Goal: Information Seeking & Learning: Learn about a topic

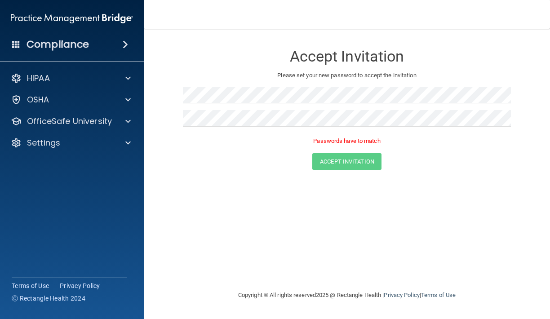
click at [455, 104] on div at bounding box center [347, 98] width 328 height 23
click at [376, 147] on button "Accept Invitation" at bounding box center [347, 148] width 69 height 17
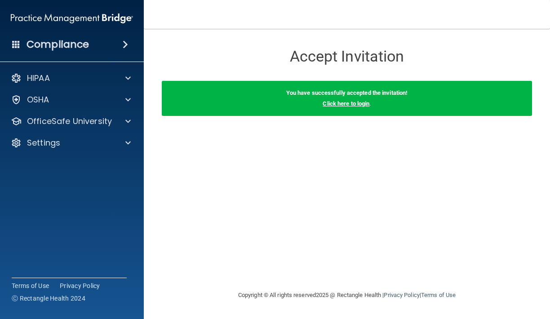
click at [343, 106] on link "Click here to login" at bounding box center [346, 103] width 47 height 7
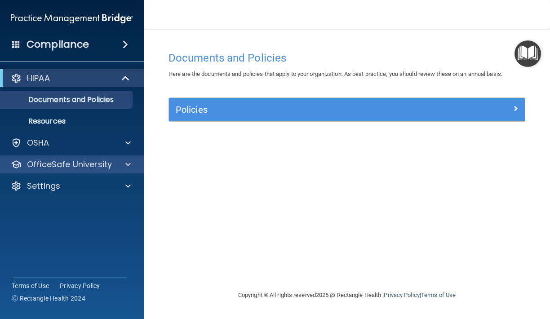
click at [85, 168] on p "OfficeSafe University" at bounding box center [69, 164] width 85 height 11
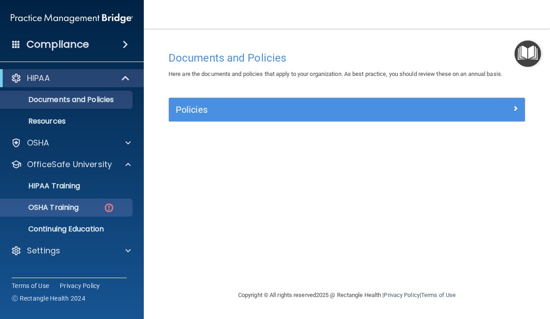
click at [79, 208] on p "OSHA Training" at bounding box center [42, 207] width 73 height 9
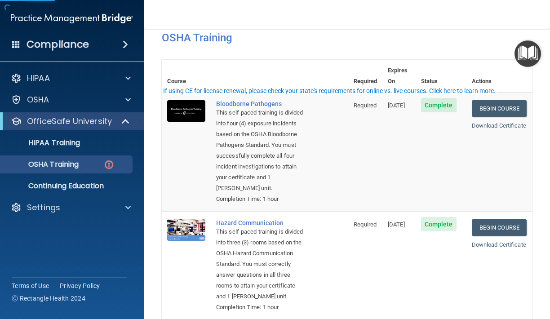
scroll to position [46, 0]
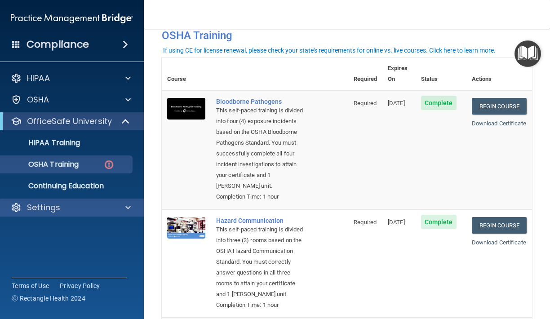
click at [33, 200] on div "Settings" at bounding box center [72, 208] width 144 height 18
click at [54, 213] on p "Settings" at bounding box center [43, 207] width 33 height 11
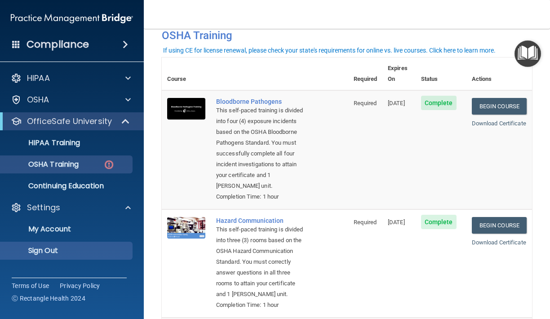
click at [56, 245] on link "Sign Out" at bounding box center [62, 251] width 142 height 18
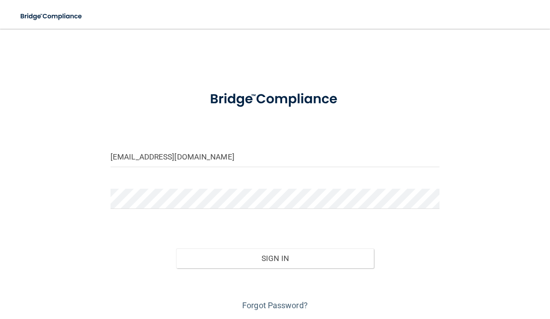
type input "[EMAIL_ADDRESS][DOMAIN_NAME]"
click at [296, 255] on button "Sign In" at bounding box center [274, 259] width 197 height 20
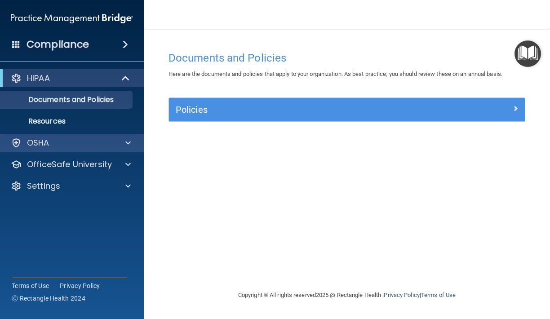
click at [100, 146] on div "OSHA" at bounding box center [60, 143] width 112 height 11
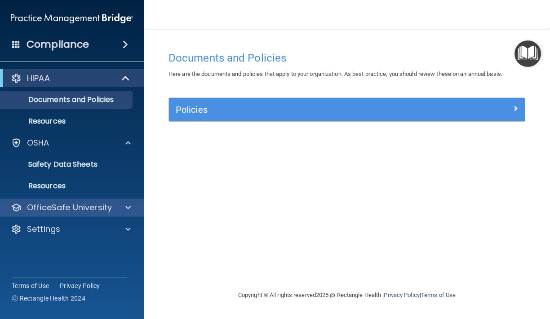
click at [73, 205] on p "OfficeSafe University" at bounding box center [69, 207] width 85 height 11
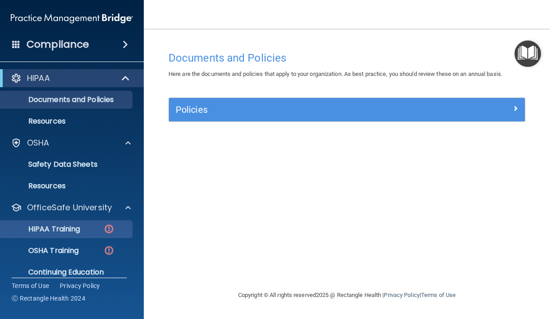
click at [67, 231] on p "HIPAA Training" at bounding box center [43, 229] width 74 height 9
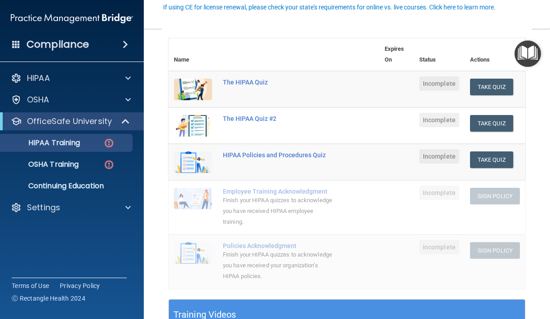
scroll to position [83, 0]
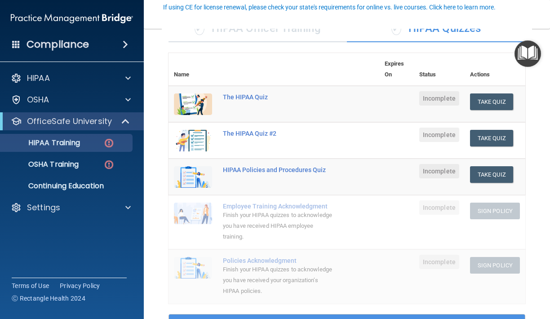
click at [255, 100] on td "The HIPAA Quiz" at bounding box center [299, 104] width 162 height 37
click at [486, 98] on button "Take Quiz" at bounding box center [491, 102] width 43 height 17
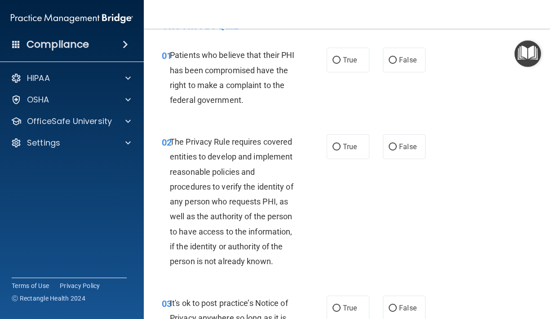
scroll to position [27, 0]
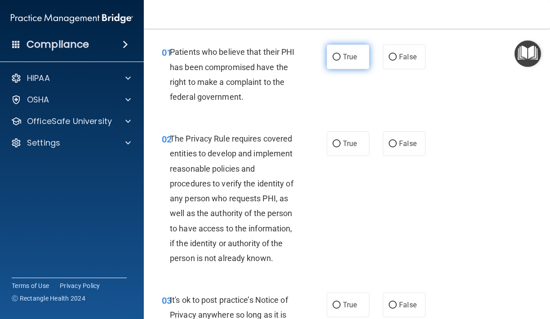
click at [340, 57] on input "True" at bounding box center [337, 57] width 8 height 7
radio input "true"
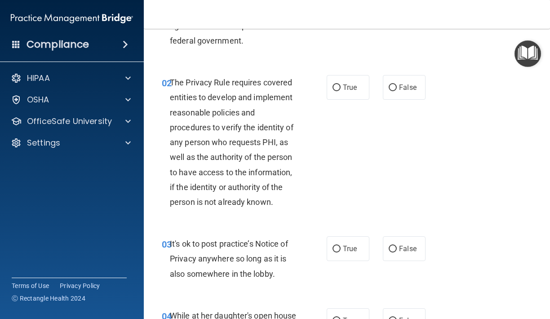
scroll to position [86, 0]
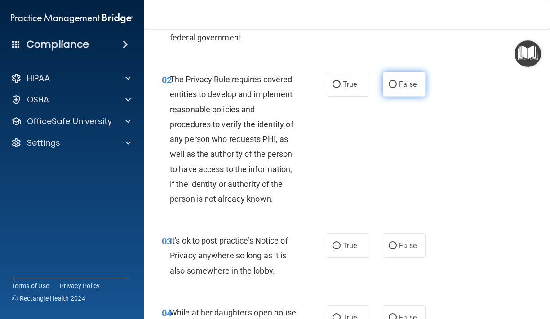
click at [414, 88] on span "False" at bounding box center [408, 84] width 18 height 9
click at [397, 88] on input "False" at bounding box center [393, 84] width 8 height 7
radio input "true"
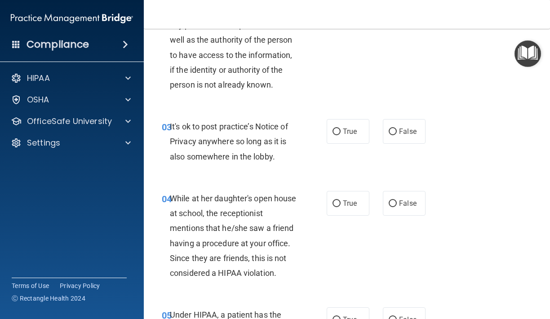
scroll to position [201, 0]
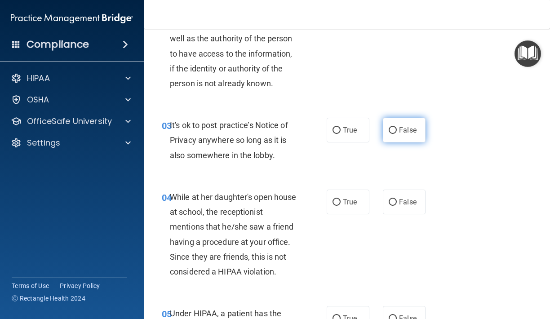
click at [402, 134] on label "False" at bounding box center [404, 130] width 43 height 25
click at [397, 134] on input "False" at bounding box center [393, 130] width 8 height 7
radio input "true"
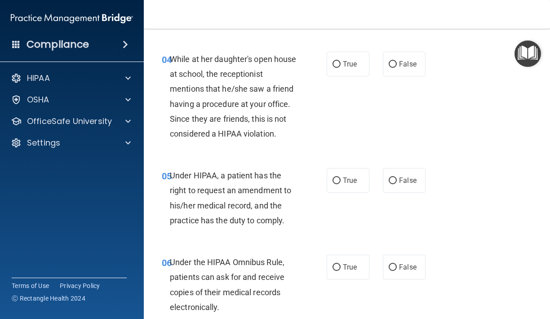
scroll to position [338, 0]
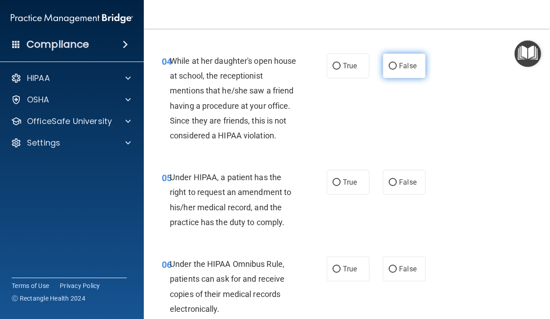
click at [415, 62] on span "False" at bounding box center [408, 66] width 18 height 9
click at [397, 63] on input "False" at bounding box center [393, 66] width 8 height 7
radio input "true"
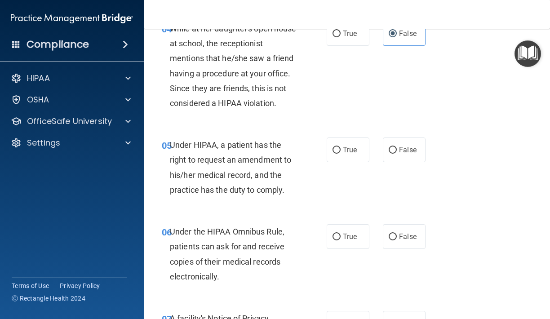
scroll to position [371, 0]
click at [344, 147] on span "True" at bounding box center [350, 149] width 14 height 9
click at [341, 147] on input "True" at bounding box center [337, 150] width 8 height 7
radio input "true"
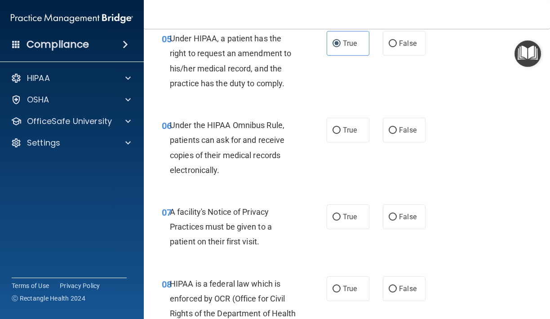
scroll to position [478, 0]
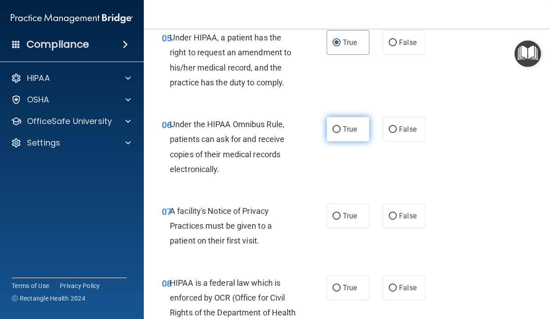
click at [354, 132] on label "True" at bounding box center [348, 129] width 43 height 25
click at [341, 132] on input "True" at bounding box center [337, 129] width 8 height 7
radio input "true"
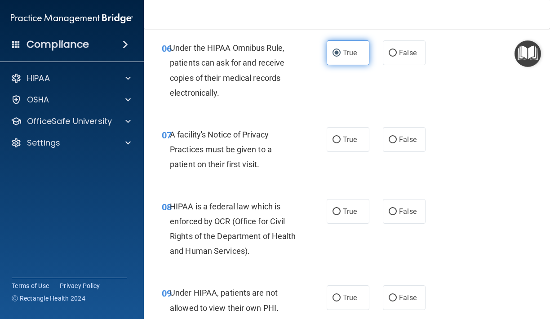
scroll to position [558, 0]
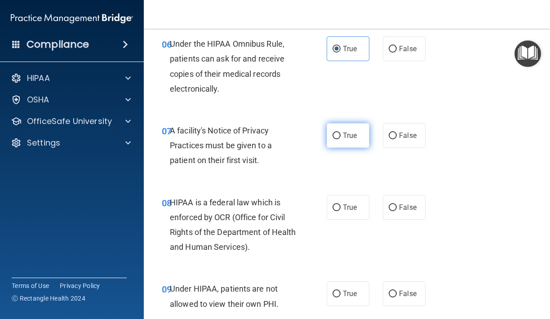
click at [351, 131] on span "True" at bounding box center [350, 135] width 14 height 9
click at [341, 133] on input "True" at bounding box center [337, 136] width 8 height 7
radio input "true"
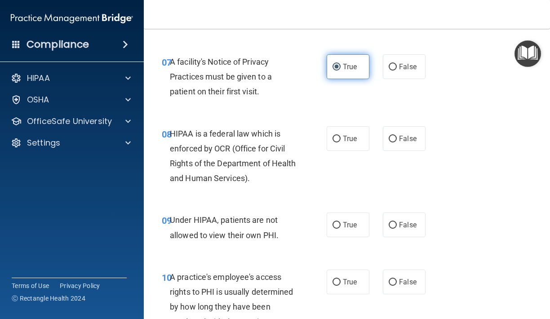
scroll to position [631, 0]
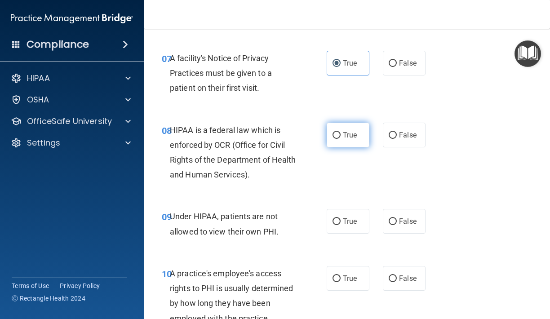
click at [350, 134] on span "True" at bounding box center [350, 135] width 14 height 9
click at [341, 134] on input "True" at bounding box center [337, 135] width 8 height 7
radio input "true"
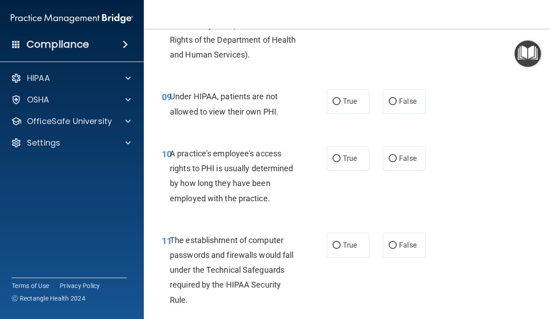
scroll to position [752, 0]
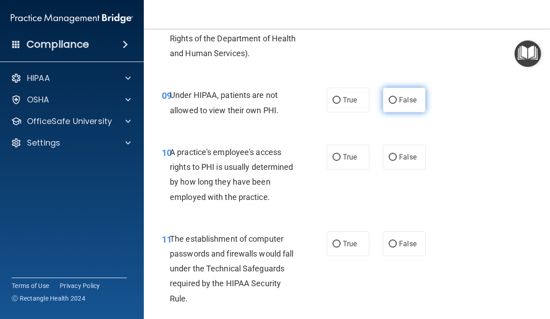
click at [409, 101] on label "False" at bounding box center [404, 100] width 43 height 25
click at [397, 101] on input "False" at bounding box center [393, 100] width 8 height 7
radio input "true"
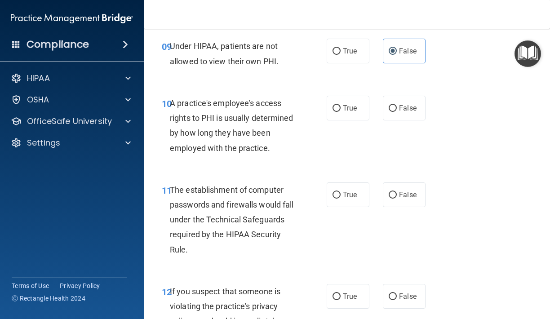
scroll to position [800, 0]
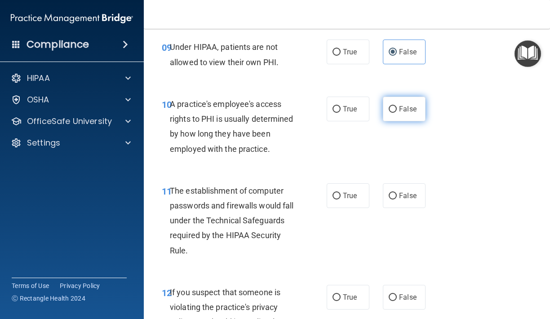
click at [389, 106] on input "False" at bounding box center [393, 109] width 8 height 7
radio input "true"
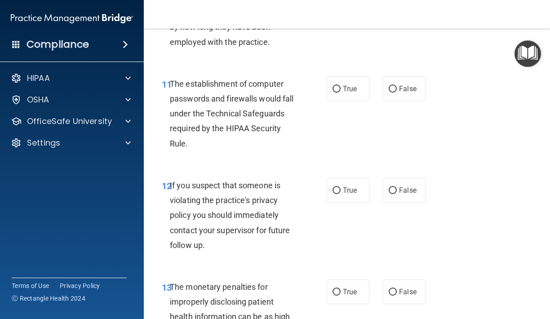
scroll to position [910, 0]
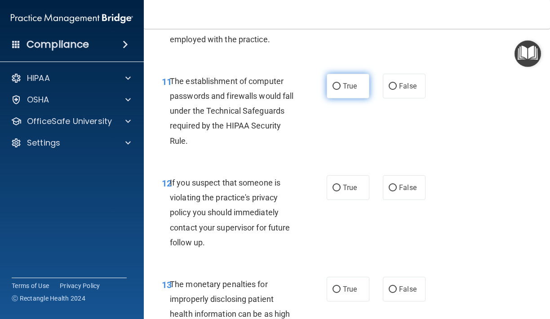
click at [336, 87] on label "True" at bounding box center [348, 86] width 43 height 25
click at [336, 87] on input "True" at bounding box center [337, 86] width 8 height 7
radio input "true"
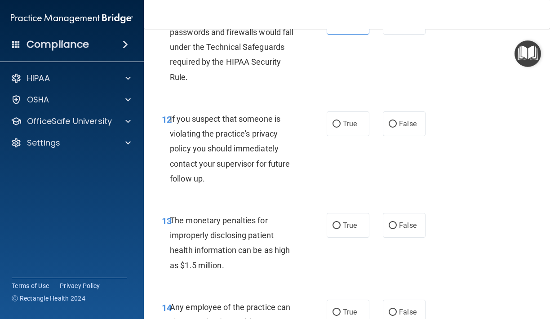
scroll to position [975, 0]
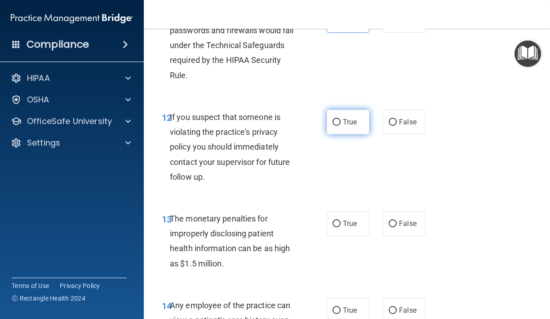
click at [340, 120] on input "True" at bounding box center [337, 122] width 8 height 7
radio input "true"
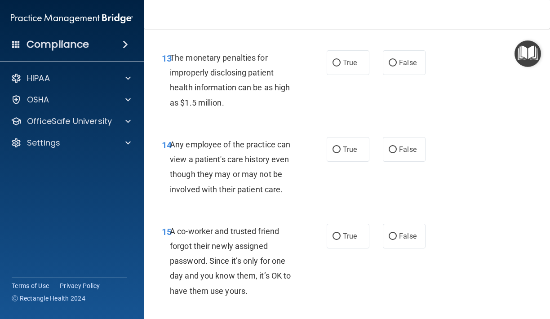
scroll to position [1136, 0]
click at [335, 62] on label "True" at bounding box center [348, 63] width 43 height 25
click at [335, 62] on input "True" at bounding box center [337, 63] width 8 height 7
radio input "true"
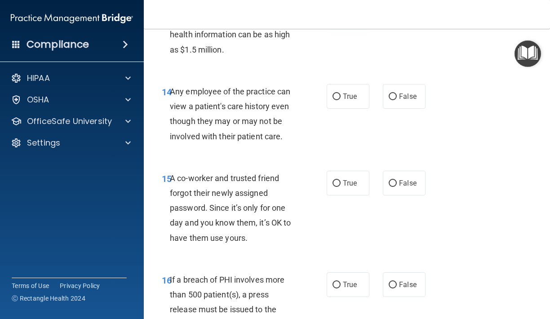
scroll to position [1190, 0]
click at [389, 98] on label "False" at bounding box center [404, 96] width 43 height 25
click at [389, 98] on input "False" at bounding box center [393, 96] width 8 height 7
radio input "true"
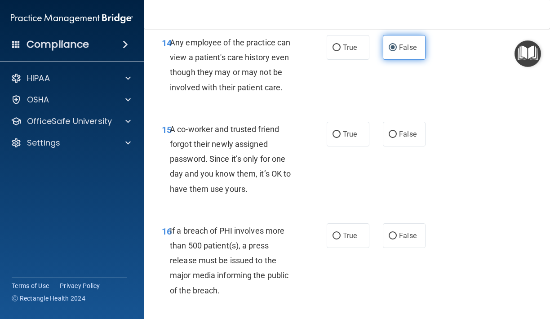
scroll to position [1240, 0]
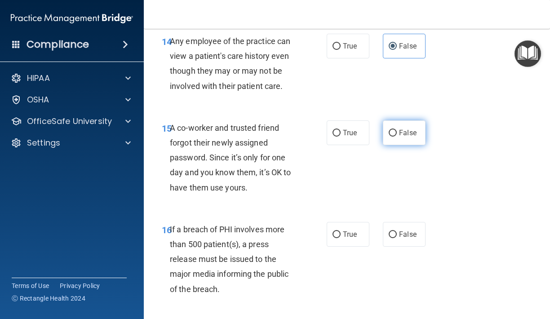
click at [385, 135] on label "False" at bounding box center [404, 133] width 43 height 25
click at [389, 135] on input "False" at bounding box center [393, 133] width 8 height 7
radio input "true"
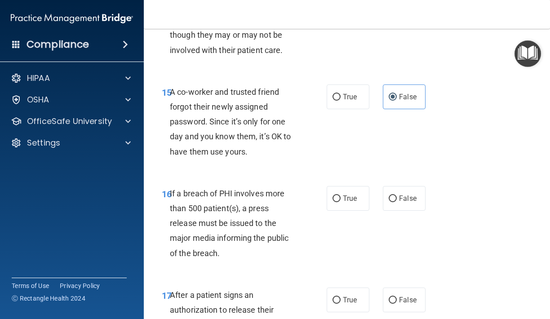
scroll to position [1278, 0]
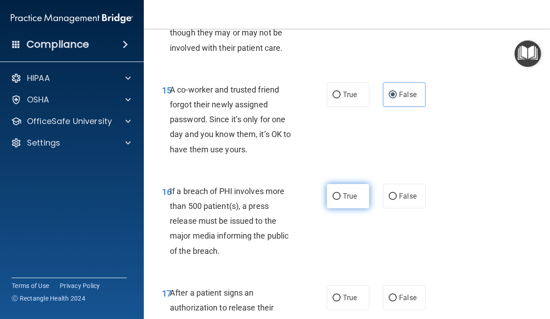
click at [350, 192] on span "True" at bounding box center [350, 196] width 14 height 9
click at [341, 193] on input "True" at bounding box center [337, 196] width 8 height 7
radio input "true"
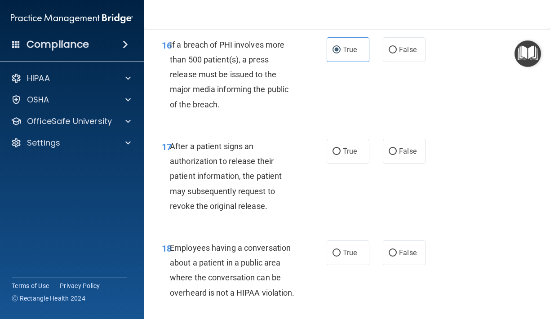
scroll to position [1423, 0]
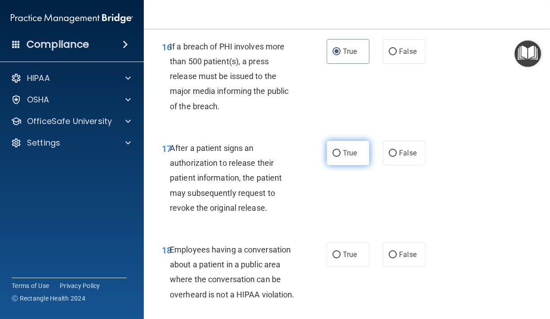
click at [344, 149] on span "True" at bounding box center [350, 153] width 14 height 9
click at [341, 150] on input "True" at bounding box center [337, 153] width 8 height 7
radio input "true"
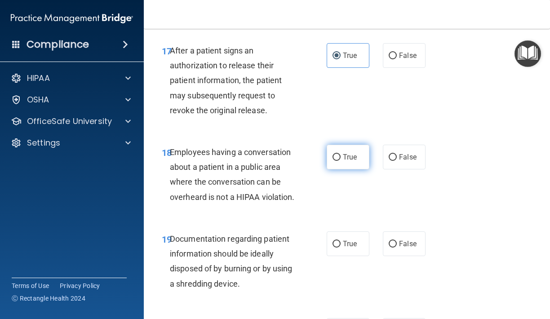
scroll to position [1521, 0]
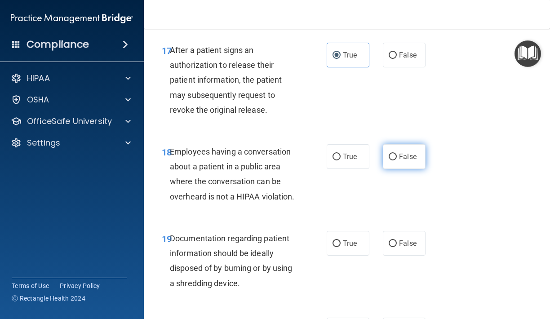
click at [408, 152] on span "False" at bounding box center [408, 156] width 18 height 9
click at [397, 154] on input "False" at bounding box center [393, 157] width 8 height 7
radio input "true"
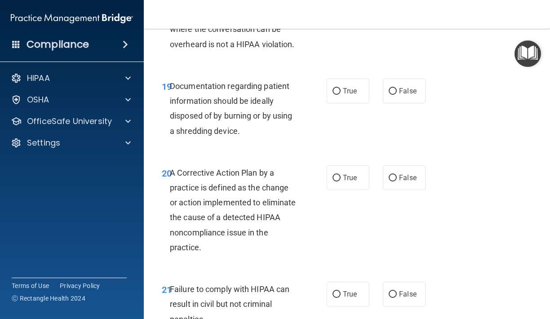
scroll to position [1679, 0]
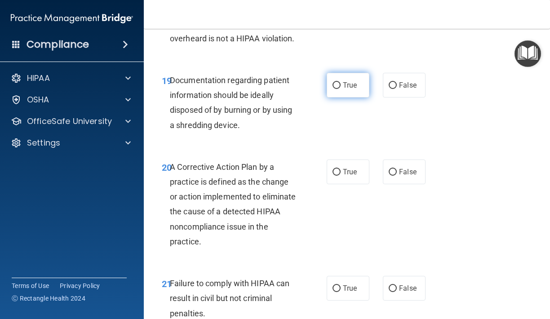
click at [353, 87] on label "True" at bounding box center [348, 85] width 43 height 25
click at [341, 87] on input "True" at bounding box center [337, 85] width 8 height 7
radio input "true"
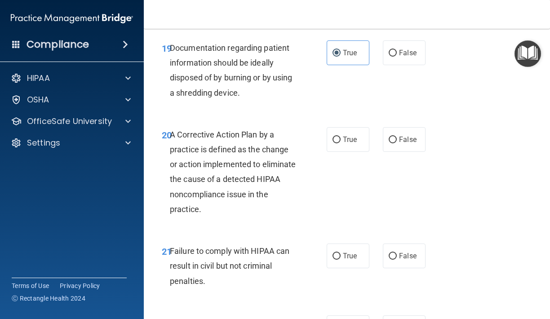
scroll to position [1712, 0]
click at [354, 136] on label "True" at bounding box center [348, 139] width 43 height 25
click at [341, 136] on input "True" at bounding box center [337, 139] width 8 height 7
radio input "true"
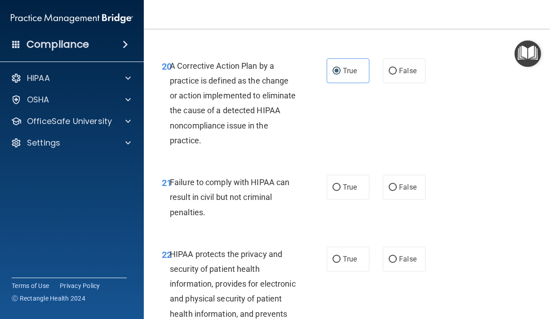
scroll to position [1781, 0]
click at [387, 175] on label "False" at bounding box center [404, 186] width 43 height 25
click at [389, 184] on input "False" at bounding box center [393, 187] width 8 height 7
radio input "true"
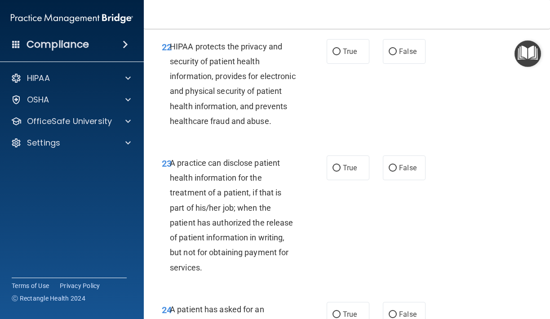
scroll to position [1969, 0]
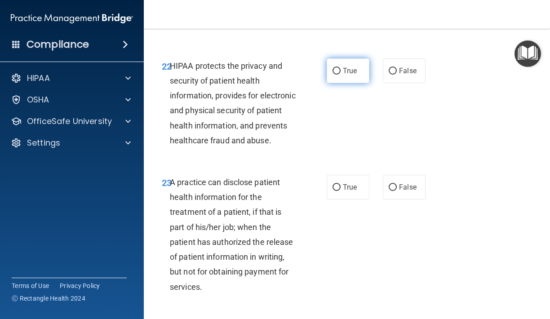
click at [343, 66] on label "True" at bounding box center [348, 70] width 43 height 25
click at [341, 68] on input "True" at bounding box center [337, 71] width 8 height 7
radio input "true"
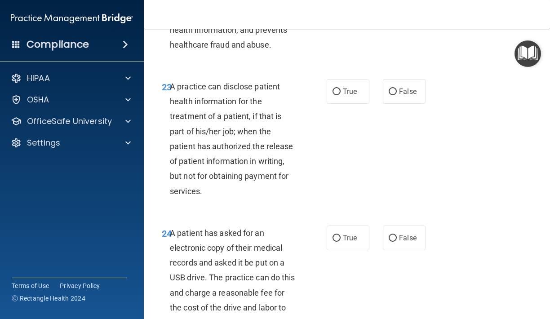
scroll to position [2088, 0]
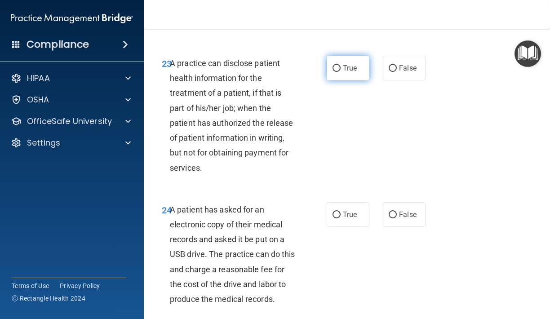
click at [342, 79] on label "True" at bounding box center [348, 68] width 43 height 25
click at [341, 72] on input "True" at bounding box center [337, 68] width 8 height 7
radio input "true"
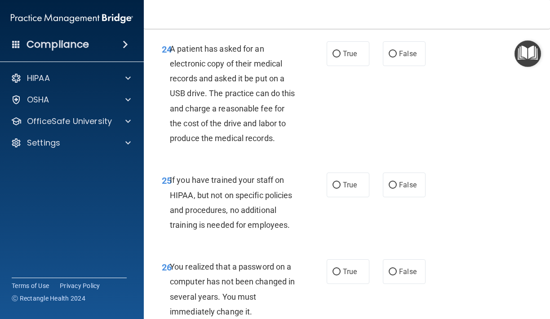
scroll to position [2251, 0]
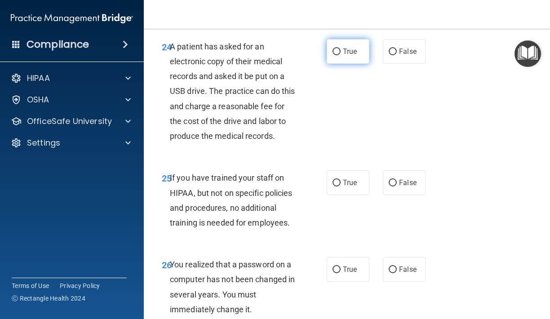
click at [347, 60] on label "True" at bounding box center [348, 51] width 43 height 25
click at [341, 55] on input "True" at bounding box center [337, 52] width 8 height 7
radio input "true"
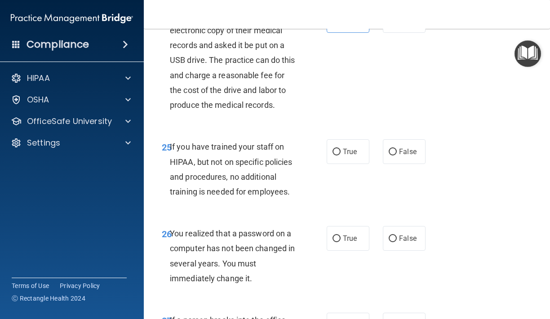
scroll to position [2293, 0]
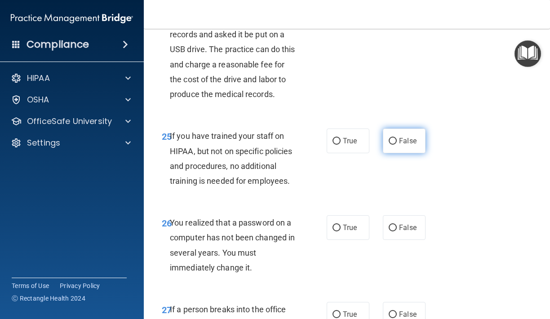
click at [395, 141] on input "False" at bounding box center [393, 141] width 8 height 7
radio input "true"
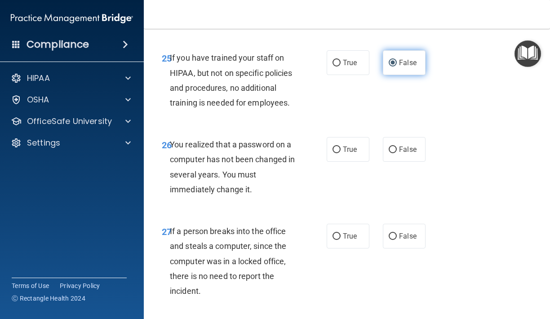
scroll to position [2376, 0]
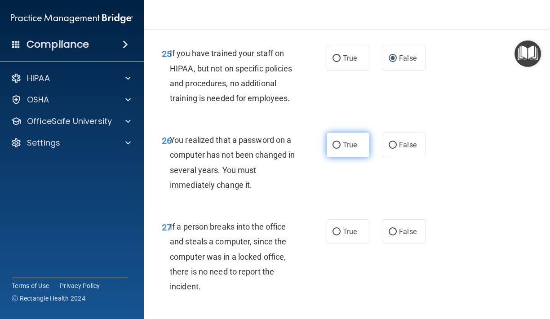
click at [343, 152] on label "True" at bounding box center [348, 145] width 43 height 25
click at [341, 149] on input "True" at bounding box center [337, 145] width 8 height 7
radio input "true"
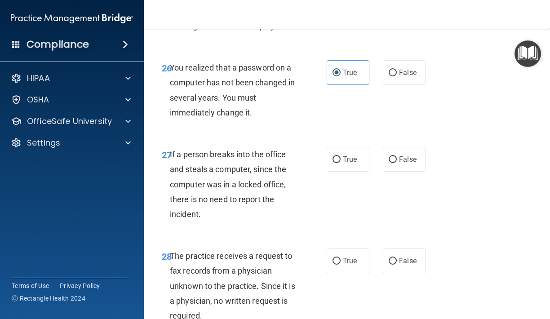
scroll to position [2451, 0]
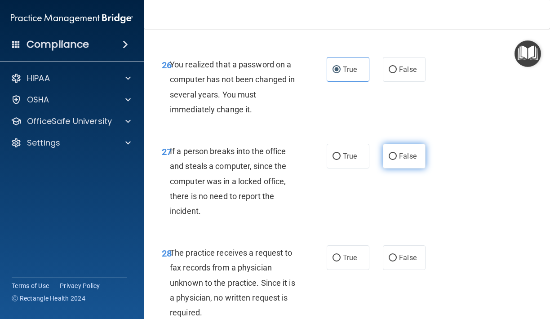
click at [412, 157] on span "False" at bounding box center [408, 156] width 18 height 9
click at [397, 157] on input "False" at bounding box center [393, 156] width 8 height 7
radio input "true"
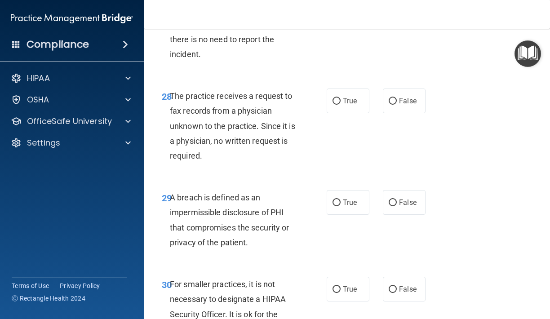
scroll to position [2609, 0]
click at [391, 108] on label "False" at bounding box center [404, 100] width 43 height 25
click at [391, 104] on input "False" at bounding box center [393, 101] width 8 height 7
radio input "true"
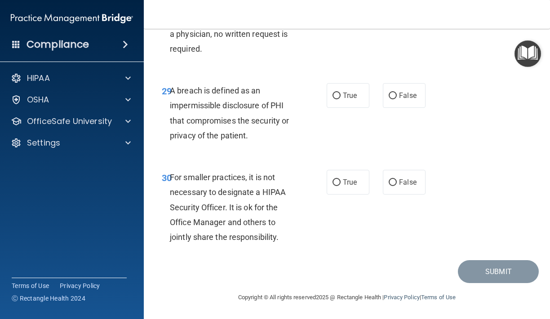
scroll to position [2716, 0]
click at [330, 100] on label "True" at bounding box center [348, 95] width 43 height 25
click at [333, 99] on input "True" at bounding box center [337, 96] width 8 height 7
radio input "true"
click at [398, 185] on label "False" at bounding box center [404, 182] width 43 height 25
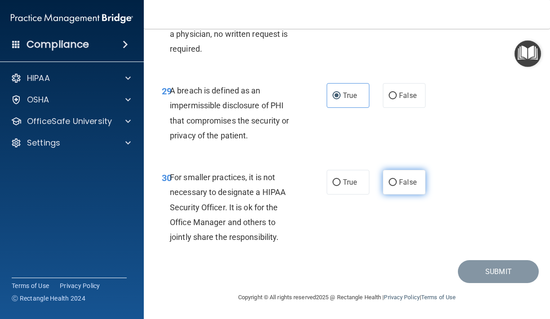
click at [397, 185] on input "False" at bounding box center [393, 182] width 8 height 7
radio input "true"
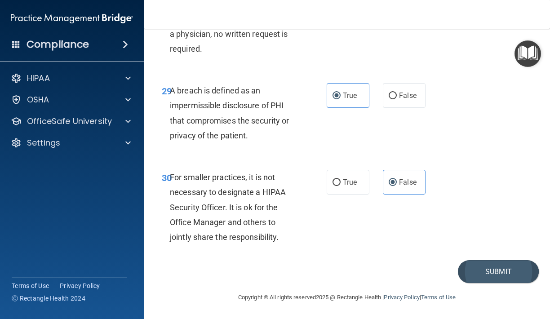
click at [505, 268] on button "Submit" at bounding box center [498, 271] width 81 height 23
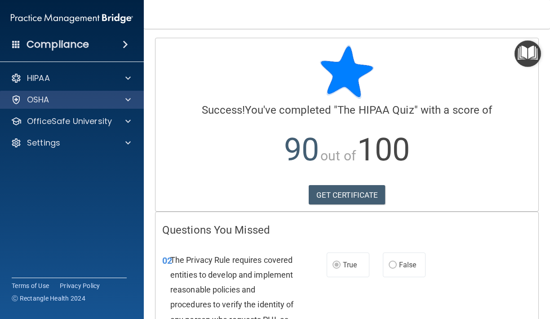
click at [126, 104] on span at bounding box center [127, 99] width 5 height 11
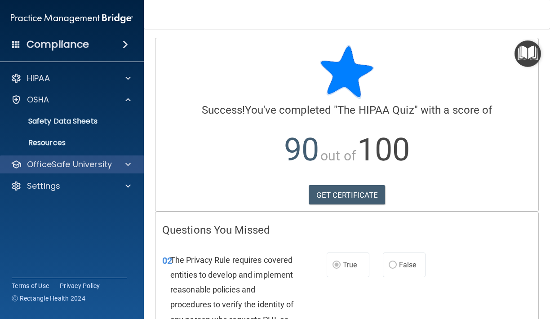
click at [99, 161] on p "OfficeSafe University" at bounding box center [69, 164] width 85 height 11
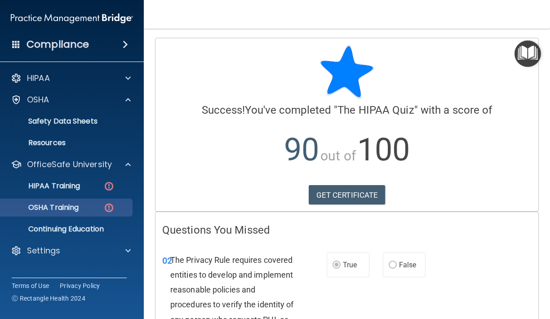
click at [79, 206] on p "OSHA Training" at bounding box center [42, 207] width 73 height 9
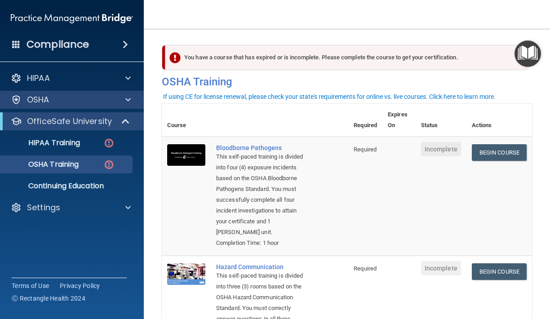
click at [85, 101] on div "OSHA" at bounding box center [60, 99] width 112 height 11
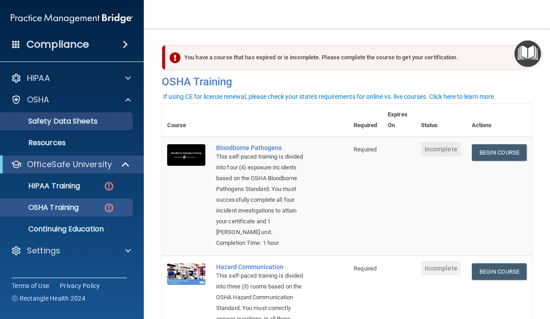
click at [84, 121] on p "Safety Data Sheets" at bounding box center [67, 121] width 123 height 9
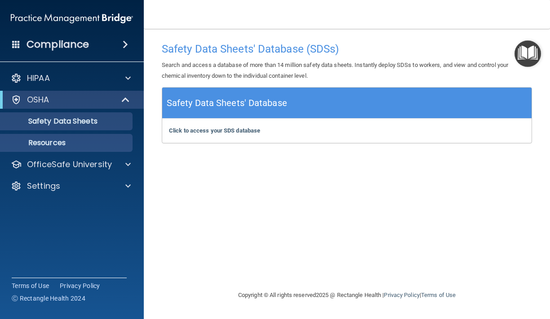
click at [80, 139] on p "Resources" at bounding box center [67, 143] width 123 height 9
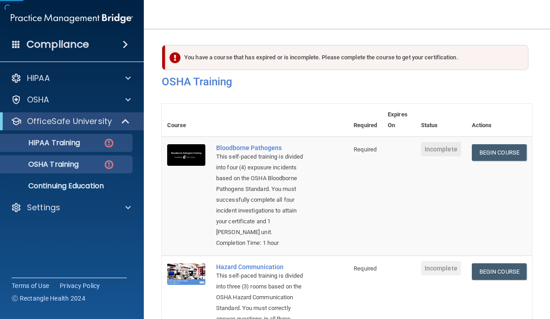
click at [80, 145] on p "HIPAA Training" at bounding box center [43, 143] width 74 height 9
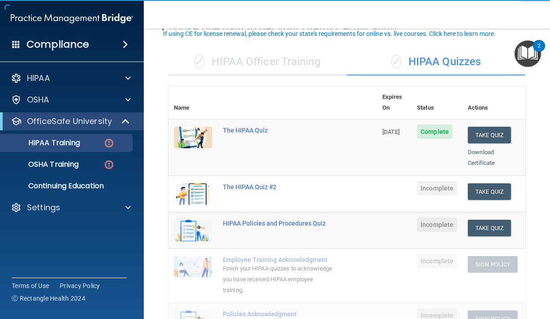
scroll to position [58, 0]
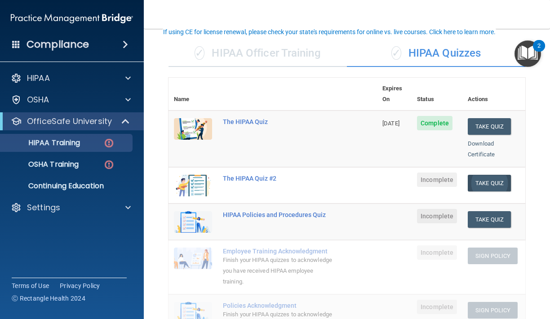
click at [498, 175] on button "Take Quiz" at bounding box center [489, 183] width 43 height 17
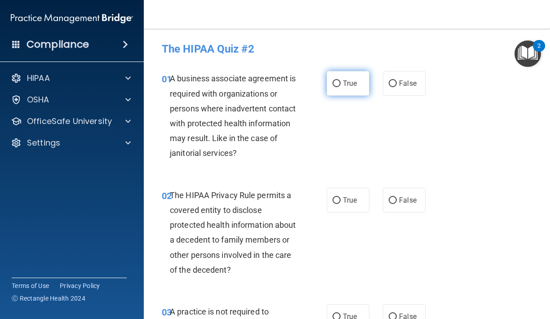
click at [352, 90] on label "True" at bounding box center [348, 83] width 43 height 25
click at [341, 87] on input "True" at bounding box center [337, 83] width 8 height 7
radio input "true"
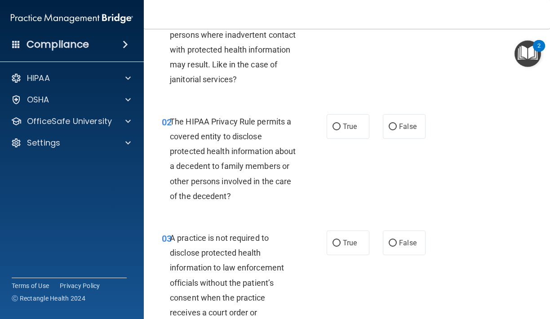
scroll to position [74, 0]
click at [344, 125] on span "True" at bounding box center [350, 126] width 14 height 9
click at [341, 125] on input "True" at bounding box center [337, 126] width 8 height 7
radio input "true"
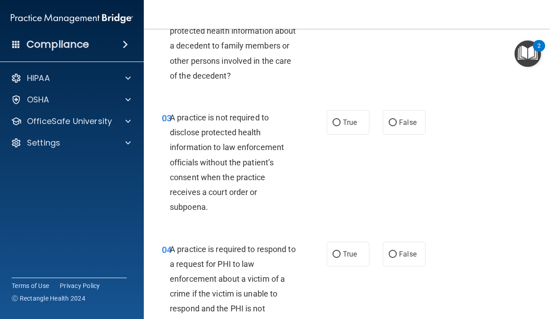
scroll to position [195, 0]
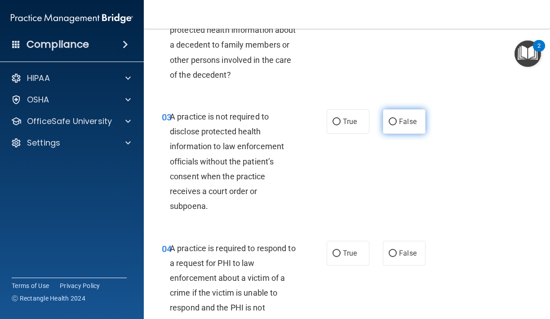
click at [388, 122] on label "False" at bounding box center [404, 121] width 43 height 25
click at [389, 122] on input "False" at bounding box center [393, 122] width 8 height 7
radio input "true"
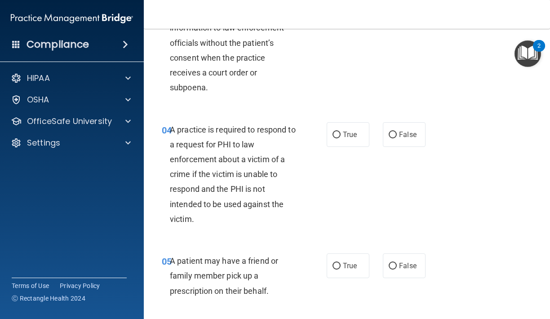
scroll to position [315, 0]
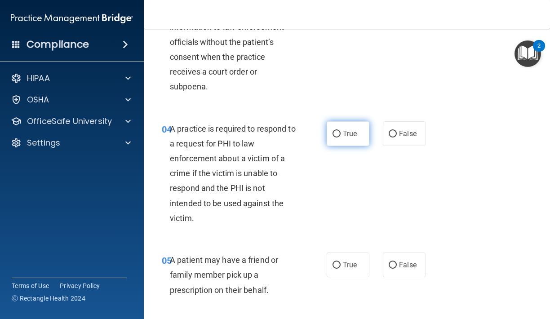
click at [349, 134] on span "True" at bounding box center [350, 134] width 14 height 9
click at [341, 134] on input "True" at bounding box center [337, 134] width 8 height 7
radio input "true"
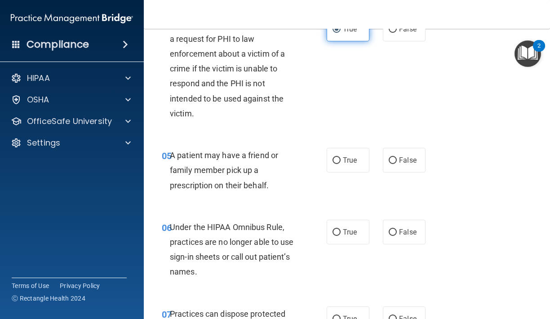
scroll to position [421, 0]
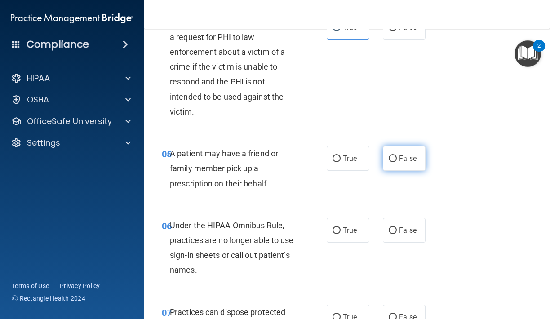
click at [406, 149] on label "False" at bounding box center [404, 158] width 43 height 25
click at [397, 156] on input "False" at bounding box center [393, 159] width 8 height 7
radio input "true"
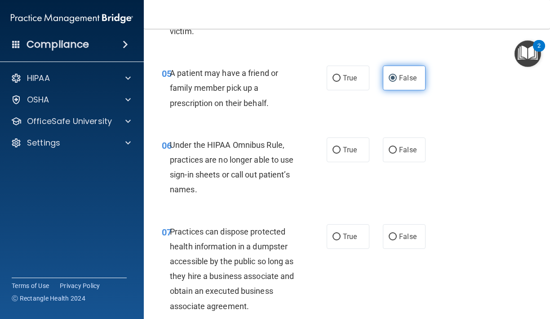
scroll to position [503, 0]
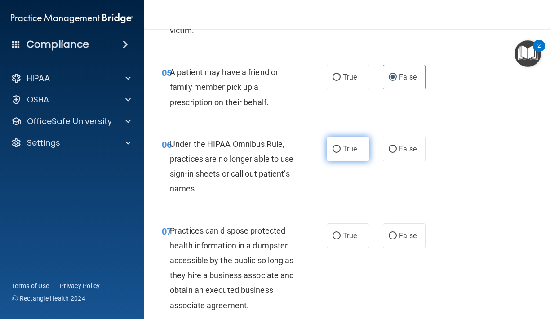
click at [343, 155] on label "True" at bounding box center [348, 149] width 43 height 25
click at [341, 153] on input "True" at bounding box center [337, 149] width 8 height 7
radio input "true"
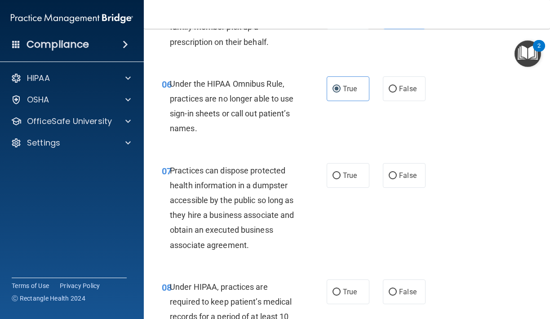
scroll to position [605, 0]
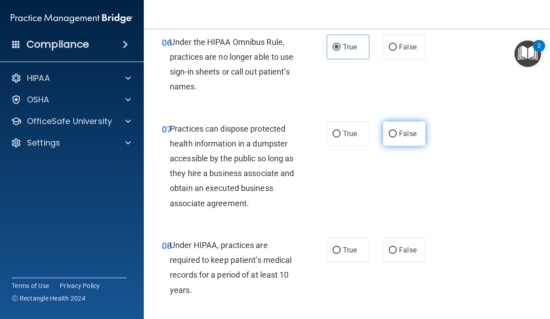
click at [402, 138] on label "False" at bounding box center [404, 133] width 43 height 25
click at [397, 138] on input "False" at bounding box center [393, 134] width 8 height 7
radio input "true"
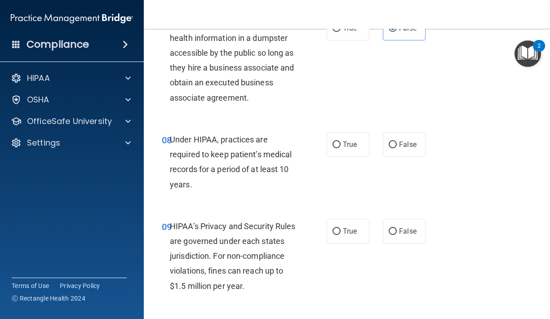
scroll to position [711, 0]
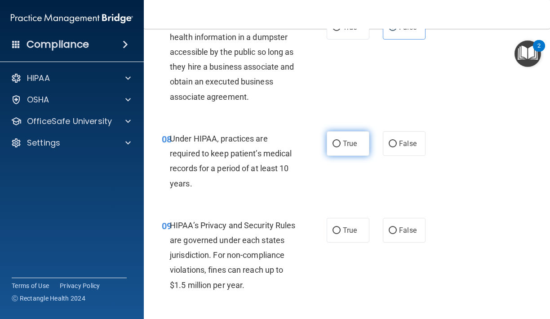
click at [344, 144] on label "True" at bounding box center [348, 143] width 43 height 25
click at [341, 144] on input "True" at bounding box center [337, 144] width 8 height 7
radio input "true"
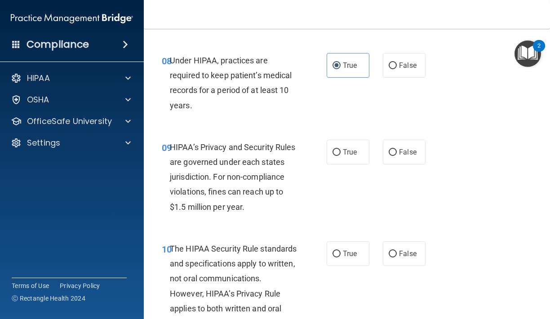
scroll to position [799, 0]
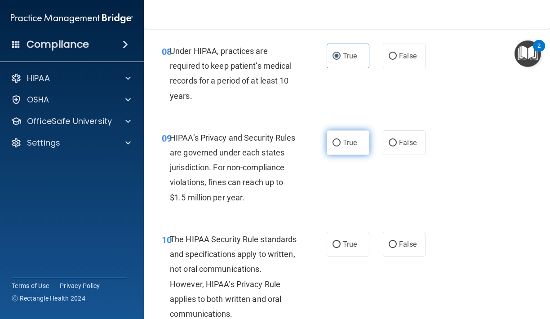
click at [337, 141] on input "True" at bounding box center [337, 143] width 8 height 7
radio input "true"
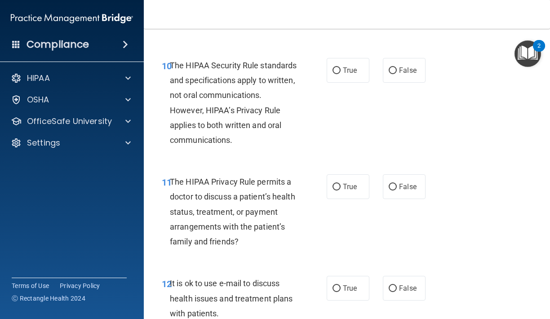
scroll to position [973, 0]
click at [342, 73] on label "True" at bounding box center [348, 70] width 43 height 25
click at [341, 73] on input "True" at bounding box center [337, 71] width 8 height 7
radio input "true"
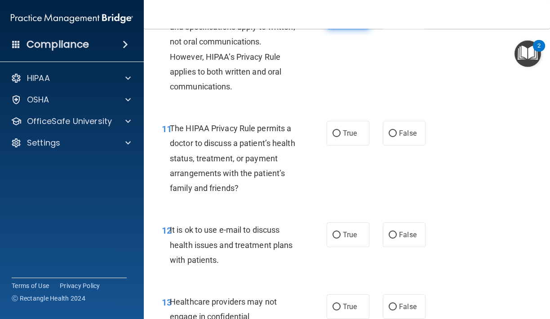
scroll to position [1041, 0]
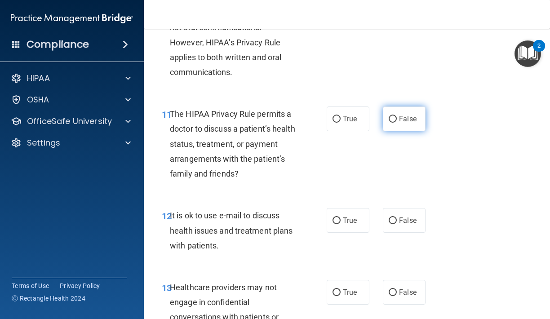
click at [406, 118] on label "False" at bounding box center [404, 119] width 43 height 25
click at [397, 118] on input "False" at bounding box center [393, 119] width 8 height 7
radio input "true"
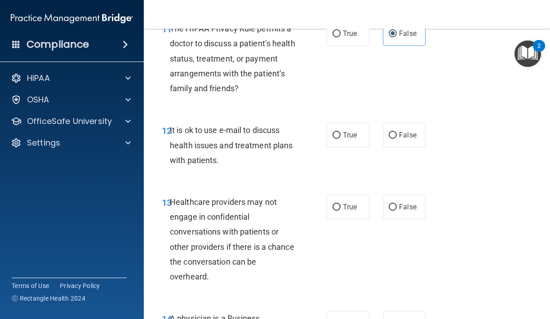
scroll to position [1127, 0]
click at [392, 124] on label "False" at bounding box center [404, 134] width 43 height 25
click at [392, 132] on input "False" at bounding box center [393, 135] width 8 height 7
radio input "true"
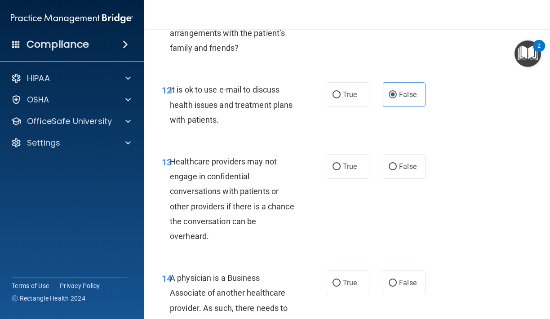
scroll to position [1169, 0]
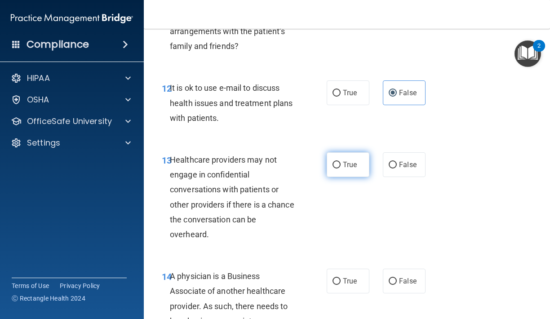
click at [348, 170] on label "True" at bounding box center [348, 164] width 43 height 25
click at [341, 169] on input "True" at bounding box center [337, 165] width 8 height 7
radio input "true"
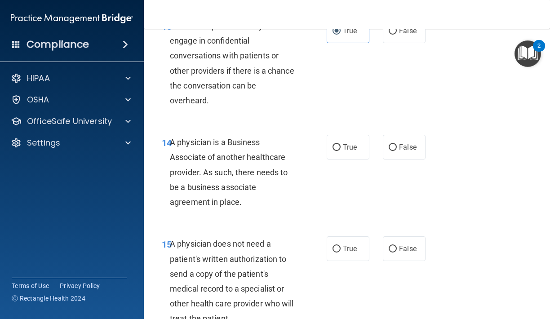
scroll to position [1305, 0]
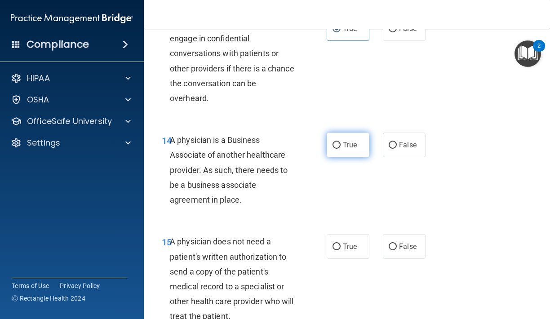
click at [353, 141] on span "True" at bounding box center [350, 145] width 14 height 9
click at [341, 142] on input "True" at bounding box center [337, 145] width 8 height 7
radio input "true"
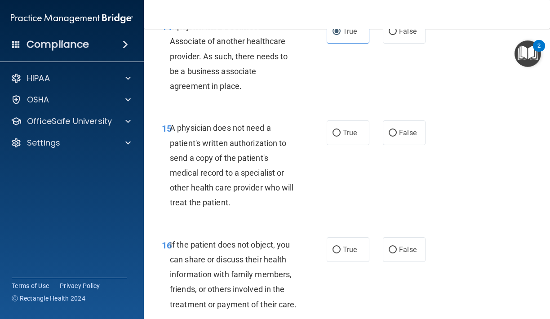
scroll to position [1419, 0]
click at [388, 132] on label "False" at bounding box center [404, 132] width 43 height 25
click at [389, 132] on input "False" at bounding box center [393, 133] width 8 height 7
radio input "true"
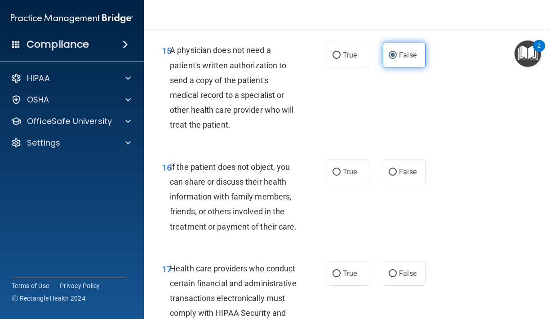
scroll to position [1498, 0]
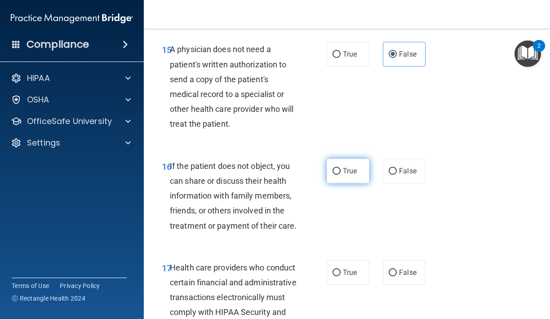
click at [362, 164] on label "True" at bounding box center [348, 171] width 43 height 25
click at [341, 168] on input "True" at bounding box center [337, 171] width 8 height 7
radio input "true"
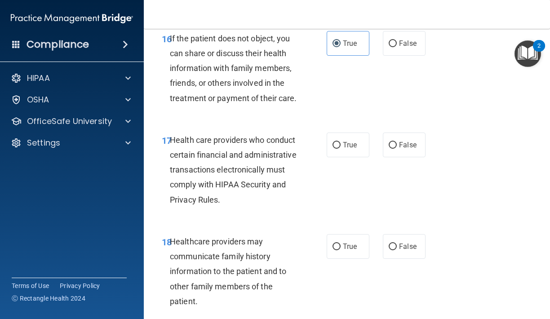
scroll to position [1625, 0]
click at [333, 143] on label "True" at bounding box center [348, 145] width 43 height 25
click at [333, 143] on input "True" at bounding box center [337, 146] width 8 height 7
radio input "true"
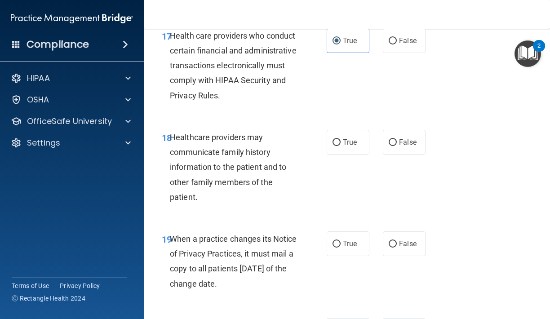
scroll to position [1731, 0]
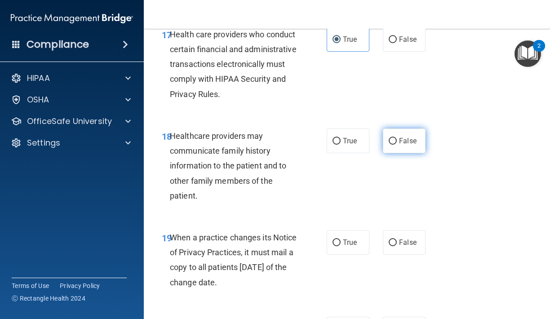
click at [385, 133] on label "False" at bounding box center [404, 141] width 43 height 25
click at [389, 138] on input "False" at bounding box center [393, 141] width 8 height 7
radio input "true"
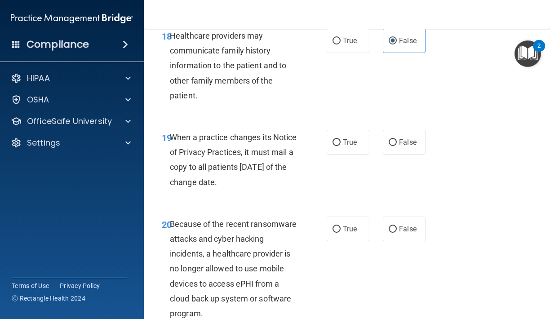
scroll to position [1834, 0]
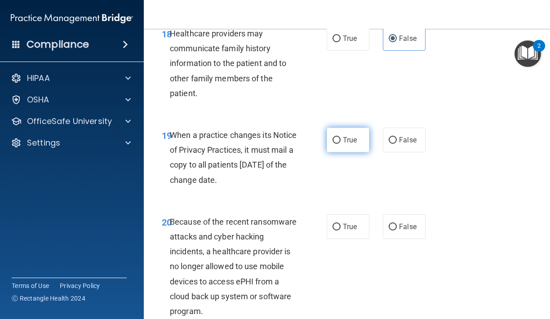
click at [341, 132] on label "True" at bounding box center [348, 140] width 43 height 25
click at [341, 137] on input "True" at bounding box center [337, 140] width 8 height 7
radio input "true"
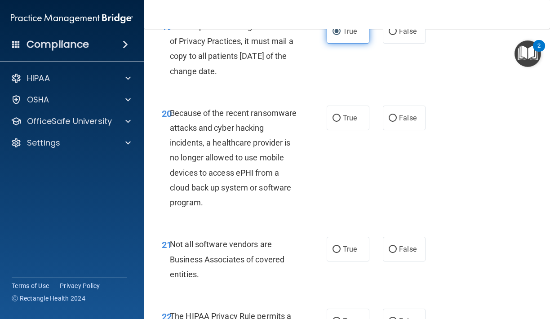
scroll to position [1964, 0]
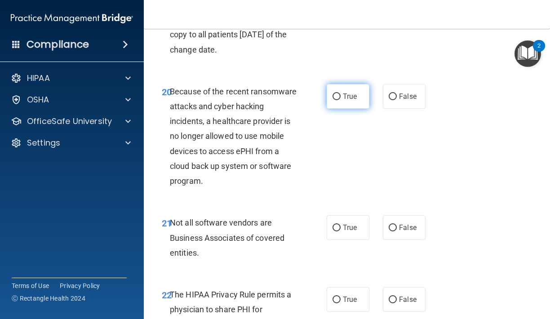
click at [330, 98] on label "True" at bounding box center [348, 96] width 43 height 25
click at [333, 98] on input "True" at bounding box center [337, 97] width 8 height 7
radio input "true"
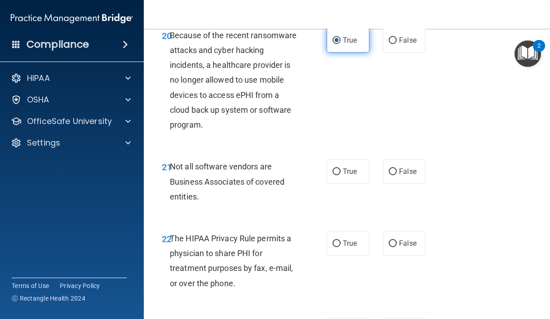
scroll to position [2025, 0]
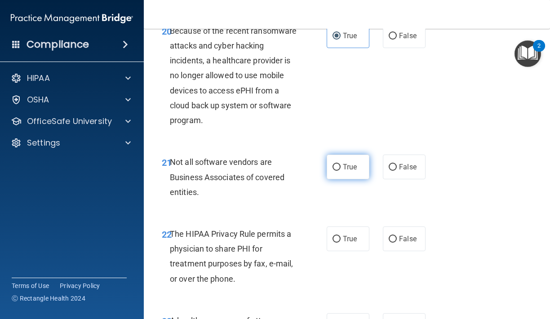
click at [357, 163] on span "True" at bounding box center [350, 167] width 14 height 9
click at [341, 164] on input "True" at bounding box center [337, 167] width 8 height 7
radio input "true"
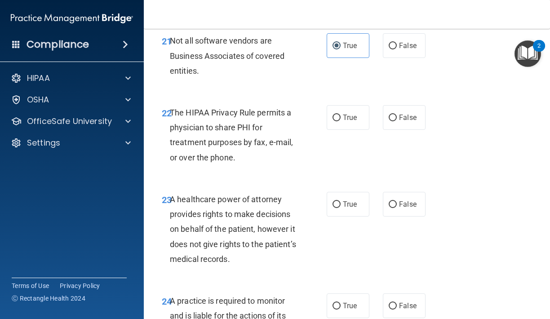
scroll to position [2147, 0]
click at [406, 113] on span "False" at bounding box center [408, 117] width 18 height 9
click at [397, 114] on input "False" at bounding box center [393, 117] width 8 height 7
radio input "true"
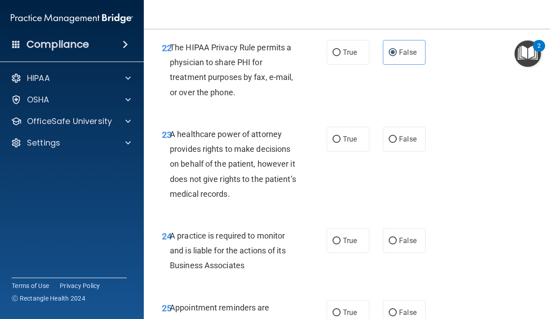
scroll to position [2213, 0]
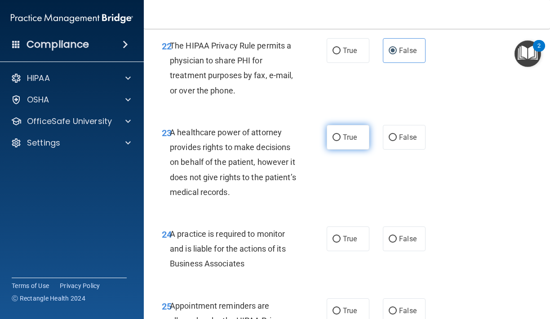
click at [344, 125] on label "True" at bounding box center [348, 137] width 43 height 25
click at [341, 134] on input "True" at bounding box center [337, 137] width 8 height 7
radio input "true"
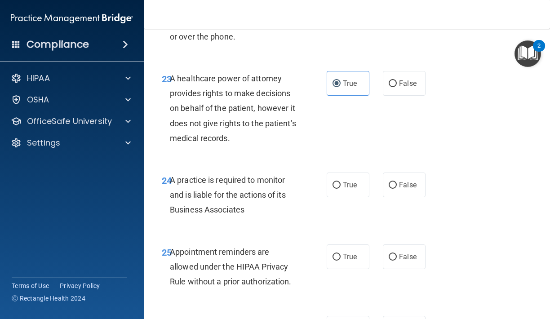
scroll to position [2267, 0]
click at [404, 78] on label "False" at bounding box center [404, 83] width 43 height 25
click at [397, 80] on input "False" at bounding box center [393, 83] width 8 height 7
radio input "true"
radio input "false"
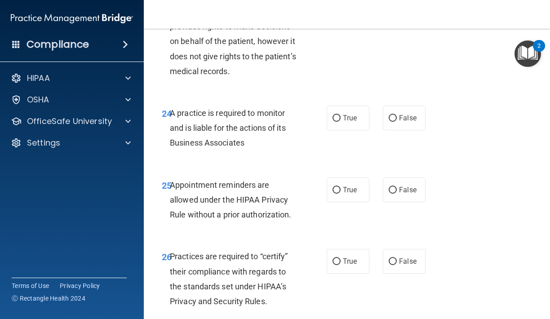
scroll to position [2339, 0]
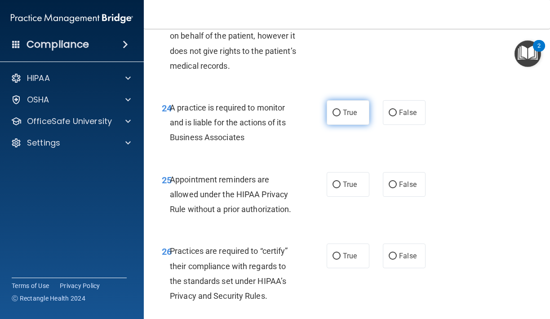
click at [336, 110] on input "True" at bounding box center [337, 113] width 8 height 7
radio input "true"
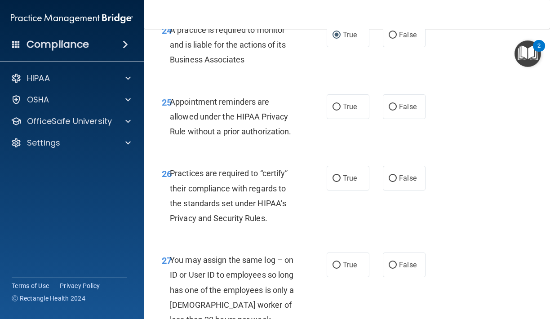
scroll to position [2418, 0]
click at [426, 94] on label "False" at bounding box center [404, 106] width 43 height 25
click at [397, 103] on input "False" at bounding box center [393, 106] width 8 height 7
radio input "true"
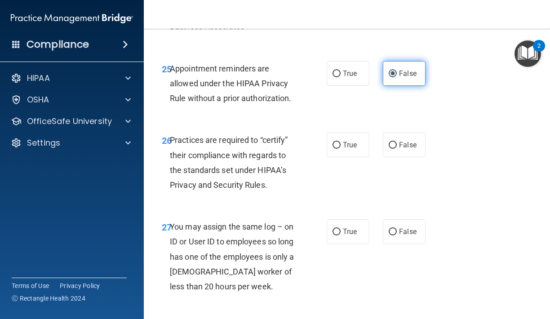
scroll to position [2481, 0]
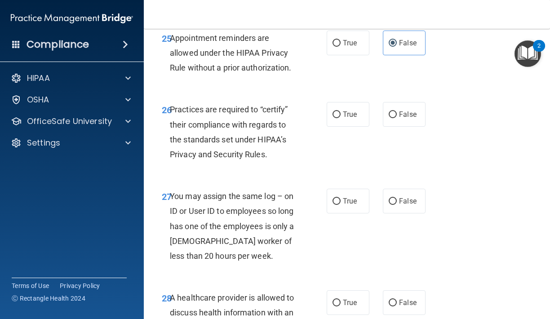
click at [323, 105] on div "26 Practices are required to “certify” their compliance with regards to the sta…" at bounding box center [244, 134] width 192 height 64
click at [335, 112] on input "True" at bounding box center [337, 115] width 8 height 7
radio input "true"
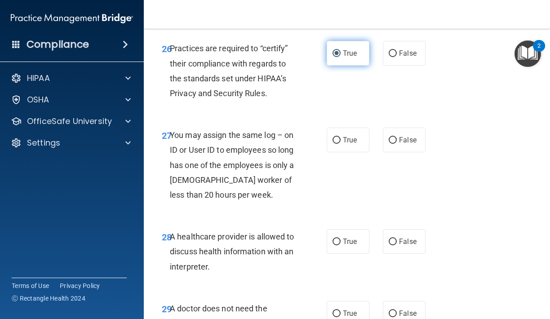
scroll to position [2548, 0]
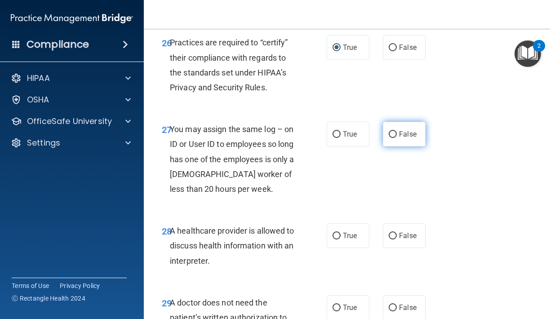
click at [408, 130] on span "False" at bounding box center [408, 134] width 18 height 9
click at [397, 131] on input "False" at bounding box center [393, 134] width 8 height 7
radio input "true"
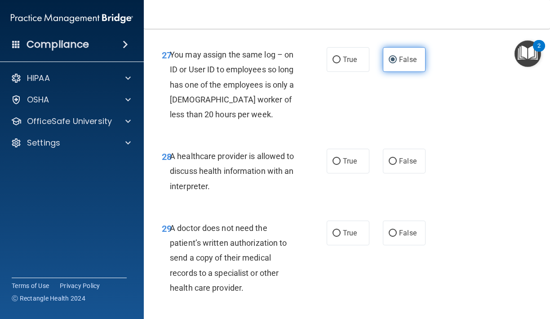
scroll to position [2634, 0]
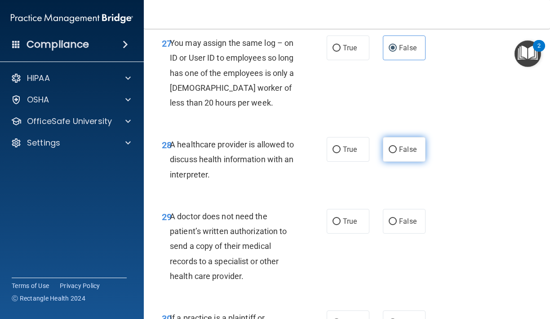
click at [388, 145] on label "False" at bounding box center [404, 149] width 43 height 25
click at [389, 147] on input "False" at bounding box center [393, 150] width 8 height 7
radio input "true"
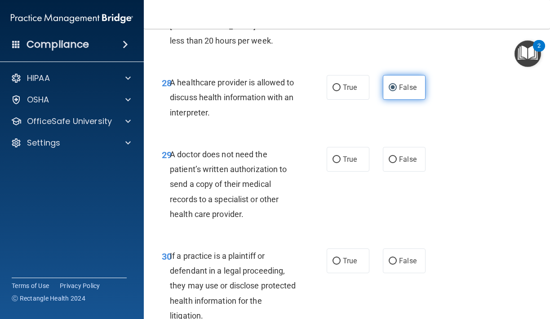
scroll to position [2704, 0]
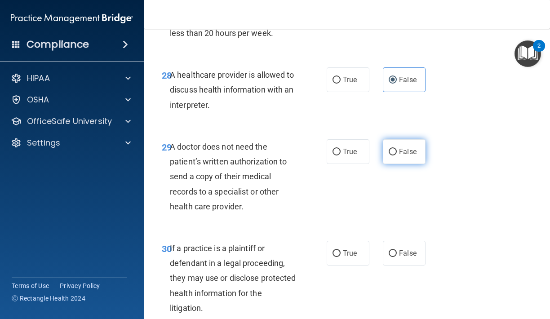
click at [394, 149] on label "False" at bounding box center [404, 151] width 43 height 25
click at [394, 149] on input "False" at bounding box center [393, 152] width 8 height 7
radio input "true"
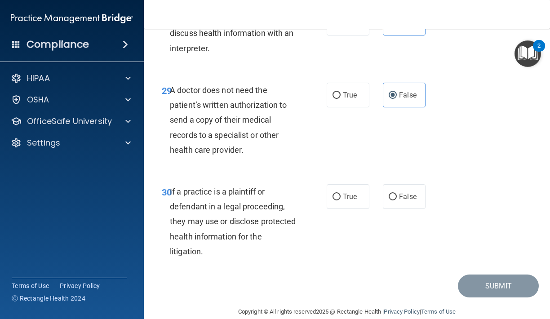
scroll to position [2760, 0]
click at [387, 185] on label "False" at bounding box center [404, 197] width 43 height 25
click at [389, 194] on input "False" at bounding box center [393, 197] width 8 height 7
radio input "true"
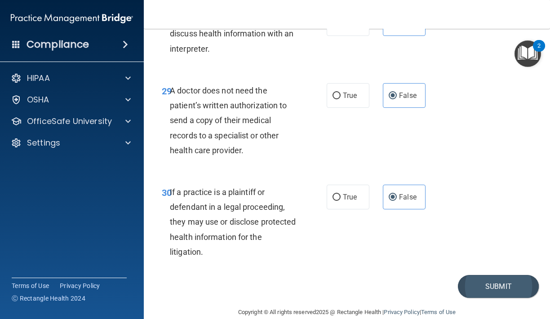
click at [504, 275] on button "Submit" at bounding box center [498, 286] width 81 height 23
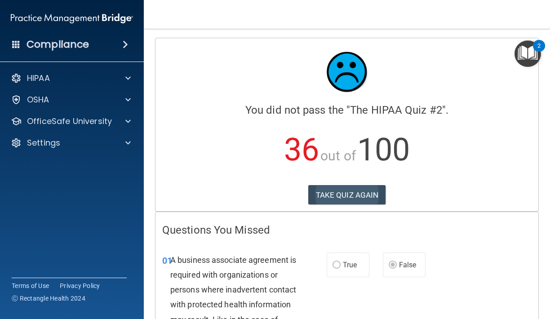
click at [351, 198] on button "TAKE QUIZ AGAIN" at bounding box center [348, 195] width 78 height 20
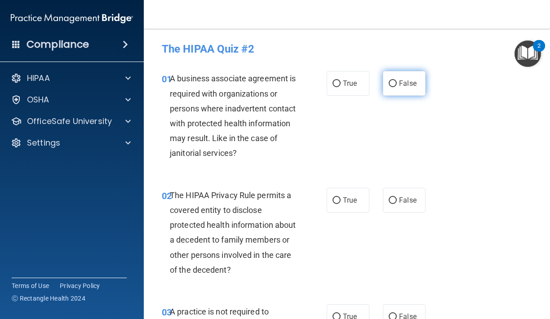
click at [398, 90] on label "False" at bounding box center [404, 83] width 43 height 25
click at [397, 87] on input "False" at bounding box center [393, 83] width 8 height 7
radio input "true"
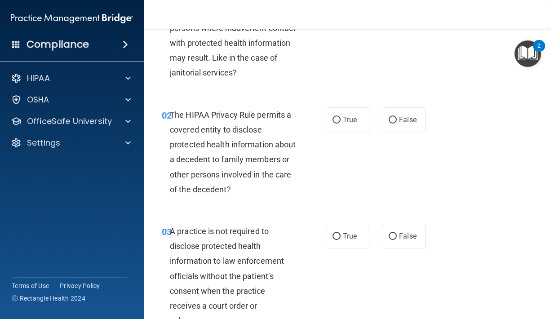
scroll to position [84, 0]
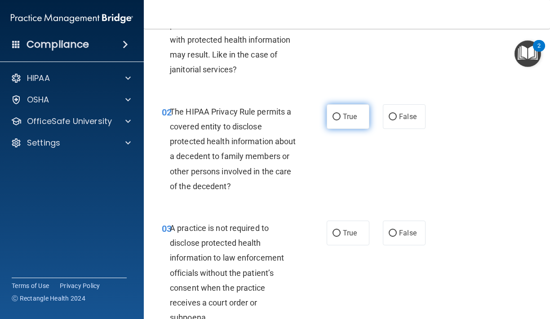
click at [362, 113] on label "True" at bounding box center [348, 116] width 43 height 25
click at [341, 114] on input "True" at bounding box center [337, 117] width 8 height 7
radio input "true"
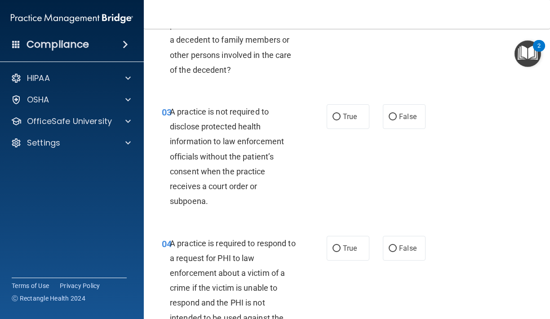
scroll to position [201, 0]
click at [345, 117] on span "True" at bounding box center [350, 116] width 14 height 9
click at [341, 117] on input "True" at bounding box center [337, 116] width 8 height 7
radio input "true"
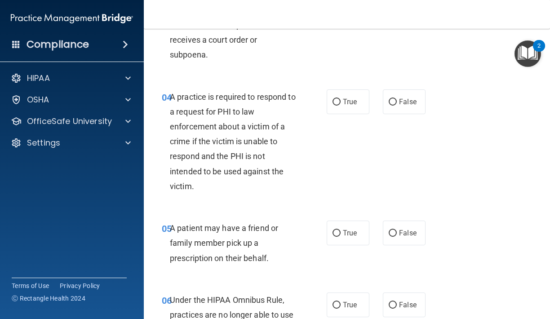
scroll to position [346, 0]
click at [408, 92] on label "False" at bounding box center [404, 102] width 43 height 25
click at [397, 99] on input "False" at bounding box center [393, 102] width 8 height 7
radio input "true"
click at [336, 226] on label "True" at bounding box center [348, 233] width 43 height 25
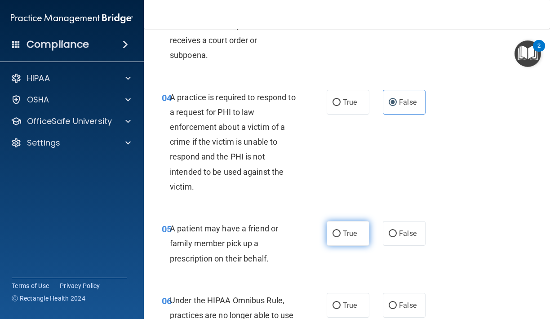
click at [336, 231] on input "True" at bounding box center [337, 234] width 8 height 7
radio input "true"
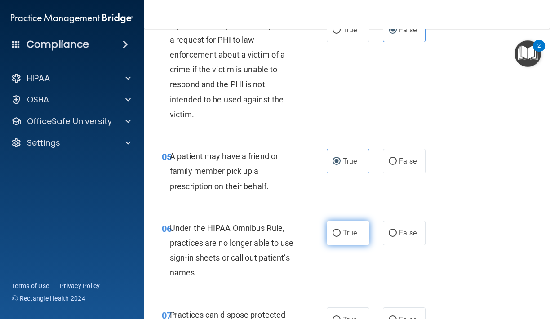
scroll to position [467, 0]
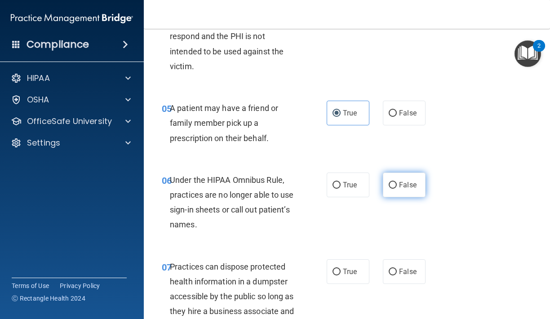
click at [389, 185] on label "False" at bounding box center [404, 185] width 43 height 25
click at [389, 185] on input "False" at bounding box center [393, 185] width 8 height 7
radio input "true"
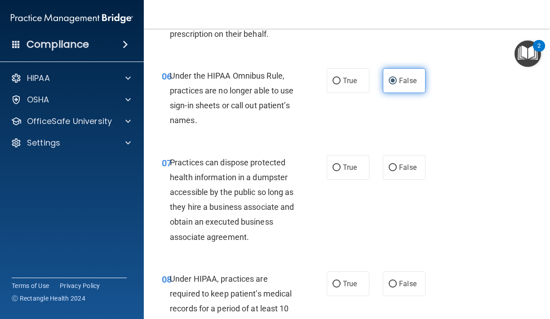
scroll to position [575, 0]
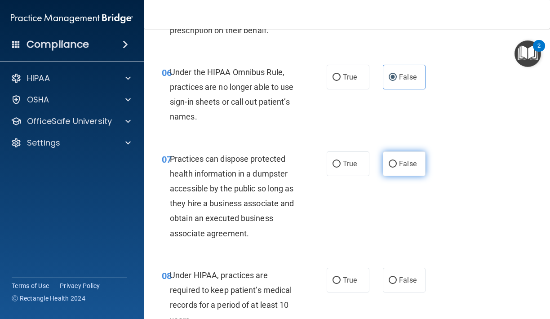
click at [411, 161] on span "False" at bounding box center [408, 164] width 18 height 9
click at [397, 161] on input "False" at bounding box center [393, 164] width 8 height 7
radio input "true"
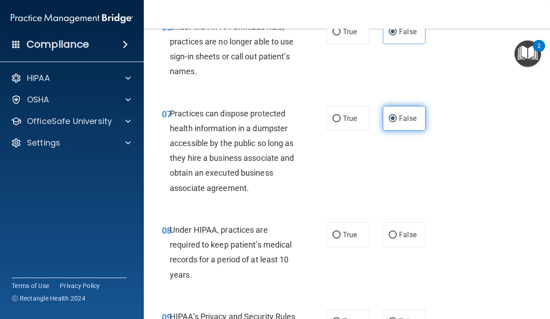
scroll to position [622, 0]
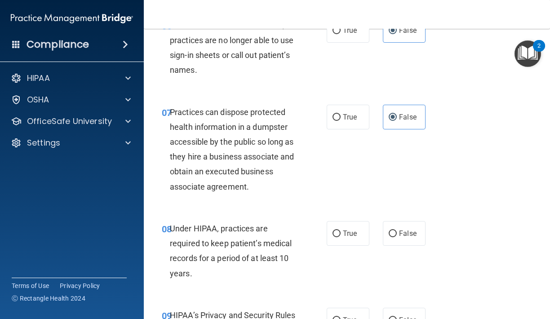
click at [413, 215] on div "08 Under HIPAA, practices are required to keep patient’s medical records for a …" at bounding box center [347, 253] width 384 height 87
click at [413, 222] on label "False" at bounding box center [404, 233] width 43 height 25
click at [397, 231] on input "False" at bounding box center [393, 234] width 8 height 7
radio input "true"
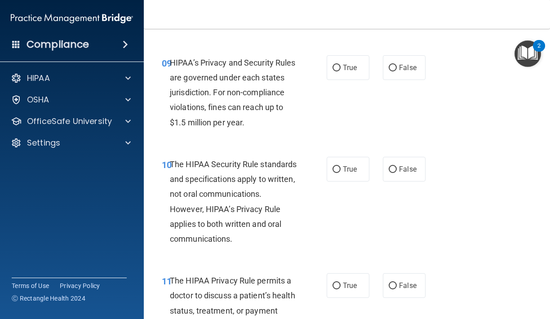
scroll to position [875, 0]
click at [404, 70] on label "False" at bounding box center [404, 67] width 43 height 25
click at [397, 70] on input "False" at bounding box center [393, 67] width 8 height 7
radio input "true"
click at [343, 159] on label "True" at bounding box center [348, 169] width 43 height 25
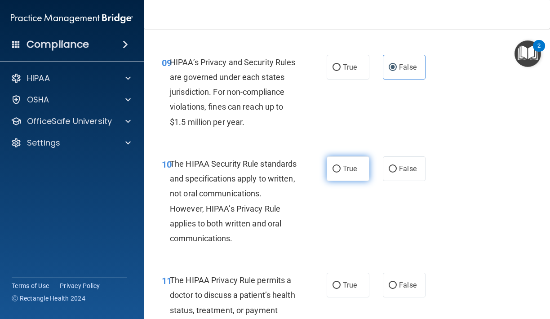
click at [341, 166] on input "True" at bounding box center [337, 169] width 8 height 7
radio input "true"
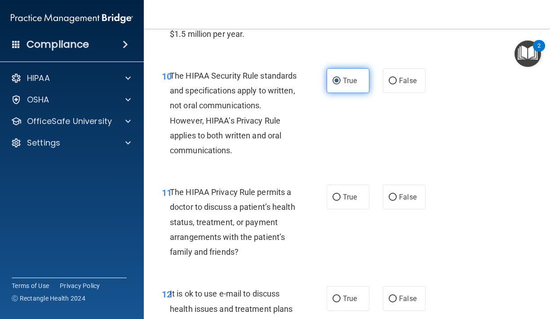
scroll to position [964, 0]
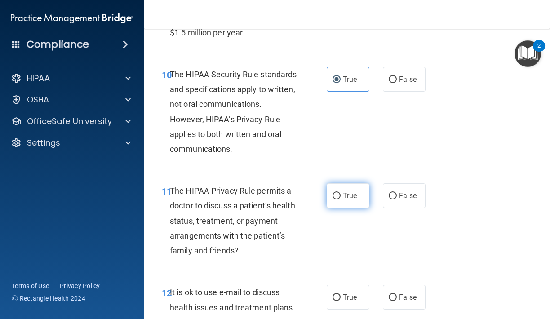
click at [357, 183] on label "True" at bounding box center [348, 195] width 43 height 25
click at [341, 193] on input "True" at bounding box center [337, 196] width 8 height 7
radio input "true"
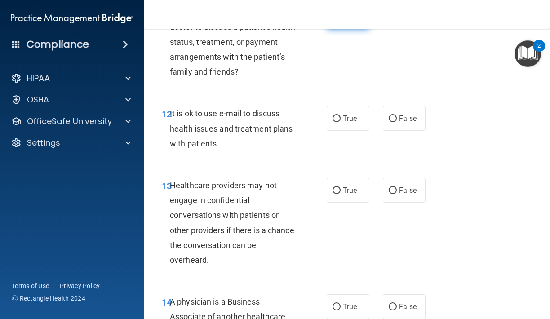
scroll to position [1144, 0]
click at [356, 186] on span "True" at bounding box center [350, 190] width 14 height 9
click at [341, 187] on input "True" at bounding box center [337, 190] width 8 height 7
radio input "true"
click at [348, 129] on div "12 It is ok to use e-mail to discuss health issues and treatment plans with pat…" at bounding box center [347, 130] width 384 height 72
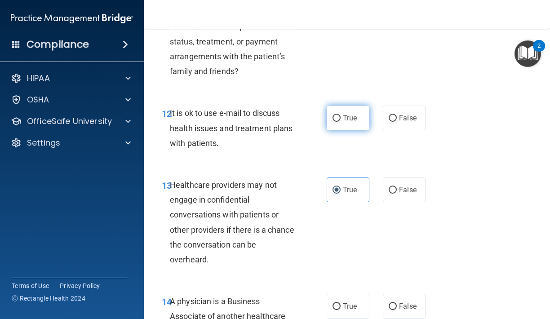
click at [348, 114] on span "True" at bounding box center [350, 118] width 14 height 9
click at [341, 115] on input "True" at bounding box center [337, 118] width 8 height 7
radio input "true"
click at [390, 187] on input "False" at bounding box center [393, 190] width 8 height 7
radio input "true"
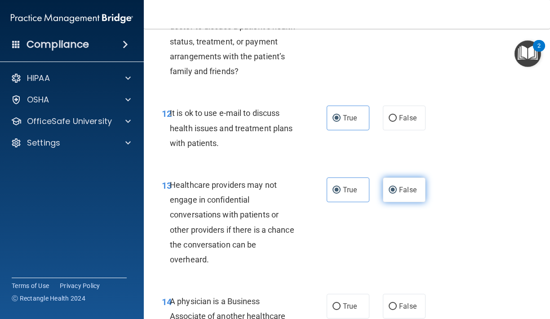
radio input "false"
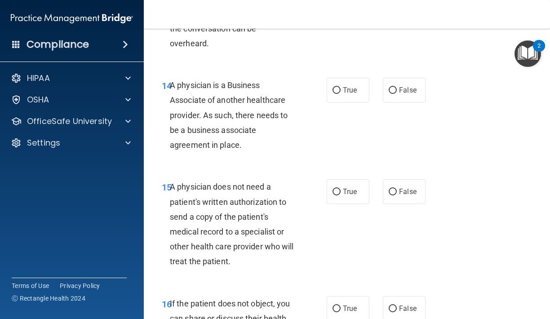
scroll to position [1370, 0]
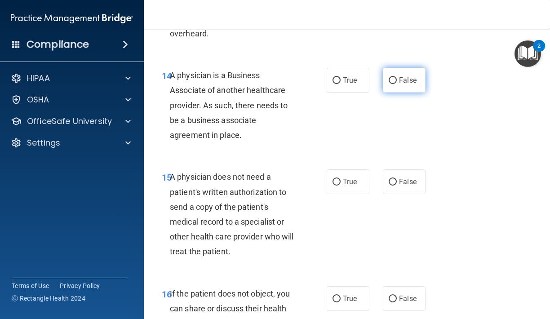
click at [402, 84] on label "False" at bounding box center [404, 80] width 43 height 25
click at [397, 84] on input "False" at bounding box center [393, 80] width 8 height 7
radio input "true"
click at [343, 180] on label "True" at bounding box center [348, 182] width 43 height 25
click at [341, 180] on input "True" at bounding box center [337, 182] width 8 height 7
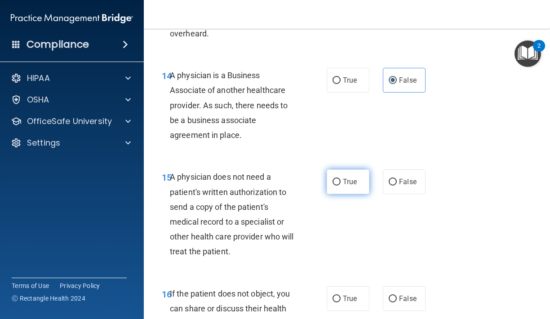
radio input "true"
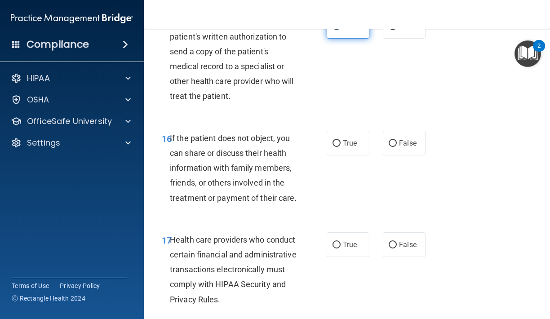
scroll to position [1531, 0]
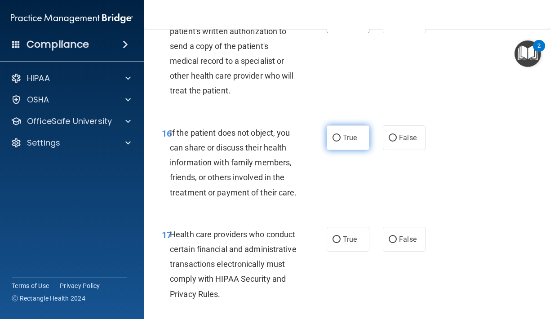
click at [334, 135] on input "True" at bounding box center [337, 138] width 8 height 7
radio input "true"
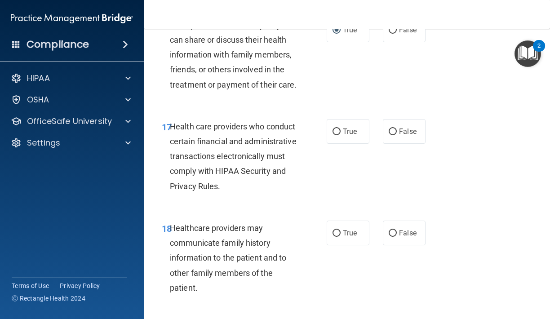
scroll to position [1647, 0]
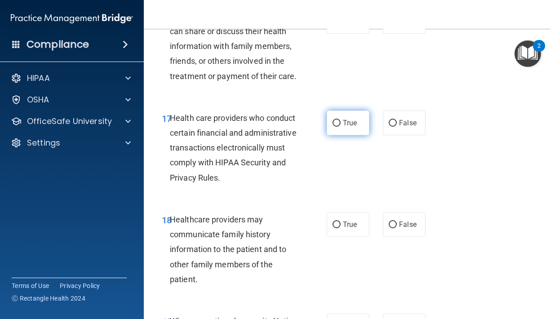
click at [345, 119] on span "True" at bounding box center [350, 123] width 14 height 9
click at [341, 120] on input "True" at bounding box center [337, 123] width 8 height 7
radio input "true"
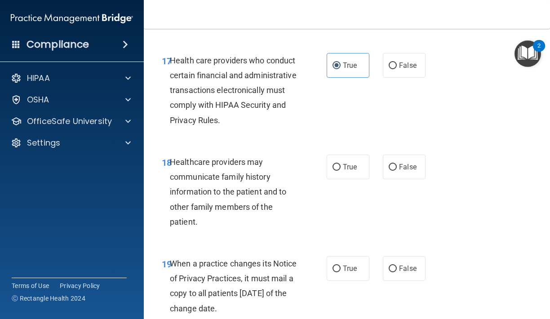
scroll to position [1708, 0]
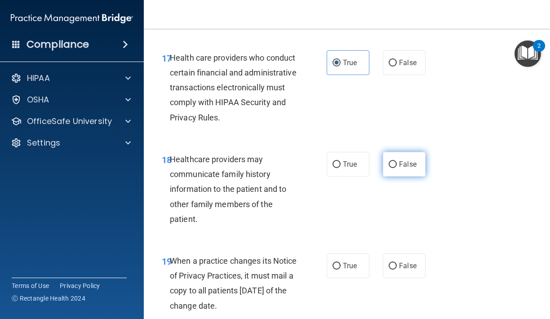
click at [410, 164] on label "False" at bounding box center [404, 164] width 43 height 25
click at [397, 164] on input "False" at bounding box center [393, 164] width 8 height 7
radio input "true"
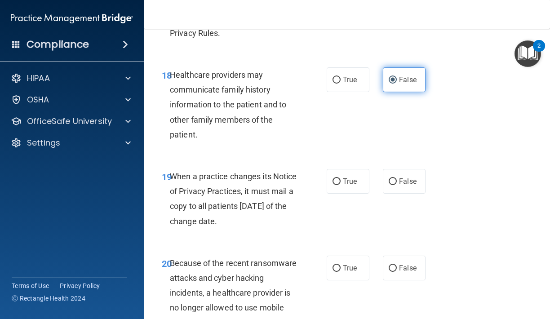
scroll to position [1795, 0]
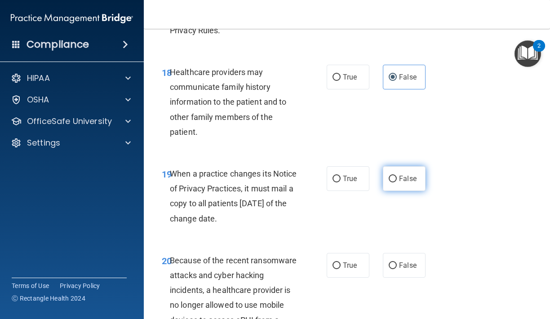
click at [404, 177] on label "False" at bounding box center [404, 178] width 43 height 25
click at [397, 177] on input "False" at bounding box center [393, 179] width 8 height 7
radio input "true"
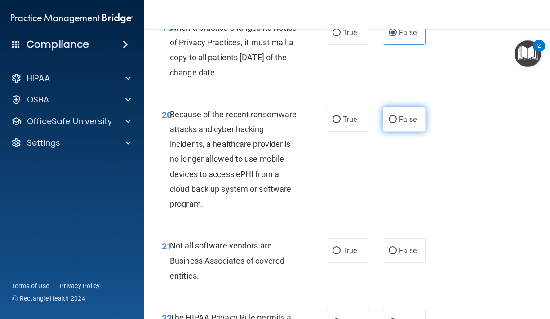
scroll to position [1940, 0]
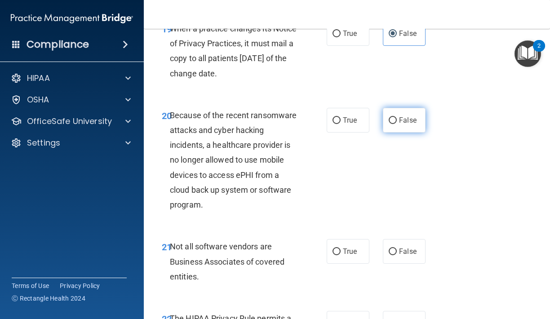
click at [403, 116] on span "False" at bounding box center [408, 120] width 18 height 9
click at [397, 117] on input "False" at bounding box center [393, 120] width 8 height 7
radio input "true"
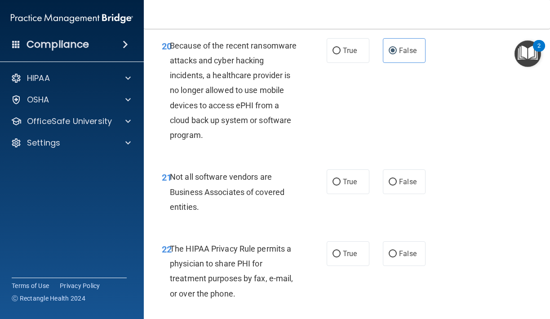
scroll to position [2010, 0]
click at [350, 241] on label "True" at bounding box center [348, 253] width 43 height 25
click at [341, 250] on input "True" at bounding box center [337, 253] width 8 height 7
radio input "true"
click at [397, 169] on label "False" at bounding box center [404, 181] width 43 height 25
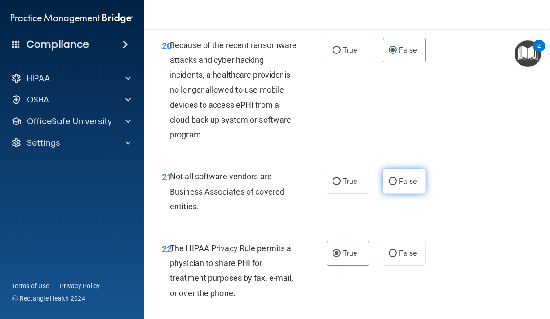
click at [397, 179] on input "False" at bounding box center [393, 182] width 8 height 7
radio input "true"
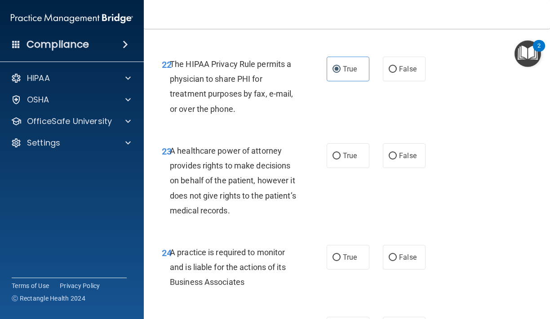
scroll to position [2202, 0]
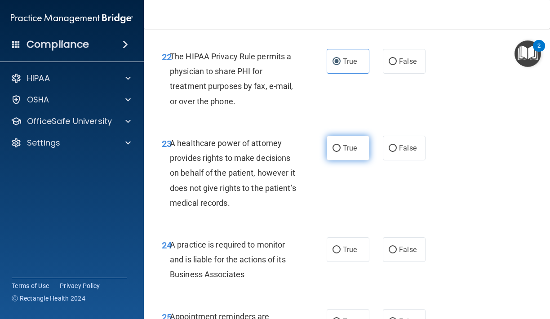
click at [350, 142] on label "True" at bounding box center [348, 148] width 43 height 25
click at [341, 145] on input "True" at bounding box center [337, 148] width 8 height 7
radio input "true"
click at [405, 143] on label "False" at bounding box center [404, 148] width 43 height 25
click at [397, 145] on input "False" at bounding box center [393, 148] width 8 height 7
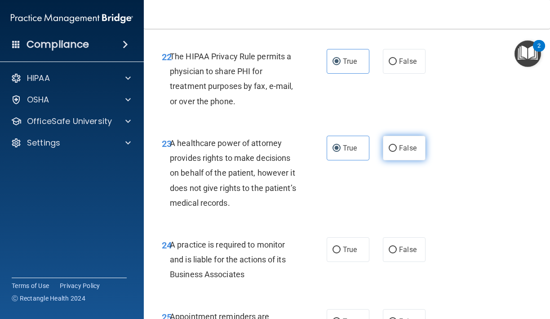
radio input "true"
radio input "false"
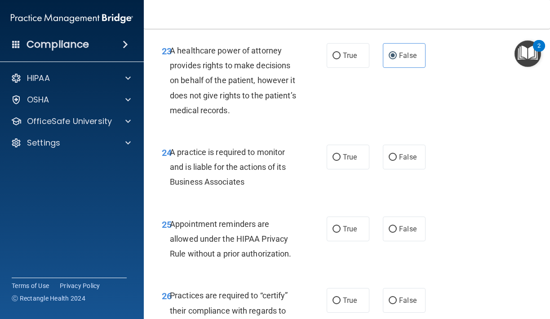
scroll to position [2306, 0]
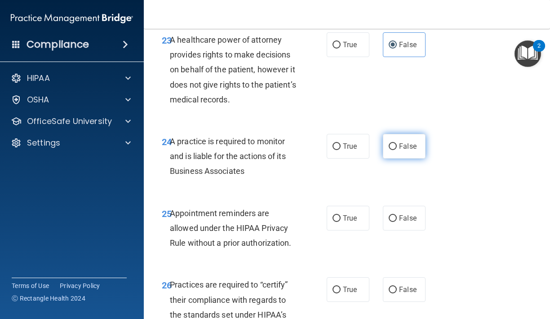
click at [405, 141] on label "False" at bounding box center [404, 146] width 43 height 25
click at [397, 143] on input "False" at bounding box center [393, 146] width 8 height 7
radio input "true"
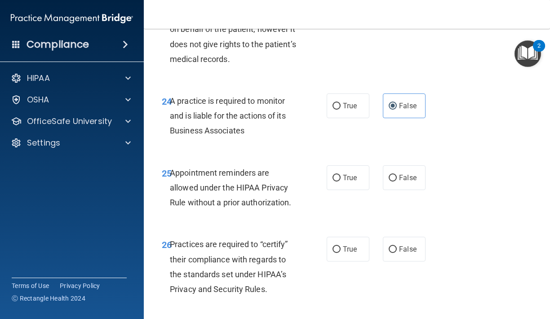
scroll to position [2347, 0]
click at [413, 165] on label "False" at bounding box center [404, 177] width 43 height 25
click at [397, 174] on input "False" at bounding box center [393, 177] width 8 height 7
radio input "true"
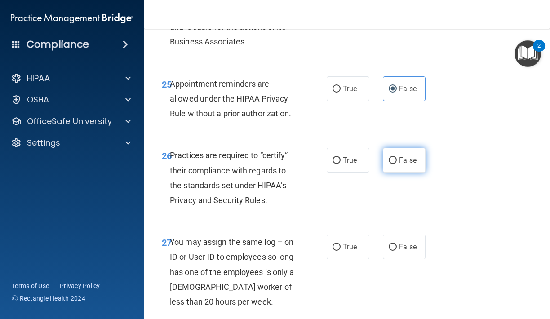
scroll to position [2436, 0]
click at [395, 157] on input "False" at bounding box center [393, 160] width 8 height 7
radio input "true"
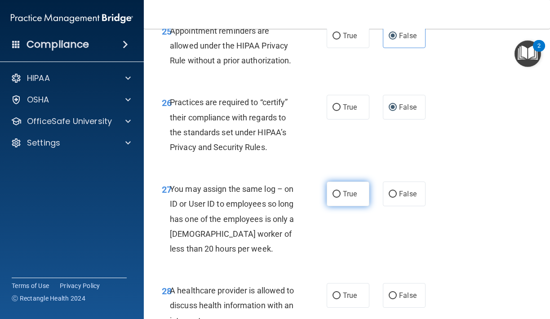
click at [350, 186] on label "True" at bounding box center [348, 194] width 43 height 25
click at [341, 191] on input "True" at bounding box center [337, 194] width 8 height 7
radio input "true"
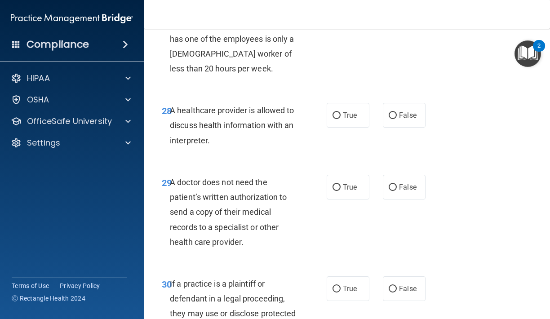
scroll to position [2668, 0]
click at [359, 110] on label "True" at bounding box center [348, 115] width 43 height 25
click at [341, 113] on input "True" at bounding box center [337, 116] width 8 height 7
radio input "true"
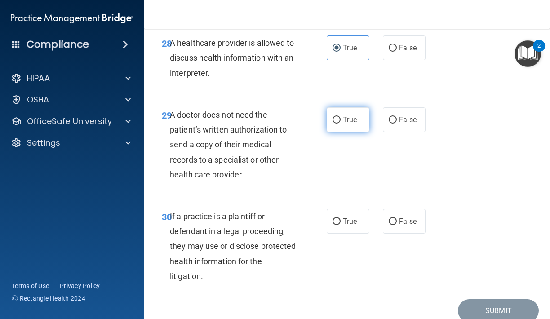
click at [360, 117] on label "True" at bounding box center [348, 119] width 43 height 25
click at [341, 117] on input "True" at bounding box center [337, 120] width 8 height 7
radio input "true"
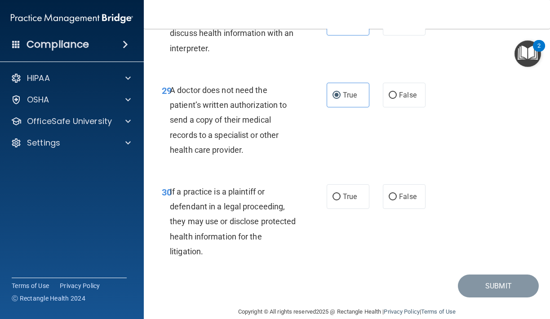
scroll to position [2760, 0]
click at [330, 185] on label "True" at bounding box center [348, 197] width 43 height 25
click at [333, 194] on input "True" at bounding box center [337, 197] width 8 height 7
radio input "true"
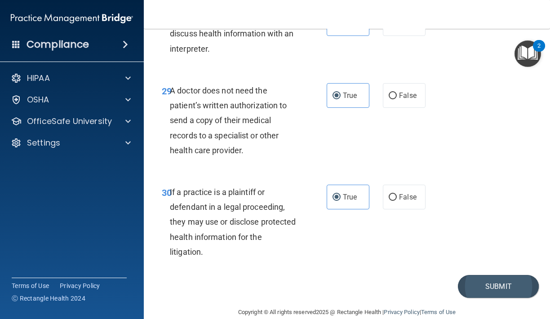
click at [479, 275] on button "Submit" at bounding box center [498, 286] width 81 height 23
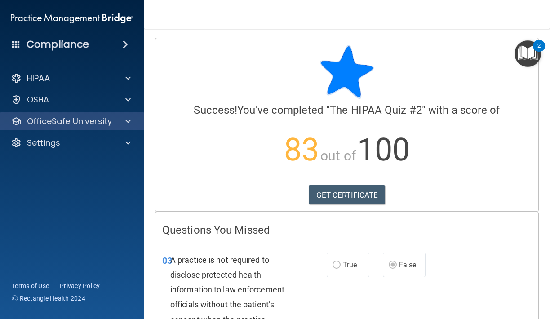
click at [85, 122] on p "OfficeSafe University" at bounding box center [69, 121] width 85 height 11
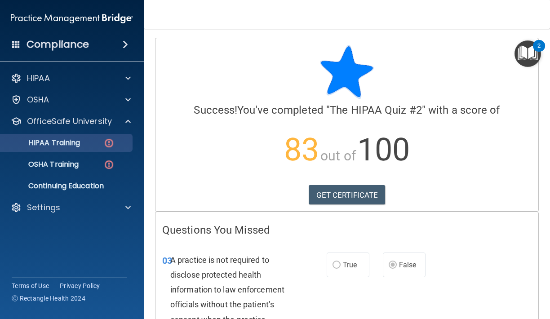
click at [94, 139] on div "HIPAA Training" at bounding box center [67, 143] width 123 height 9
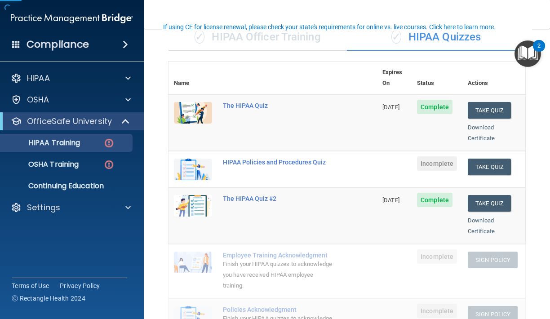
scroll to position [78, 0]
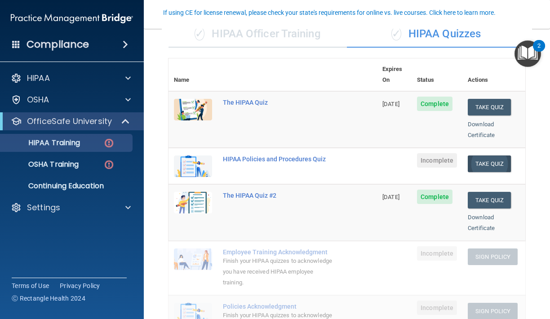
click at [498, 156] on button "Take Quiz" at bounding box center [489, 164] width 43 height 17
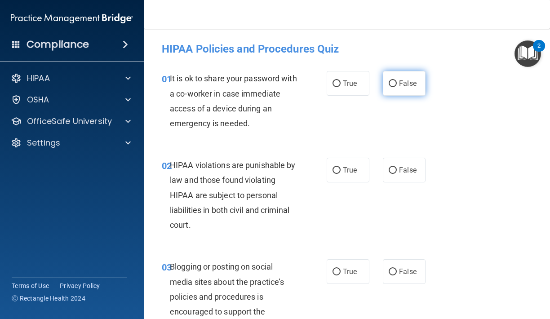
click at [416, 81] on span "False" at bounding box center [408, 83] width 18 height 9
click at [397, 81] on input "False" at bounding box center [393, 83] width 8 height 7
radio input "true"
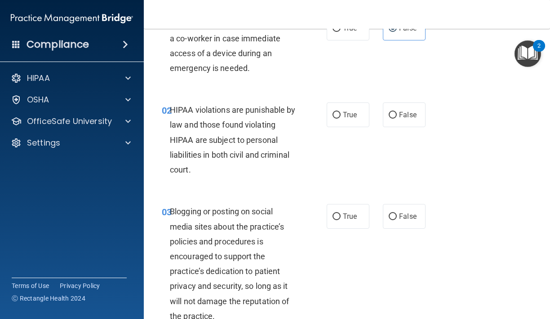
scroll to position [58, 0]
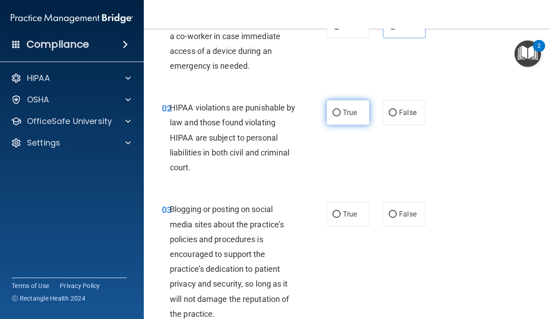
click at [336, 113] on input "True" at bounding box center [337, 113] width 8 height 7
radio input "true"
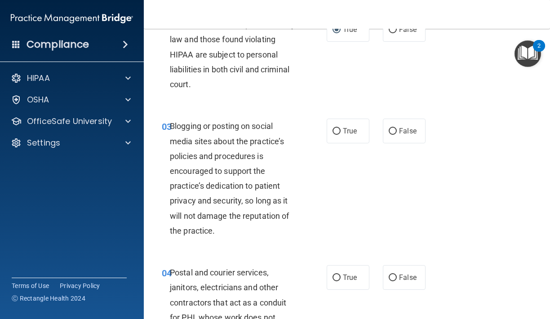
scroll to position [151, 0]
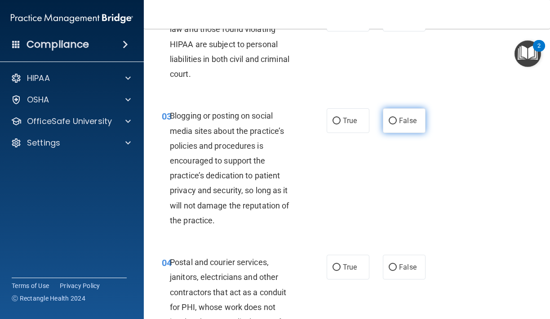
click at [391, 123] on input "False" at bounding box center [393, 121] width 8 height 7
radio input "true"
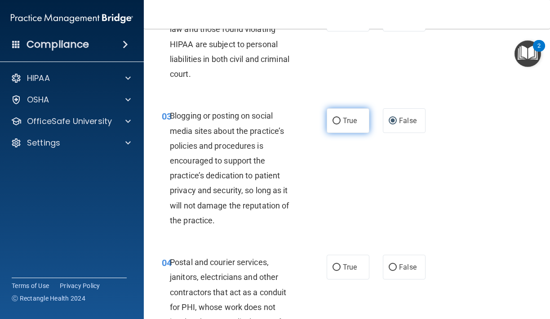
click at [344, 126] on label "True" at bounding box center [348, 120] width 43 height 25
click at [341, 125] on input "True" at bounding box center [337, 121] width 8 height 7
radio input "true"
radio input "false"
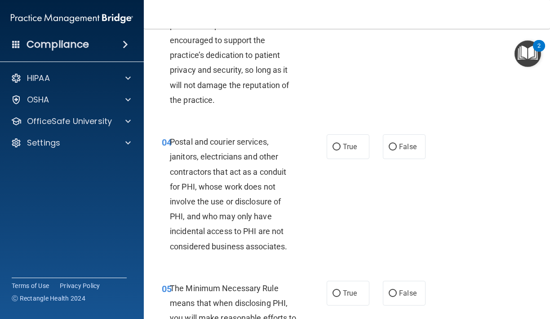
scroll to position [288, 0]
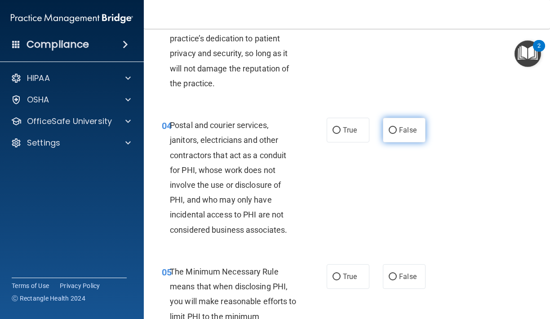
click at [397, 137] on label "False" at bounding box center [404, 130] width 43 height 25
click at [397, 134] on input "False" at bounding box center [393, 130] width 8 height 7
radio input "true"
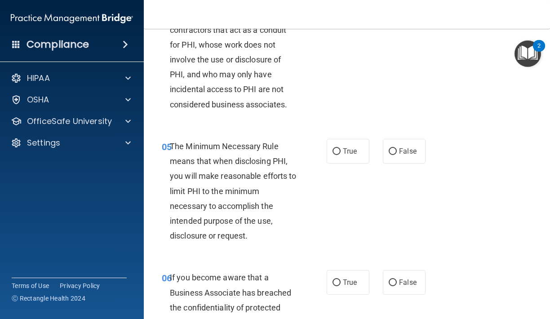
scroll to position [414, 0]
click at [338, 149] on input "True" at bounding box center [337, 151] width 8 height 7
radio input "true"
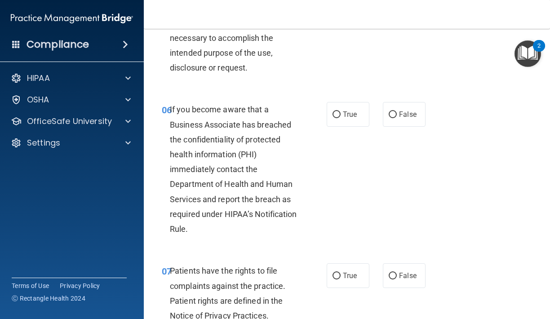
scroll to position [581, 0]
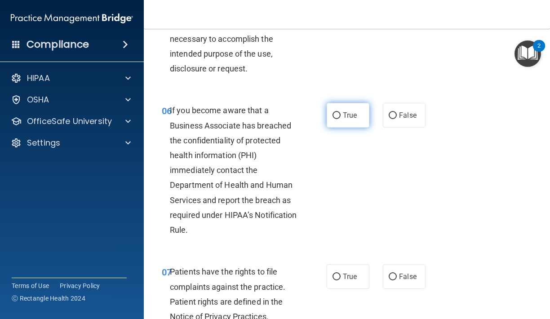
click at [349, 119] on label "True" at bounding box center [348, 115] width 43 height 25
click at [341, 119] on input "True" at bounding box center [337, 115] width 8 height 7
radio input "true"
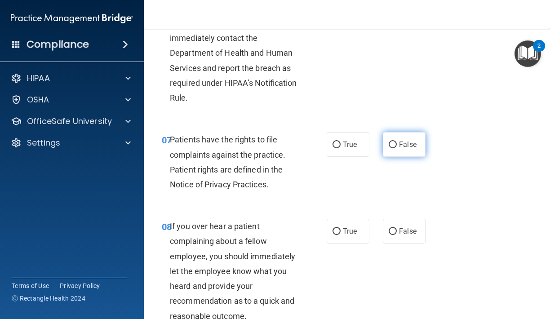
scroll to position [716, 0]
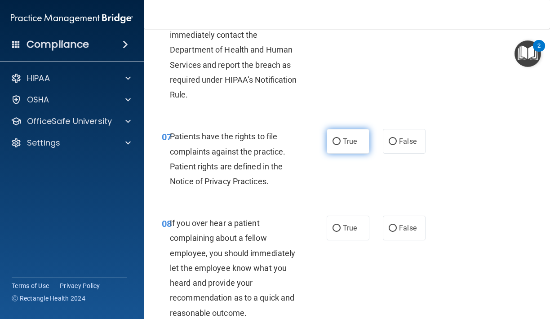
click at [338, 139] on input "True" at bounding box center [337, 142] width 8 height 7
radio input "true"
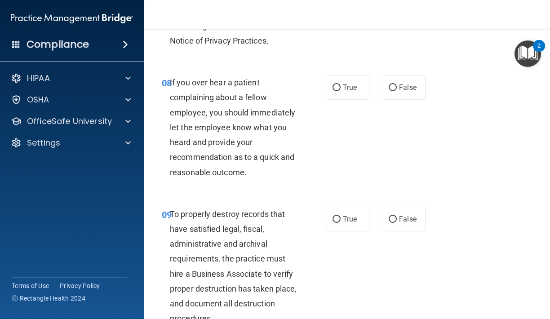
scroll to position [872, 0]
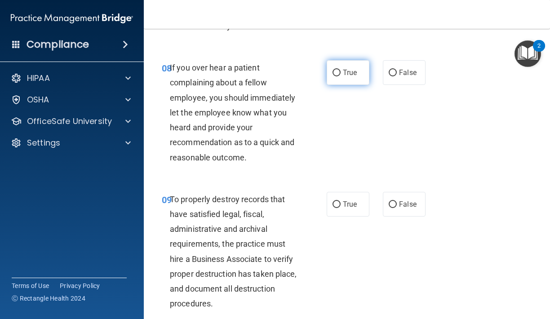
click at [343, 74] on label "True" at bounding box center [348, 72] width 43 height 25
click at [341, 74] on input "True" at bounding box center [337, 73] width 8 height 7
radio input "true"
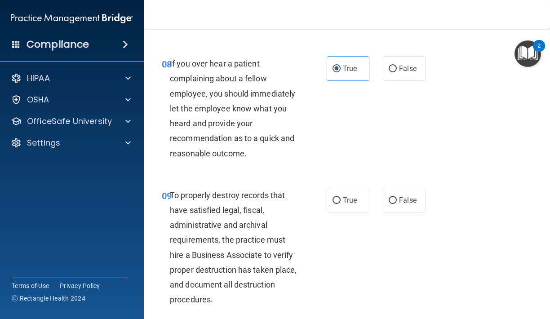
scroll to position [865, 0]
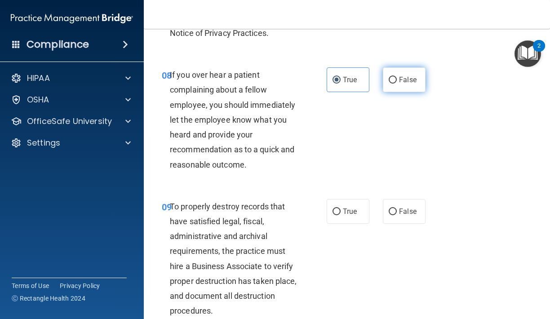
click at [414, 82] on label "False" at bounding box center [404, 79] width 43 height 25
click at [397, 82] on input "False" at bounding box center [393, 80] width 8 height 7
radio input "true"
radio input "false"
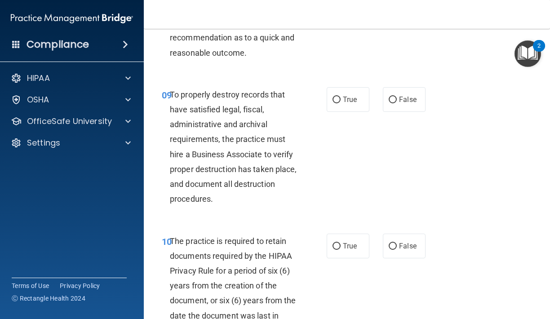
scroll to position [978, 0]
click at [326, 100] on div "09 To properly destroy records that have satisfied legal, fiscal, administrativ…" at bounding box center [244, 148] width 192 height 124
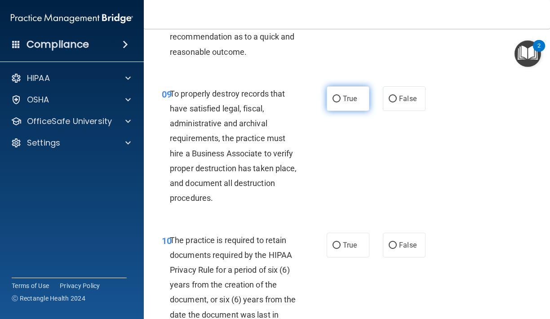
click at [340, 99] on label "True" at bounding box center [348, 98] width 43 height 25
click at [340, 99] on input "True" at bounding box center [337, 99] width 8 height 7
radio input "true"
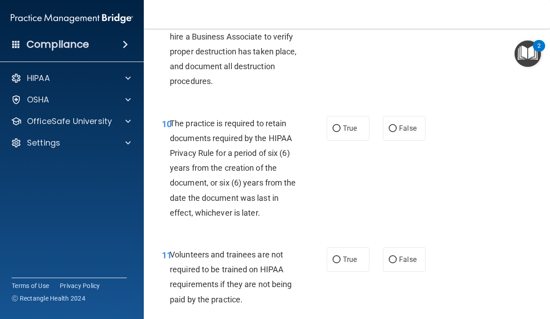
scroll to position [1096, 0]
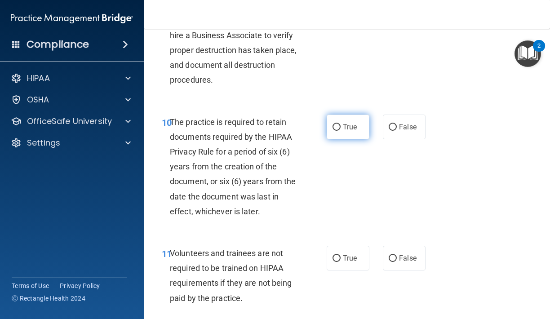
click at [353, 123] on span "True" at bounding box center [350, 127] width 14 height 9
click at [341, 124] on input "True" at bounding box center [337, 127] width 8 height 7
radio input "true"
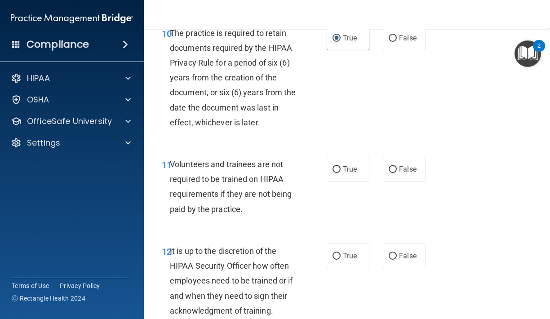
scroll to position [1243, 0]
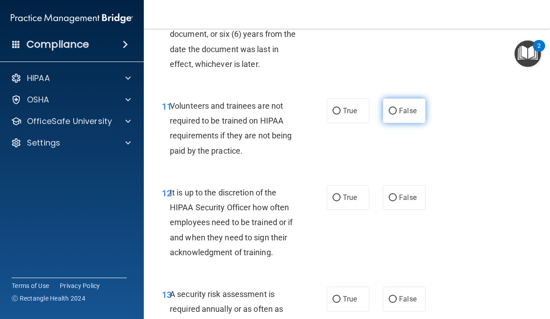
click at [389, 106] on label "False" at bounding box center [404, 110] width 43 height 25
click at [389, 108] on input "False" at bounding box center [393, 111] width 8 height 7
radio input "true"
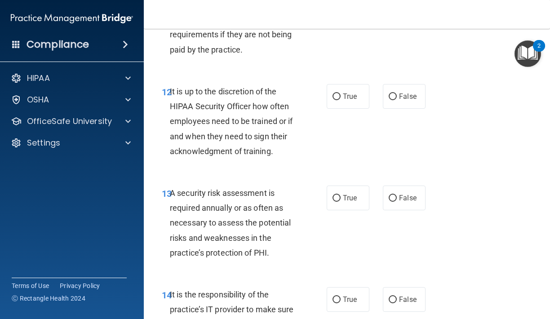
scroll to position [1345, 0]
click at [332, 88] on label "True" at bounding box center [348, 96] width 43 height 25
click at [333, 93] on input "True" at bounding box center [337, 96] width 8 height 7
radio input "true"
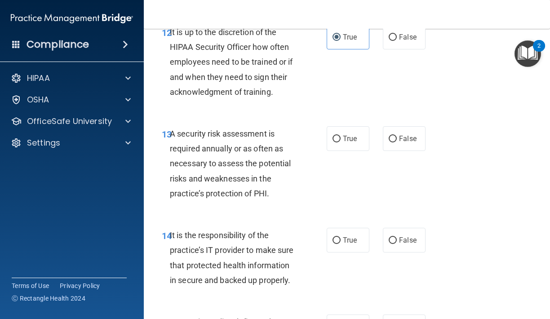
scroll to position [1402, 0]
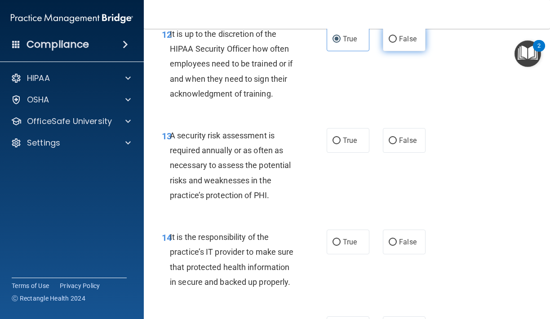
click at [385, 39] on label "False" at bounding box center [404, 39] width 43 height 25
click at [389, 39] on input "False" at bounding box center [393, 39] width 8 height 7
radio input "true"
radio input "false"
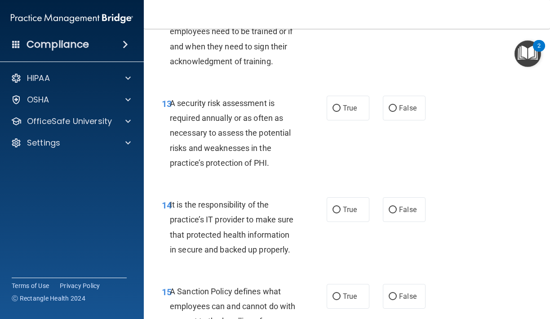
scroll to position [1437, 0]
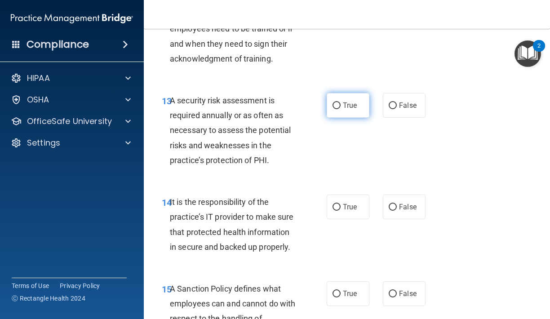
click at [331, 101] on label "True" at bounding box center [348, 105] width 43 height 25
click at [333, 103] on input "True" at bounding box center [337, 106] width 8 height 7
radio input "true"
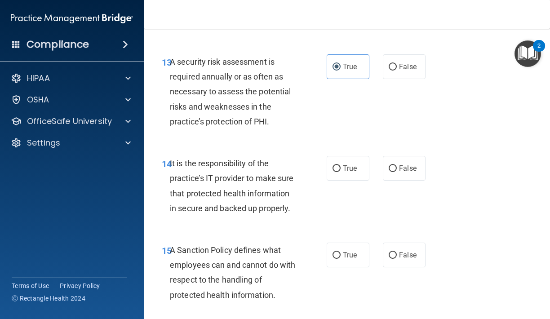
scroll to position [1479, 0]
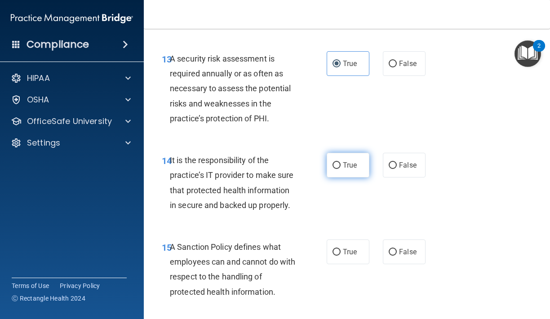
click at [340, 163] on label "True" at bounding box center [348, 165] width 43 height 25
click at [340, 163] on input "True" at bounding box center [337, 165] width 8 height 7
radio input "true"
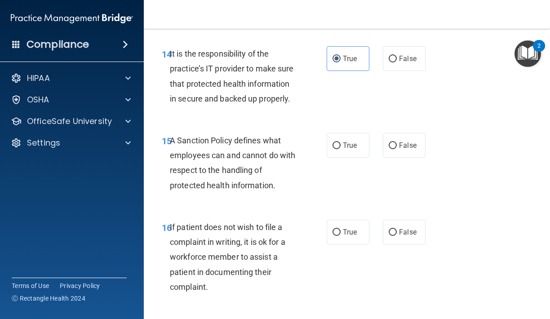
scroll to position [1587, 0]
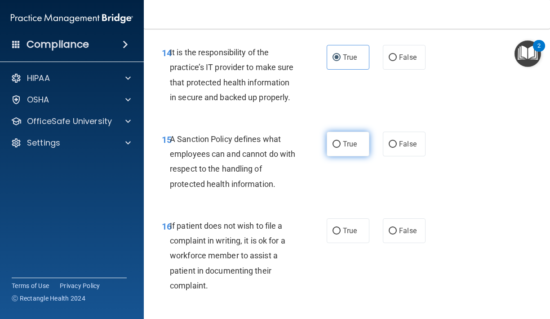
click at [340, 141] on input "True" at bounding box center [337, 144] width 8 height 7
radio input "true"
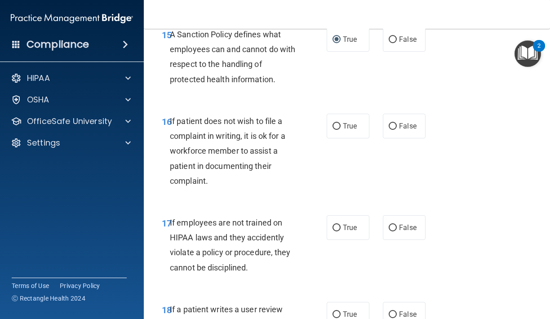
scroll to position [1692, 0]
click at [407, 121] on span "False" at bounding box center [408, 125] width 18 height 9
click at [397, 123] on input "False" at bounding box center [393, 126] width 8 height 7
radio input "true"
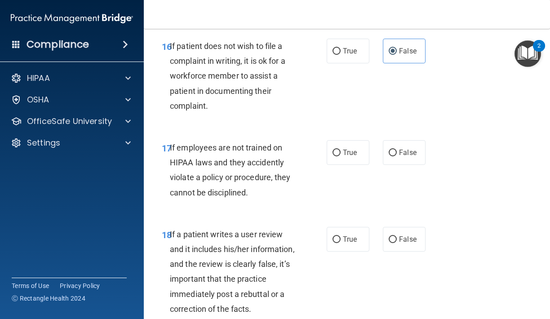
scroll to position [1769, 0]
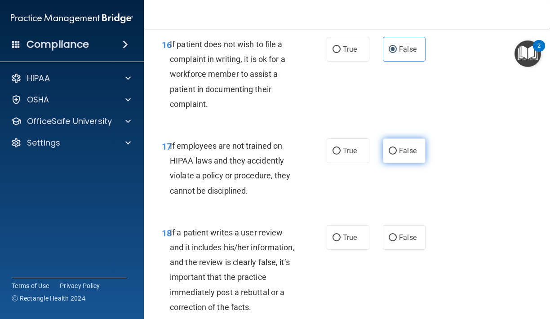
click at [401, 139] on label "False" at bounding box center [404, 151] width 43 height 25
click at [397, 148] on input "False" at bounding box center [393, 151] width 8 height 7
radio input "true"
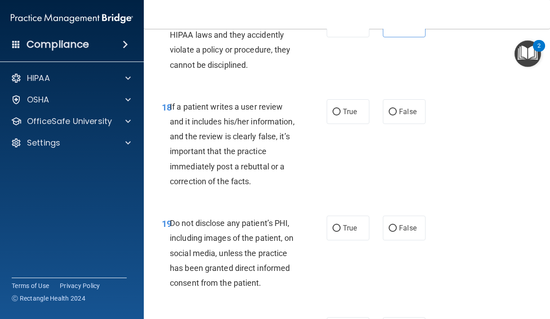
scroll to position [1895, 0]
click at [340, 108] on input "True" at bounding box center [337, 111] width 8 height 7
radio input "true"
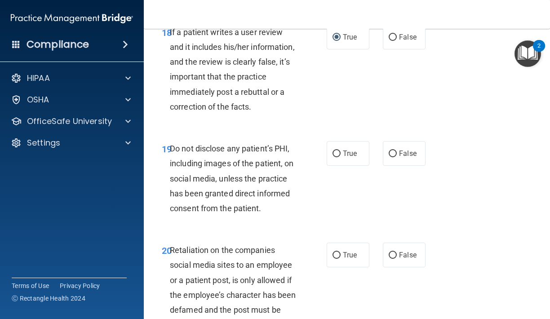
scroll to position [1974, 0]
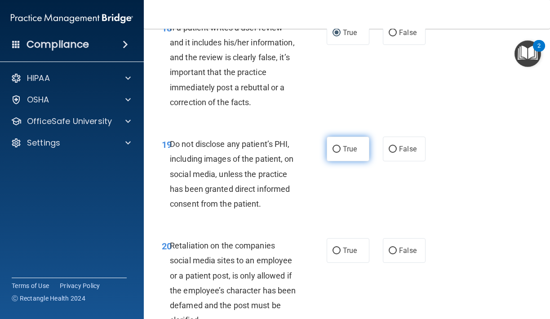
click at [338, 146] on label "True" at bounding box center [348, 149] width 43 height 25
click at [338, 146] on input "True" at bounding box center [337, 149] width 8 height 7
radio input "true"
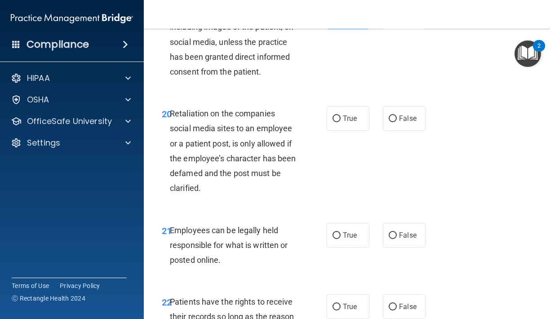
scroll to position [2106, 0]
click at [398, 109] on label "False" at bounding box center [404, 118] width 43 height 25
click at [397, 115] on input "False" at bounding box center [393, 118] width 8 height 7
radio input "true"
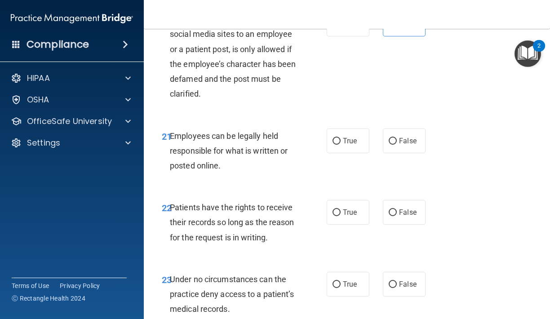
scroll to position [2201, 0]
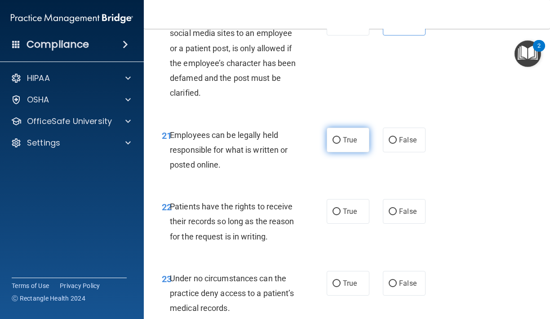
click at [338, 137] on input "True" at bounding box center [337, 140] width 8 height 7
radio input "true"
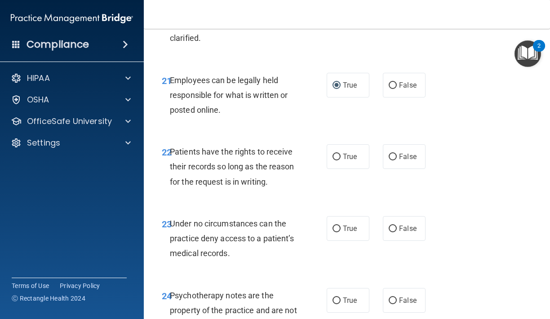
scroll to position [2263, 0]
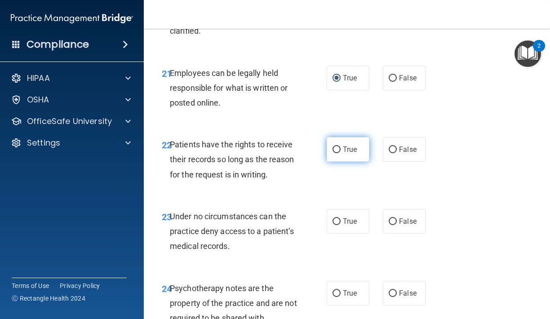
click at [330, 140] on label "True" at bounding box center [348, 149] width 43 height 25
click at [333, 147] on input "True" at bounding box center [337, 150] width 8 height 7
radio input "true"
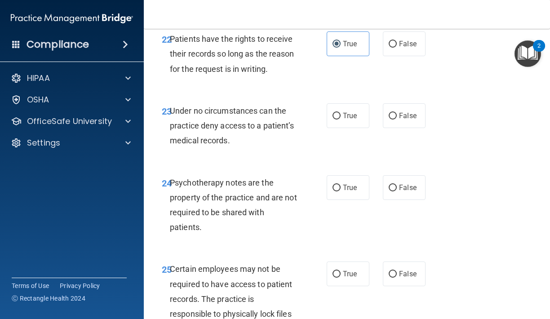
scroll to position [2373, 0]
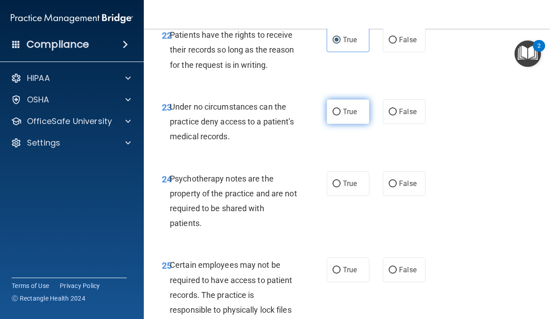
click at [345, 107] on span "True" at bounding box center [350, 111] width 14 height 9
click at [341, 109] on input "True" at bounding box center [337, 112] width 8 height 7
radio input "true"
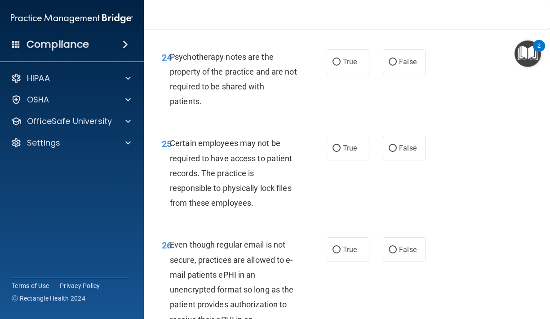
scroll to position [2495, 0]
click at [405, 57] on span "False" at bounding box center [408, 61] width 18 height 9
click at [397, 58] on input "False" at bounding box center [393, 61] width 8 height 7
radio input "true"
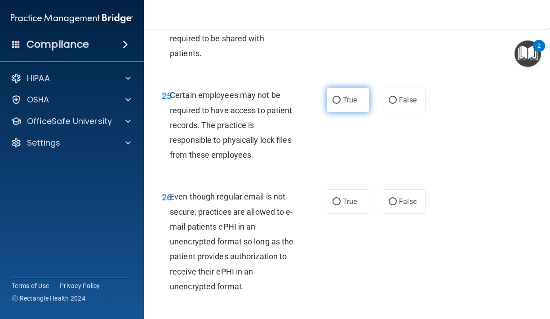
click at [331, 91] on label "True" at bounding box center [348, 100] width 43 height 25
click at [333, 97] on input "True" at bounding box center [337, 100] width 8 height 7
radio input "true"
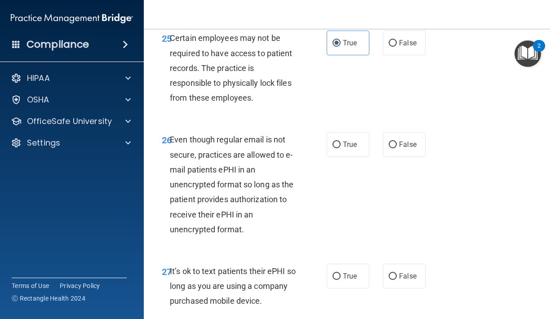
scroll to position [2602, 0]
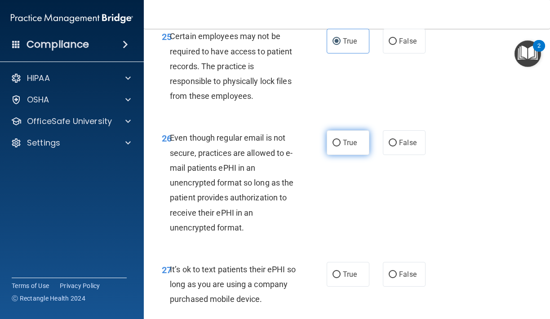
click at [347, 139] on span "True" at bounding box center [350, 143] width 14 height 9
click at [341, 140] on input "True" at bounding box center [337, 143] width 8 height 7
radio input "true"
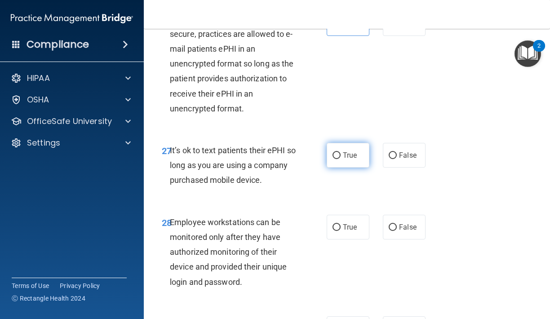
scroll to position [2722, 0]
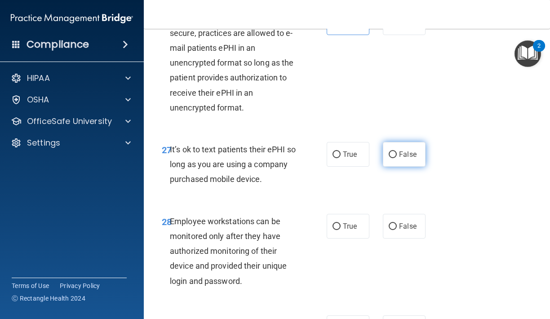
click at [395, 142] on label "False" at bounding box center [404, 154] width 43 height 25
click at [395, 152] on input "False" at bounding box center [393, 155] width 8 height 7
radio input "true"
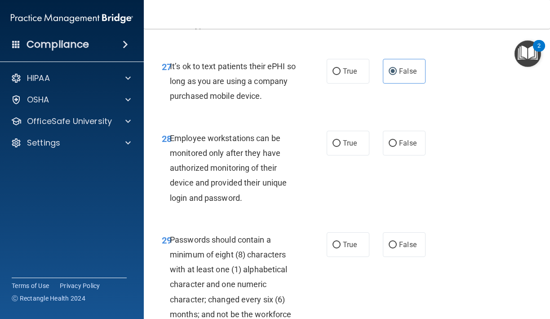
scroll to position [2807, 0]
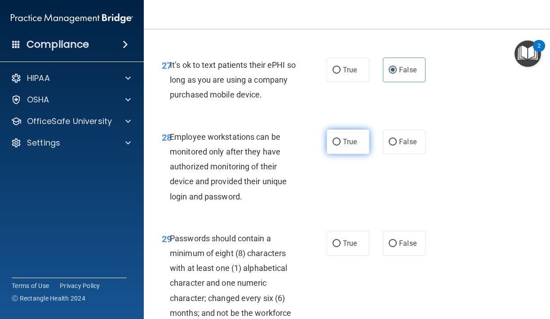
click at [353, 138] on span "True" at bounding box center [350, 142] width 14 height 9
click at [341, 139] on input "True" at bounding box center [337, 142] width 8 height 7
radio input "true"
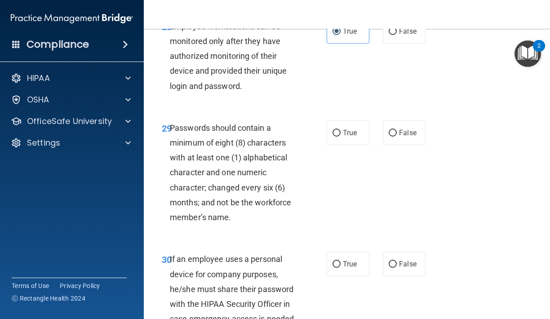
scroll to position [2918, 0]
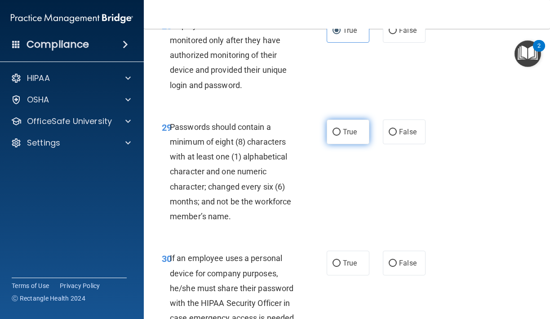
click at [337, 124] on label "True" at bounding box center [348, 132] width 43 height 25
click at [337, 129] on input "True" at bounding box center [337, 132] width 8 height 7
radio input "true"
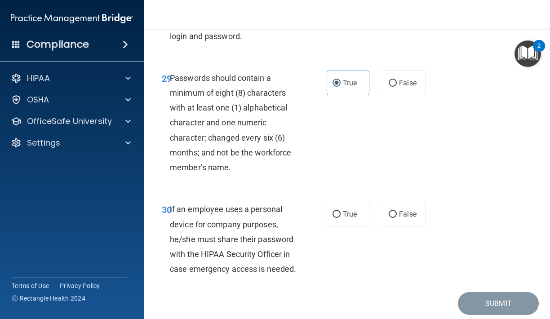
scroll to position [2970, 0]
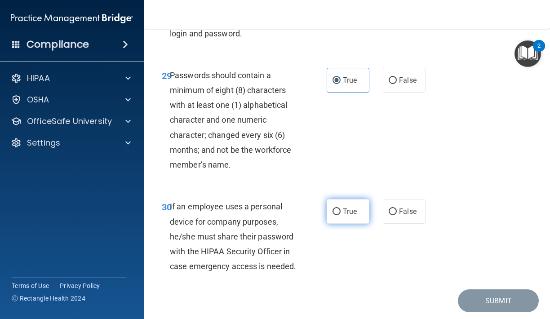
click at [335, 209] on input "True" at bounding box center [337, 212] width 8 height 7
radio input "true"
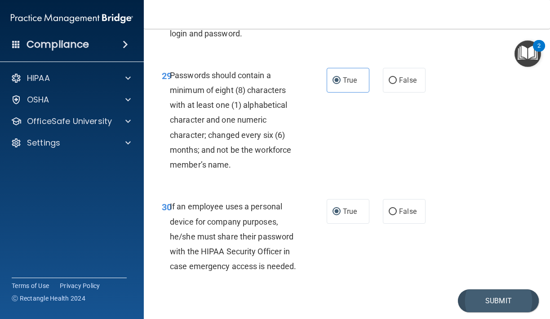
click at [481, 290] on button "Submit" at bounding box center [498, 301] width 81 height 23
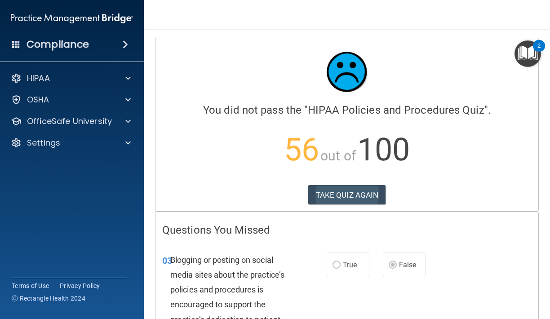
click at [347, 193] on button "TAKE QUIZ AGAIN" at bounding box center [348, 195] width 78 height 20
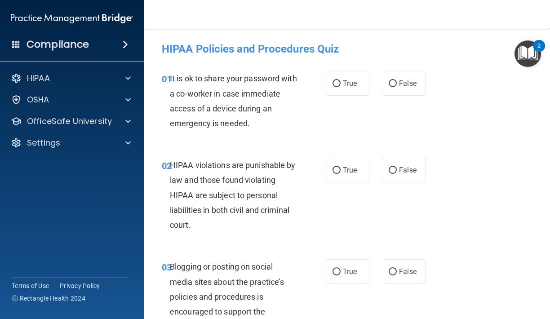
click at [410, 98] on div "01 It is ok to share your password with a co-worker in case immediate access of…" at bounding box center [347, 103] width 384 height 87
click at [407, 89] on label "False" at bounding box center [404, 83] width 43 height 25
click at [397, 87] on input "False" at bounding box center [393, 83] width 8 height 7
radio input "true"
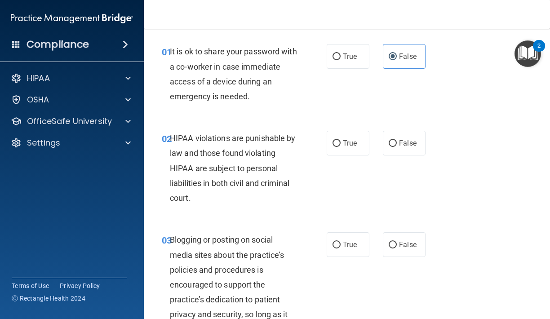
scroll to position [27, 0]
click at [359, 137] on label "True" at bounding box center [348, 142] width 43 height 25
click at [341, 140] on input "True" at bounding box center [337, 143] width 8 height 7
radio input "true"
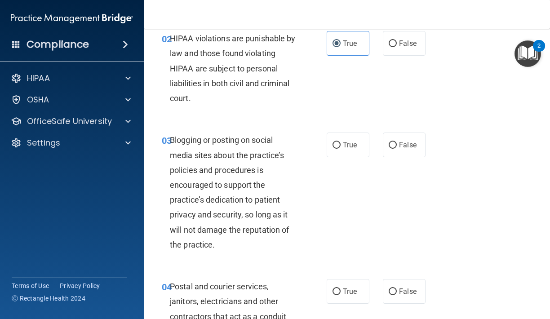
scroll to position [127, 0]
click at [354, 147] on span "True" at bounding box center [350, 145] width 14 height 9
click at [341, 147] on input "True" at bounding box center [337, 145] width 8 height 7
radio input "true"
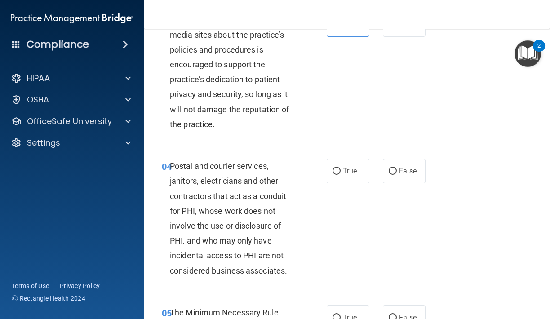
scroll to position [248, 0]
click at [352, 180] on label "True" at bounding box center [348, 170] width 43 height 25
click at [341, 174] on input "True" at bounding box center [337, 171] width 8 height 7
radio input "true"
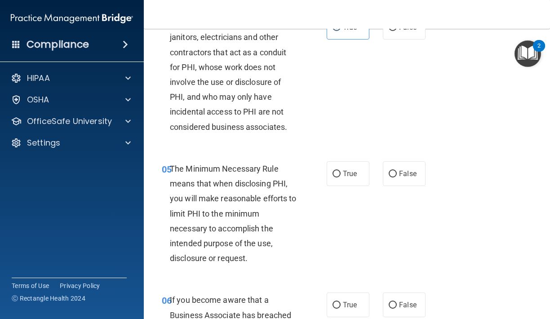
scroll to position [392, 0]
click at [354, 179] on label "True" at bounding box center [348, 173] width 43 height 25
click at [341, 177] on input "True" at bounding box center [337, 173] width 8 height 7
radio input "true"
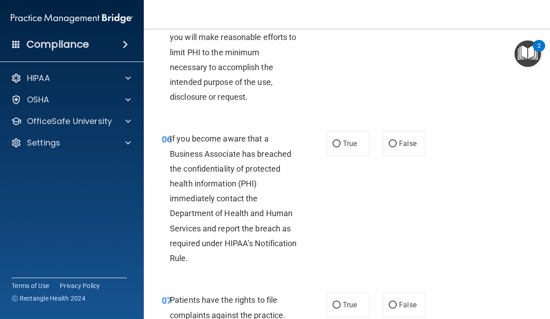
scroll to position [552, 0]
click at [407, 146] on label "False" at bounding box center [404, 144] width 43 height 25
click at [397, 146] on input "False" at bounding box center [393, 144] width 8 height 7
radio input "true"
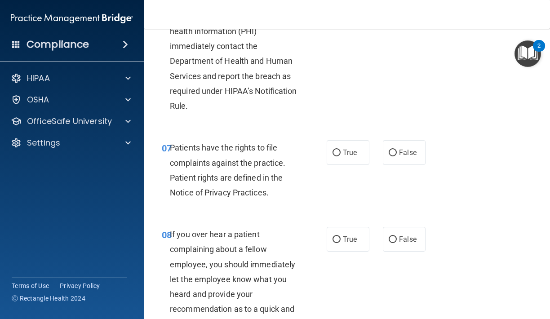
scroll to position [702, 0]
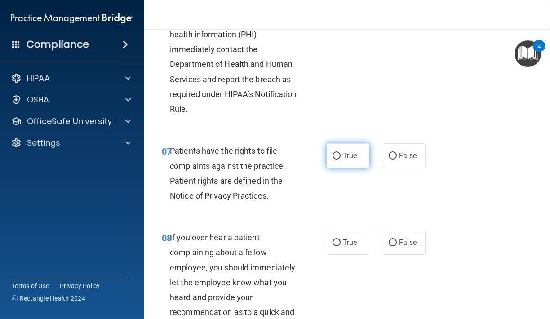
click at [353, 152] on span "True" at bounding box center [350, 156] width 14 height 9
click at [341, 153] on input "True" at bounding box center [337, 156] width 8 height 7
radio input "true"
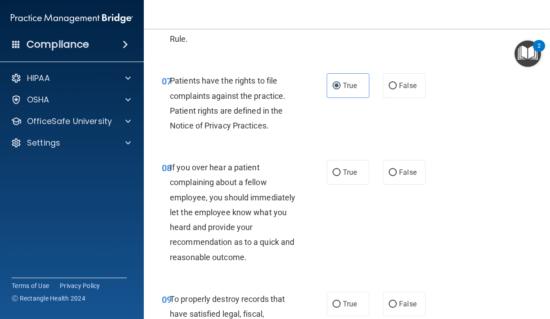
scroll to position [778, 0]
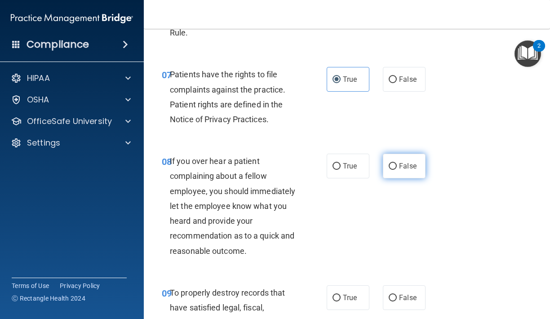
click at [407, 164] on span "False" at bounding box center [408, 166] width 18 height 9
click at [397, 164] on input "False" at bounding box center [393, 166] width 8 height 7
radio input "true"
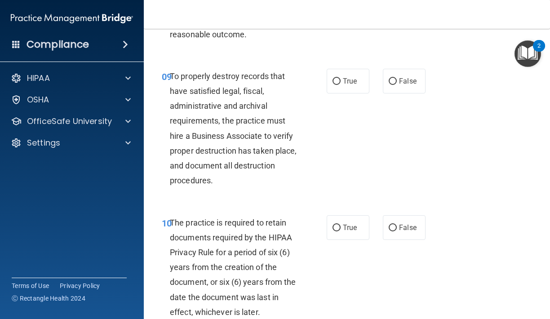
scroll to position [997, 0]
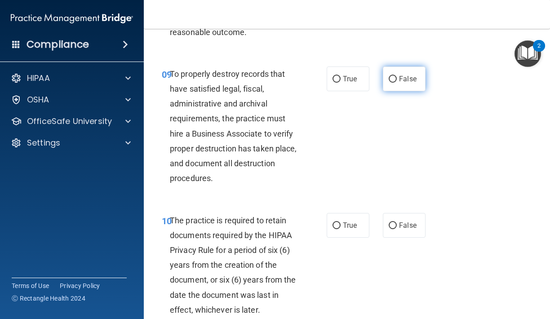
click at [410, 84] on label "False" at bounding box center [404, 79] width 43 height 25
click at [397, 83] on input "False" at bounding box center [393, 79] width 8 height 7
radio input "true"
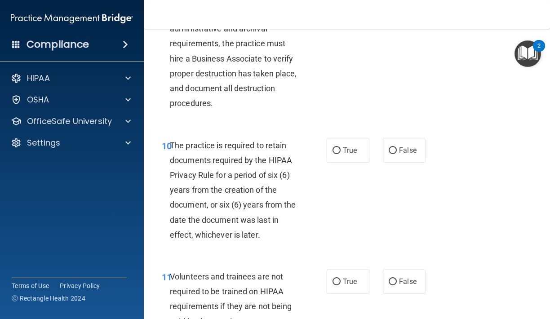
scroll to position [1073, 0]
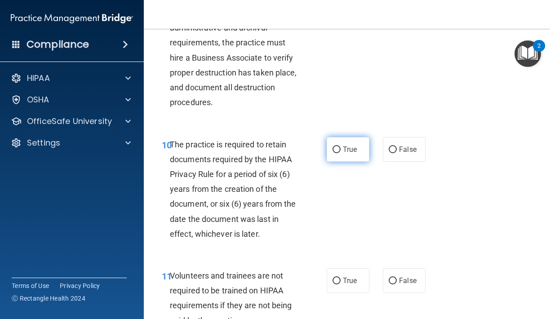
click at [343, 145] on span "True" at bounding box center [350, 149] width 14 height 9
click at [341, 147] on input "True" at bounding box center [337, 150] width 8 height 7
radio input "true"
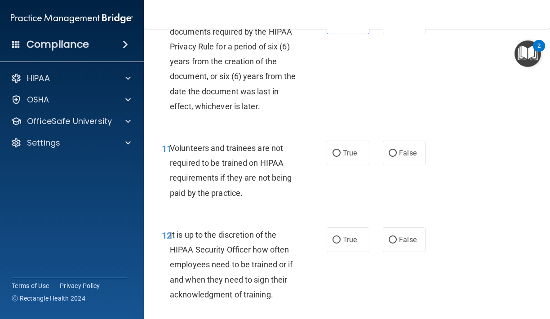
scroll to position [1201, 0]
click at [390, 151] on input "False" at bounding box center [393, 154] width 8 height 7
radio input "true"
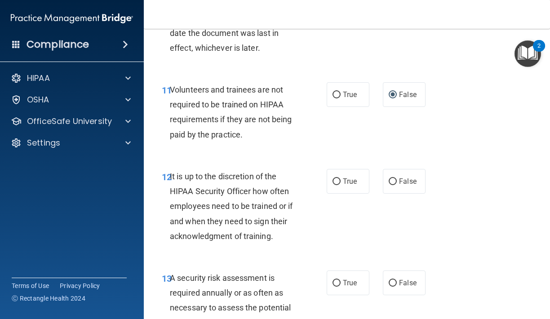
scroll to position [1263, 0]
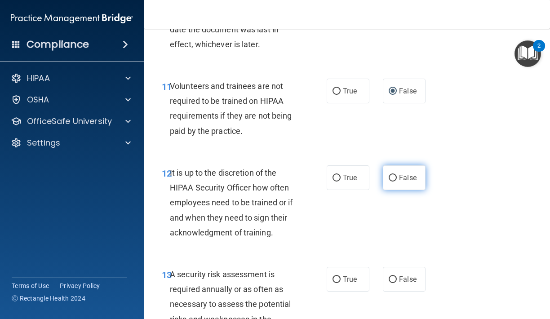
click at [399, 174] on span "False" at bounding box center [408, 178] width 18 height 9
click at [397, 175] on input "False" at bounding box center [393, 178] width 8 height 7
radio input "true"
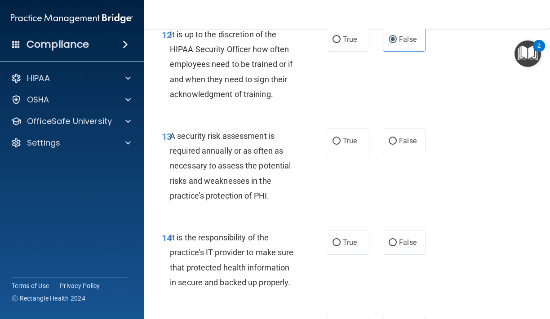
scroll to position [1402, 0]
click at [356, 136] on span "True" at bounding box center [350, 140] width 14 height 9
click at [341, 138] on input "True" at bounding box center [337, 141] width 8 height 7
radio input "true"
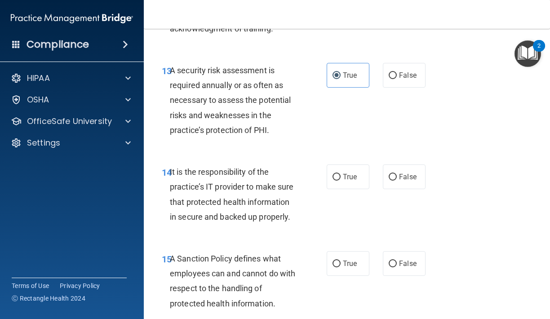
scroll to position [1470, 0]
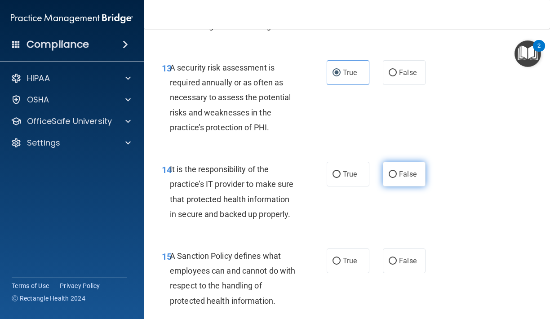
click at [394, 171] on input "False" at bounding box center [393, 174] width 8 height 7
radio input "true"
click at [407, 249] on label "False" at bounding box center [404, 261] width 43 height 25
click at [397, 258] on input "False" at bounding box center [393, 261] width 8 height 7
radio input "true"
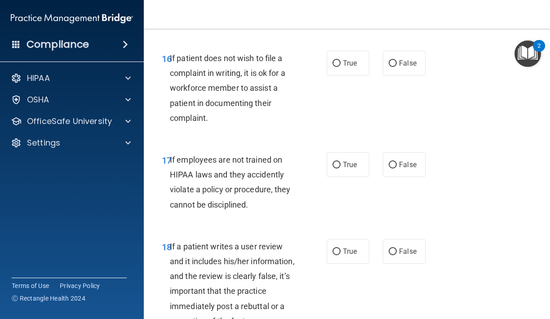
scroll to position [1750, 0]
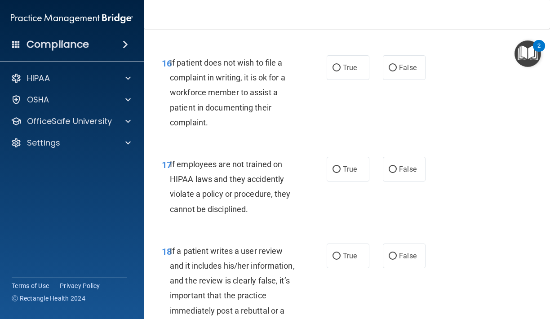
click at [350, 71] on div "16 If patient does not wish to file a complaint in writing, it is ok for a work…" at bounding box center [347, 95] width 384 height 102
click at [350, 71] on label "True" at bounding box center [348, 67] width 43 height 25
click at [341, 71] on input "True" at bounding box center [337, 68] width 8 height 7
radio input "true"
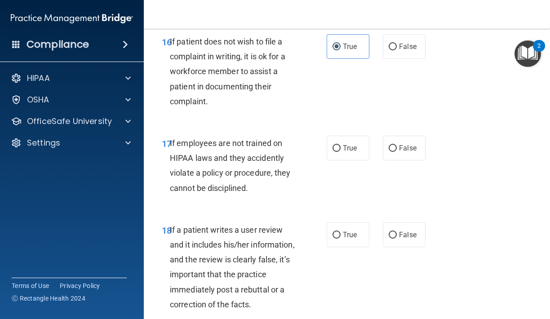
scroll to position [1768, 0]
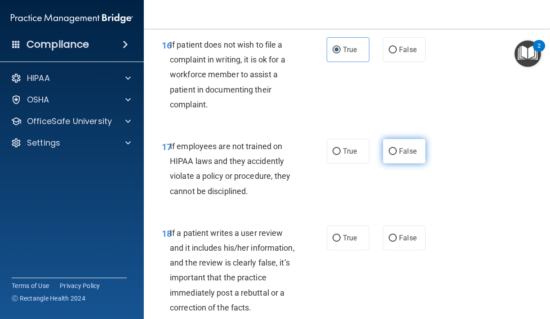
click at [407, 147] on span "False" at bounding box center [408, 151] width 18 height 9
click at [397, 148] on input "False" at bounding box center [393, 151] width 8 height 7
radio input "true"
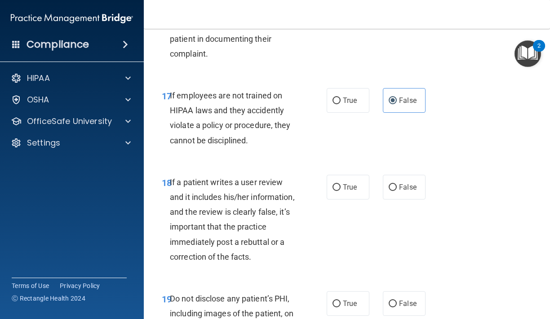
scroll to position [1819, 0]
click at [420, 181] on label "False" at bounding box center [404, 187] width 43 height 25
click at [397, 185] on input "False" at bounding box center [393, 188] width 8 height 7
radio input "true"
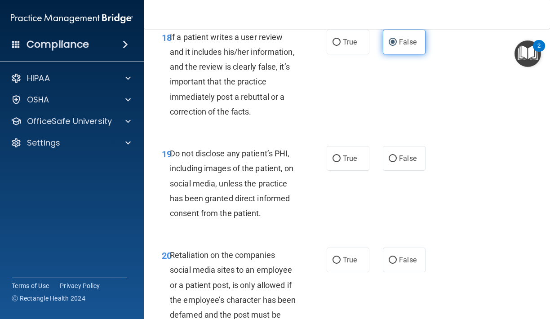
scroll to position [1965, 0]
click at [346, 154] on span "True" at bounding box center [350, 158] width 14 height 9
click at [341, 155] on input "True" at bounding box center [337, 158] width 8 height 7
radio input "true"
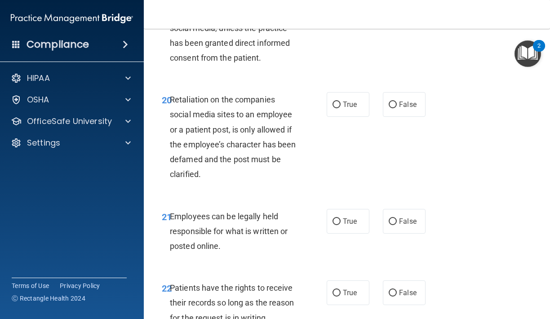
scroll to position [2123, 0]
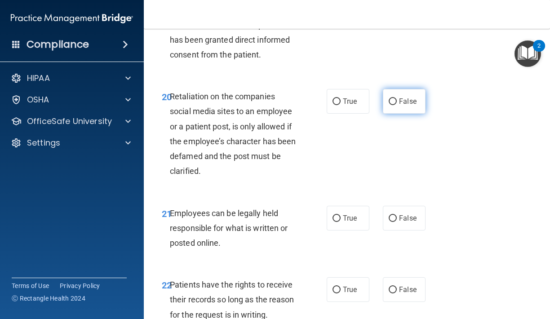
click at [400, 97] on span "False" at bounding box center [408, 101] width 18 height 9
click at [397, 98] on input "False" at bounding box center [393, 101] width 8 height 7
radio input "true"
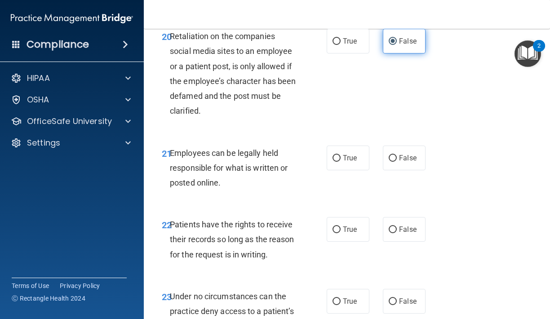
scroll to position [2187, 0]
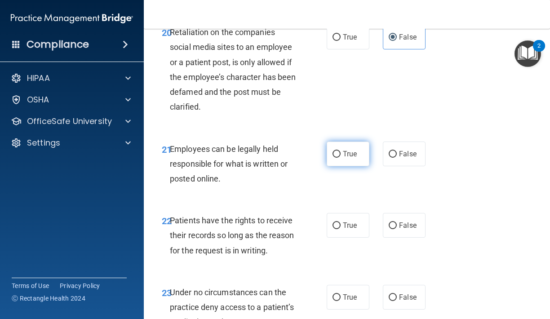
click at [336, 150] on label "True" at bounding box center [348, 154] width 43 height 25
click at [336, 151] on input "True" at bounding box center [337, 154] width 8 height 7
radio input "true"
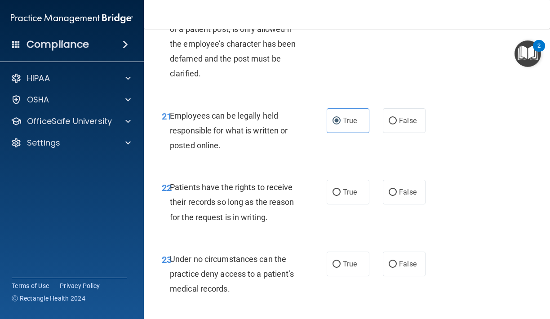
scroll to position [2220, 0]
click at [414, 180] on label "False" at bounding box center [404, 192] width 43 height 25
click at [397, 190] on input "False" at bounding box center [393, 193] width 8 height 7
radio input "true"
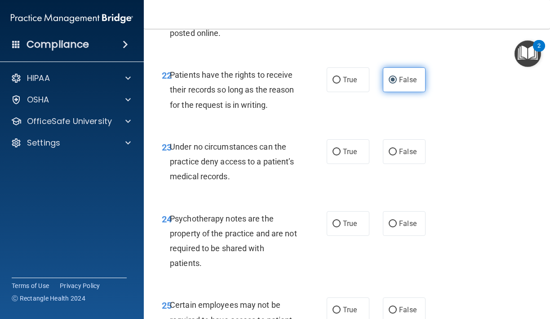
scroll to position [2334, 0]
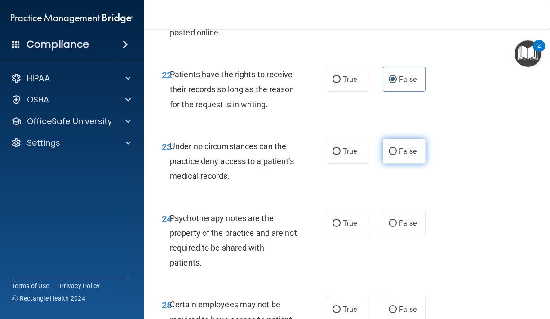
click at [404, 145] on label "False" at bounding box center [404, 151] width 43 height 25
click at [397, 148] on input "False" at bounding box center [393, 151] width 8 height 7
radio input "true"
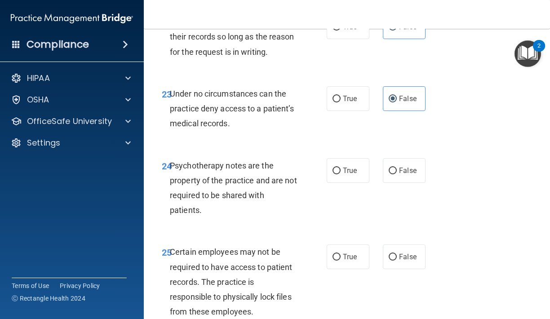
scroll to position [2393, 0]
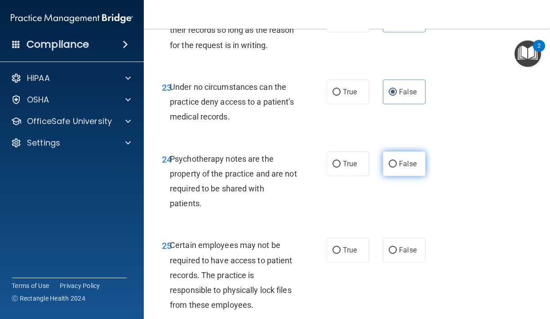
click at [388, 153] on label "False" at bounding box center [404, 164] width 43 height 25
click at [389, 161] on input "False" at bounding box center [393, 164] width 8 height 7
radio input "true"
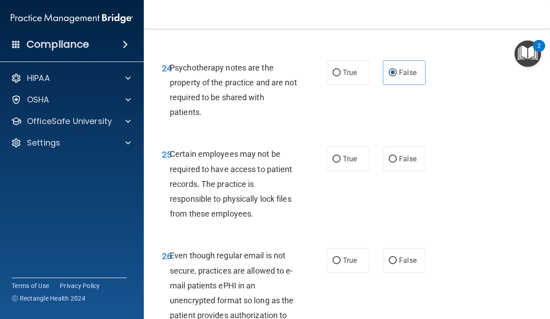
scroll to position [2483, 0]
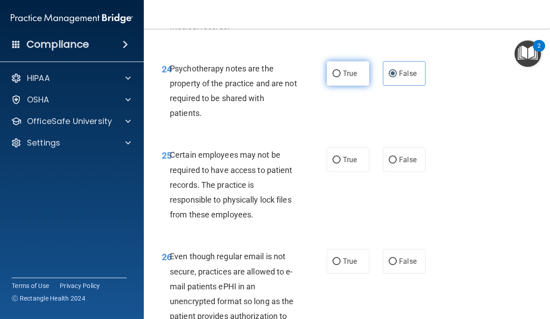
click at [345, 72] on label "True" at bounding box center [348, 73] width 43 height 25
click at [341, 72] on input "True" at bounding box center [337, 74] width 8 height 7
radio input "true"
radio input "false"
click at [346, 148] on label "True" at bounding box center [348, 160] width 43 height 25
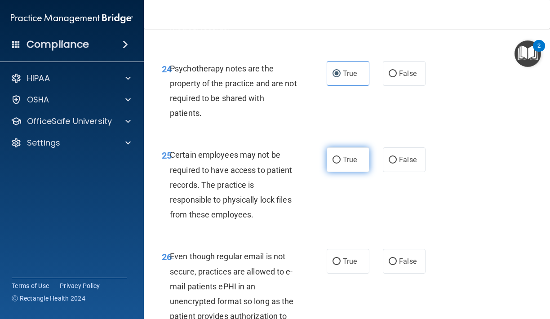
click at [341, 157] on input "True" at bounding box center [337, 160] width 8 height 7
radio input "true"
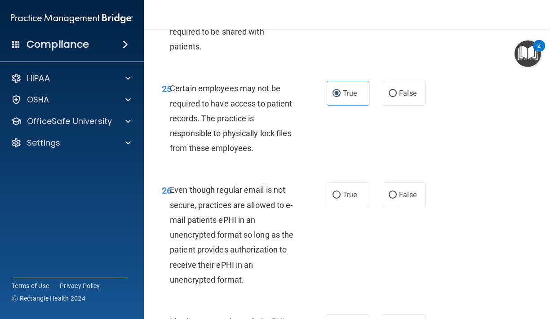
scroll to position [2552, 0]
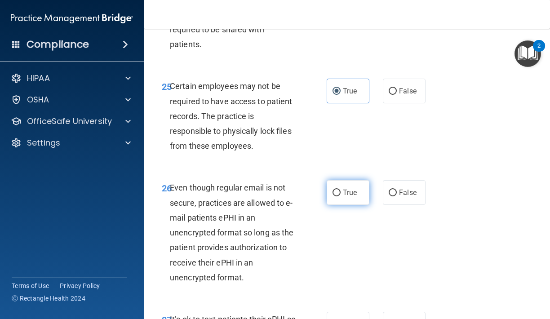
click at [351, 188] on span "True" at bounding box center [350, 192] width 14 height 9
click at [341, 190] on input "True" at bounding box center [337, 193] width 8 height 7
radio input "true"
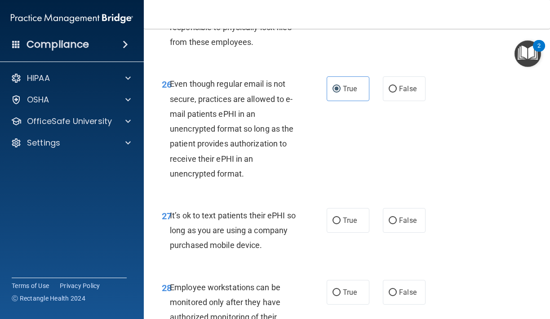
scroll to position [2657, 0]
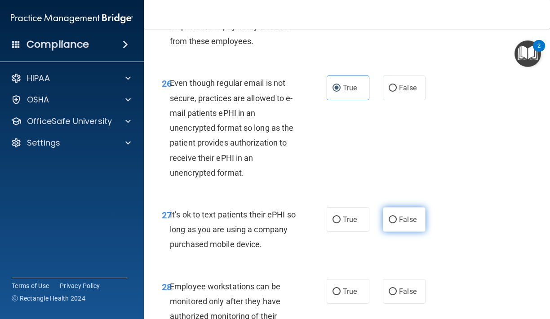
click at [409, 207] on label "False" at bounding box center [404, 219] width 43 height 25
click at [397, 217] on input "False" at bounding box center [393, 220] width 8 height 7
radio input "true"
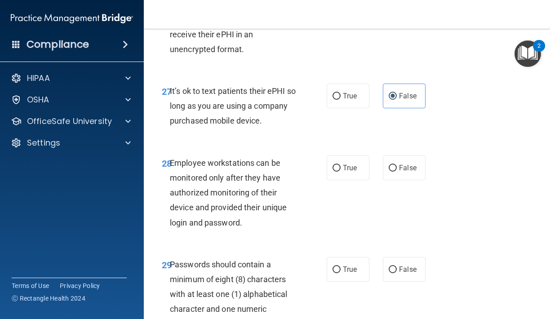
scroll to position [2782, 0]
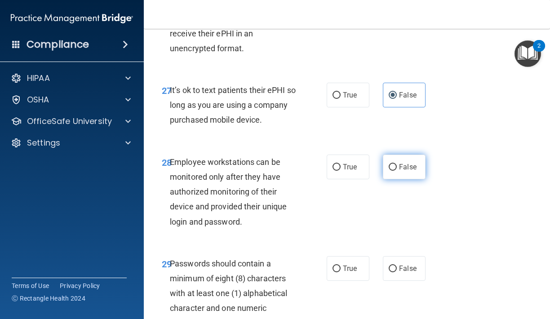
click at [404, 155] on label "False" at bounding box center [404, 167] width 43 height 25
click at [397, 164] on input "False" at bounding box center [393, 167] width 8 height 7
radio input "true"
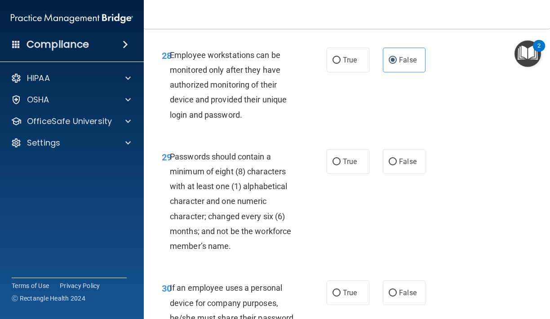
scroll to position [2889, 0]
click at [353, 151] on label "True" at bounding box center [348, 161] width 43 height 25
click at [341, 158] on input "True" at bounding box center [337, 161] width 8 height 7
radio input "true"
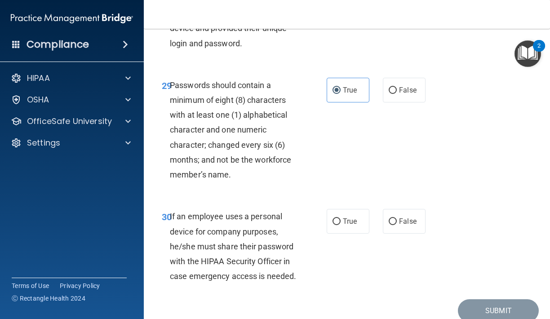
scroll to position [2961, 0]
click at [421, 209] on label "False" at bounding box center [404, 221] width 43 height 25
click at [397, 218] on input "False" at bounding box center [393, 221] width 8 height 7
radio input "true"
click at [494, 299] on button "Submit" at bounding box center [498, 310] width 81 height 23
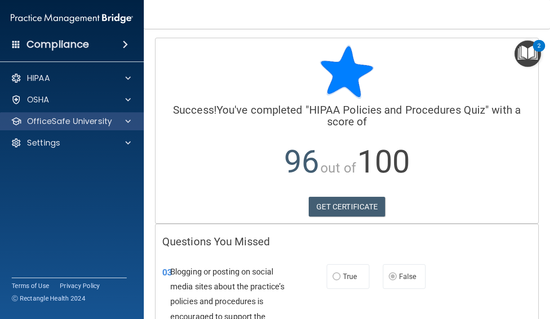
click at [116, 124] on div at bounding box center [127, 121] width 22 height 11
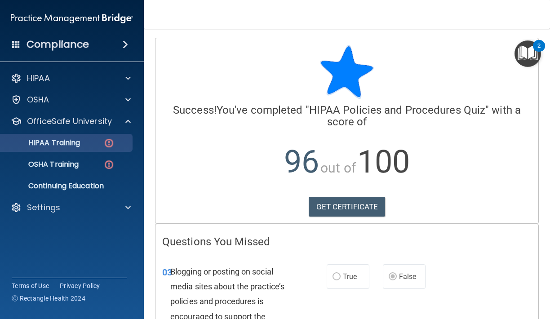
click at [104, 136] on link "HIPAA Training" at bounding box center [62, 143] width 142 height 18
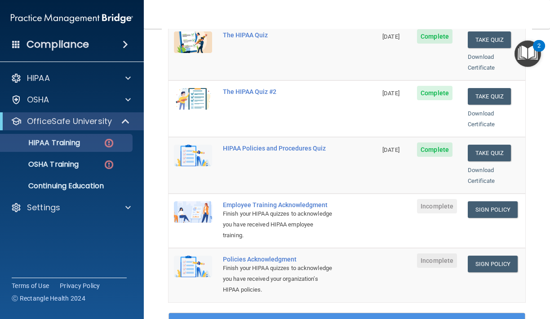
scroll to position [146, 0]
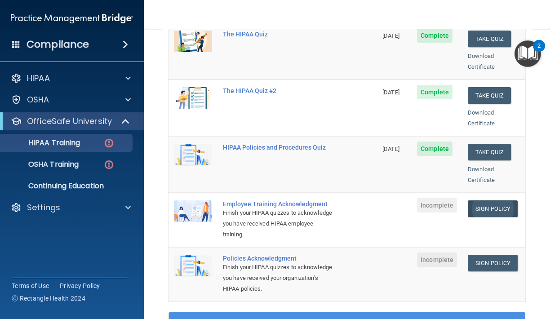
click at [513, 201] on link "Sign Policy" at bounding box center [493, 209] width 50 height 17
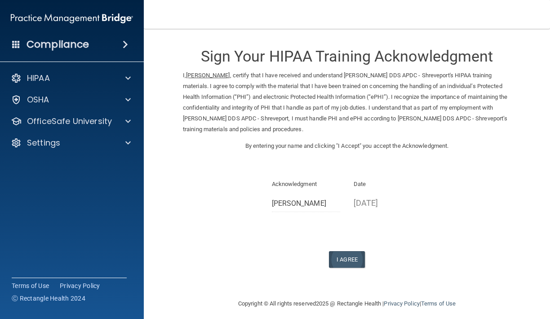
click at [350, 255] on button "I Agree" at bounding box center [347, 259] width 36 height 17
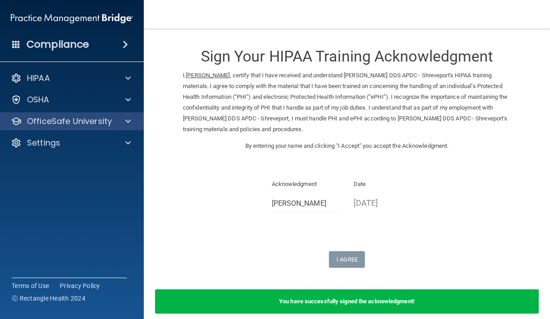
click at [103, 115] on div "OfficeSafe University" at bounding box center [72, 121] width 144 height 18
click at [103, 123] on p "OfficeSafe University" at bounding box center [69, 121] width 85 height 11
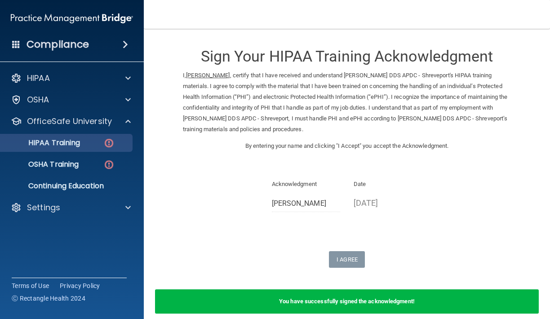
click at [98, 143] on div "HIPAA Training" at bounding box center [67, 143] width 123 height 9
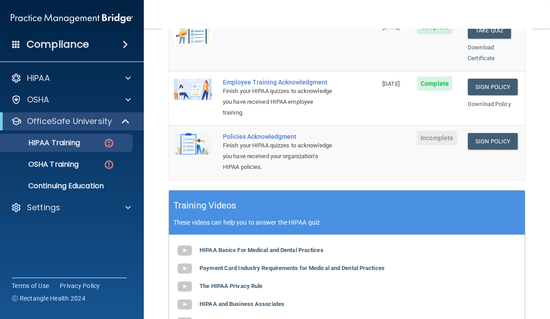
scroll to position [237, 0]
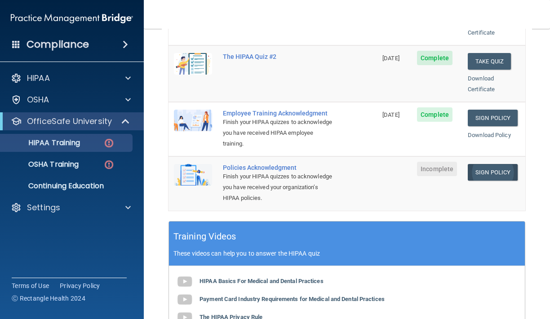
click at [498, 164] on link "Sign Policy" at bounding box center [493, 172] width 50 height 17
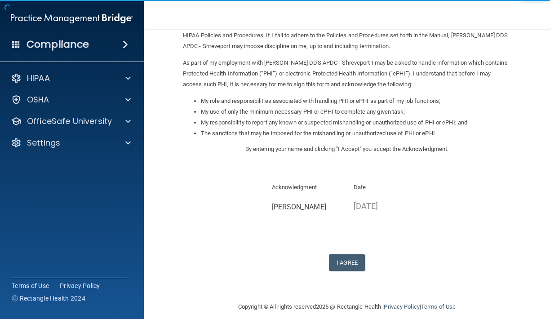
scroll to position [82, 0]
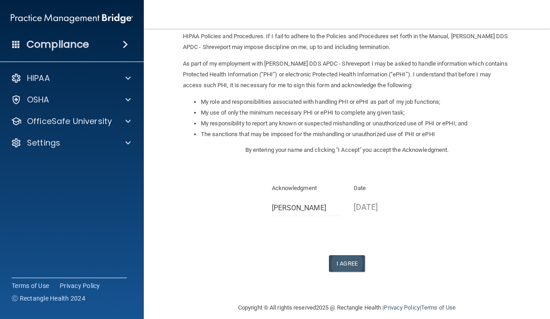
click at [339, 255] on button "I Agree" at bounding box center [347, 263] width 36 height 17
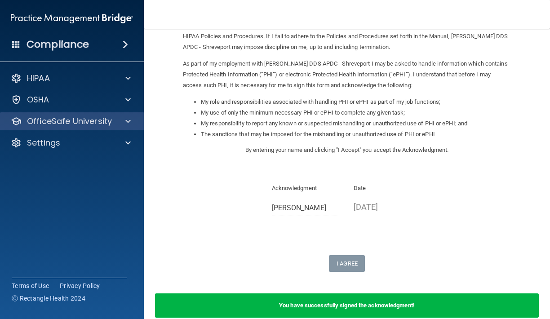
click at [112, 128] on div "OfficeSafe University" at bounding box center [72, 121] width 144 height 18
click at [125, 121] on div at bounding box center [127, 121] width 22 height 11
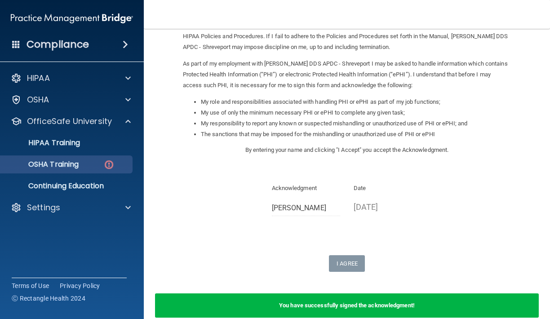
click at [99, 165] on div "OSHA Training" at bounding box center [67, 164] width 123 height 9
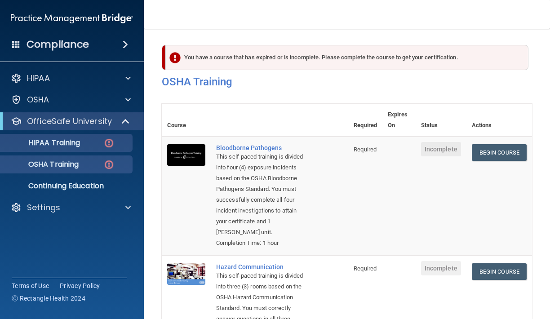
click at [94, 142] on div "HIPAA Training" at bounding box center [67, 143] width 123 height 9
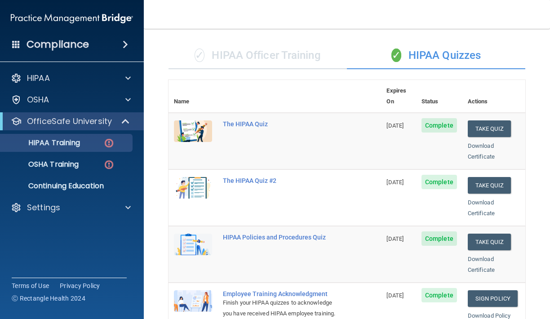
scroll to position [56, 0]
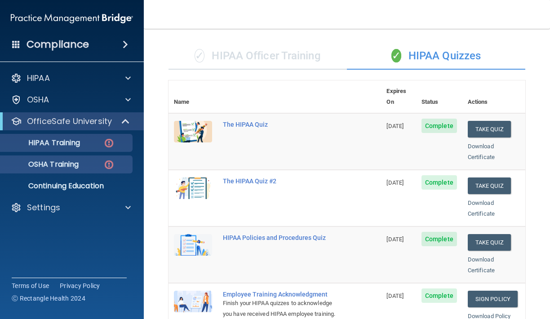
click at [63, 168] on p "OSHA Training" at bounding box center [42, 164] width 73 height 9
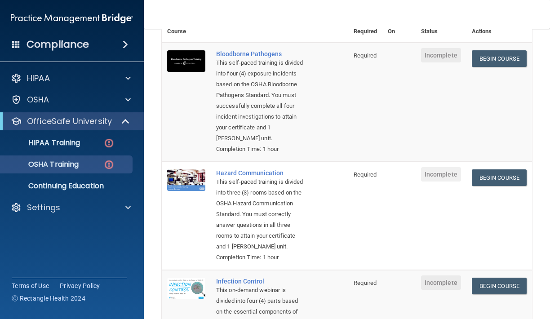
scroll to position [94, 0]
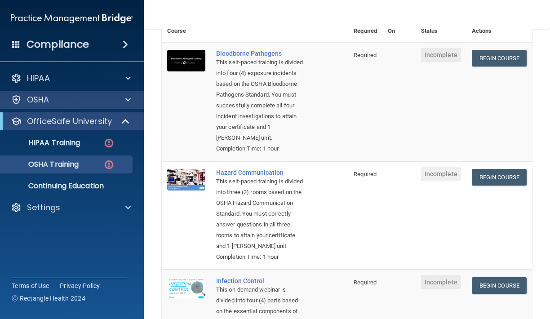
click at [102, 99] on div "OSHA" at bounding box center [60, 99] width 112 height 11
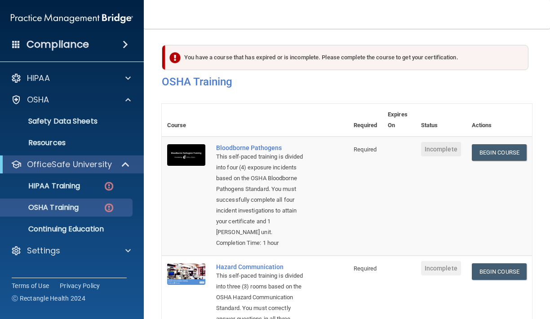
scroll to position [0, 0]
click at [511, 154] on link "Begin Course" at bounding box center [499, 152] width 55 height 17
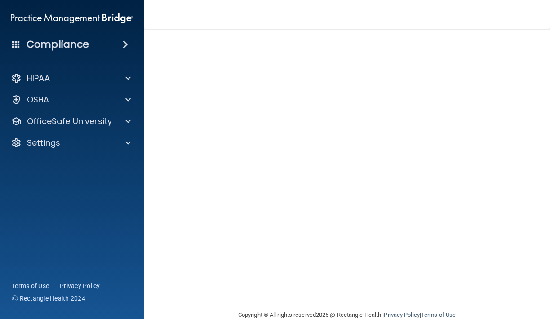
scroll to position [47, 0]
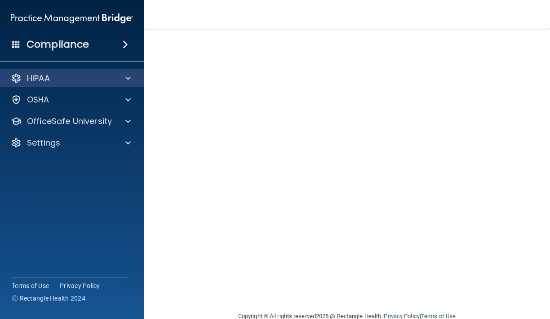
click at [87, 82] on div "HIPAA" at bounding box center [60, 78] width 112 height 11
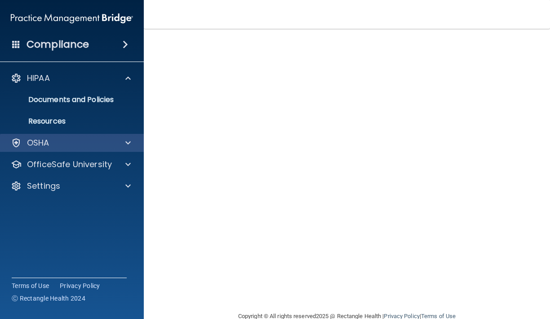
click at [81, 141] on div "OSHA" at bounding box center [60, 143] width 112 height 11
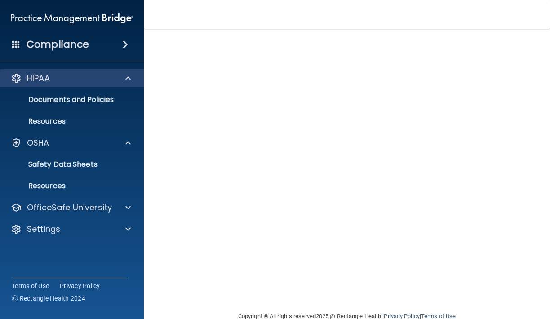
click at [105, 80] on div "HIPAA" at bounding box center [60, 78] width 112 height 11
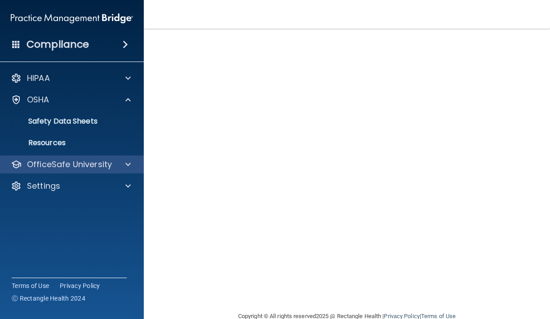
click at [80, 171] on div "OfficeSafe University" at bounding box center [72, 165] width 144 height 18
click at [127, 161] on span at bounding box center [127, 164] width 5 height 11
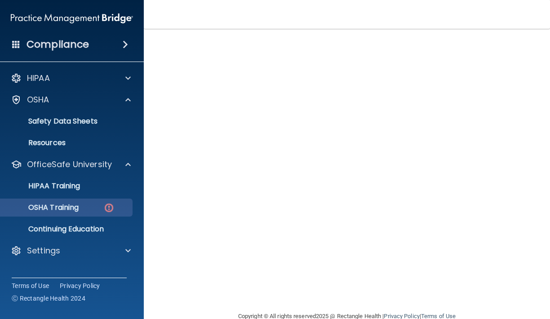
click at [102, 206] on div "OSHA Training" at bounding box center [67, 207] width 123 height 9
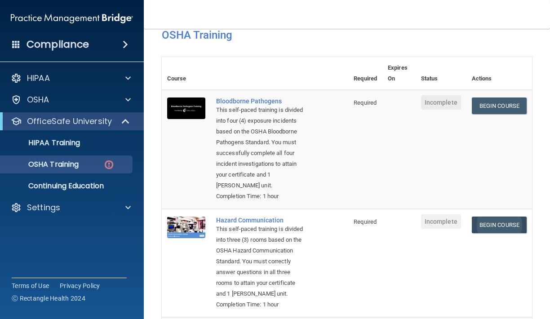
click at [489, 220] on link "Begin Course" at bounding box center [499, 225] width 55 height 17
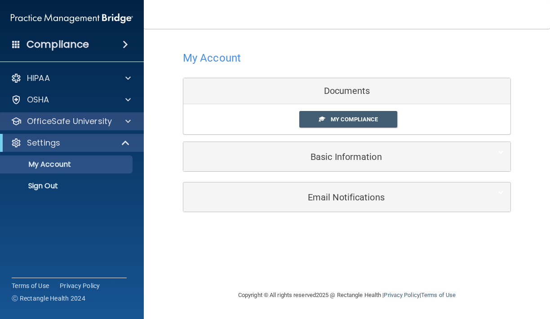
click at [99, 123] on p "OfficeSafe University" at bounding box center [69, 121] width 85 height 11
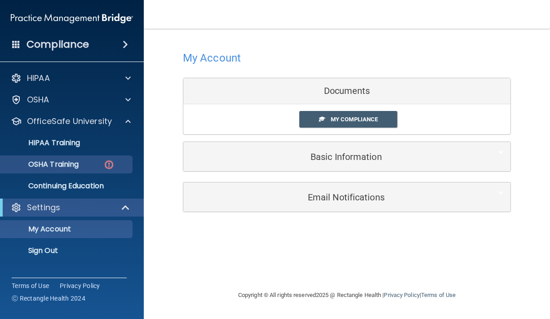
click at [75, 164] on p "OSHA Training" at bounding box center [42, 164] width 73 height 9
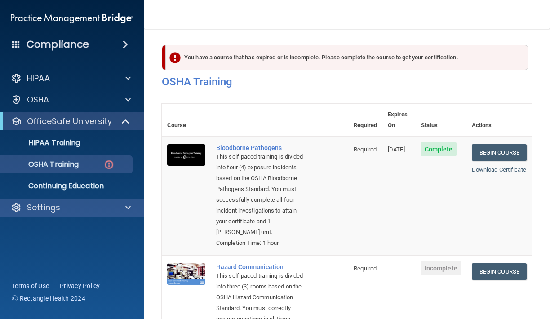
click at [101, 206] on div "Settings" at bounding box center [60, 207] width 112 height 11
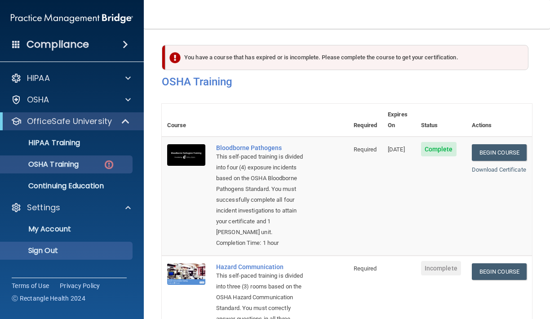
click at [58, 254] on p "Sign Out" at bounding box center [67, 250] width 123 height 9
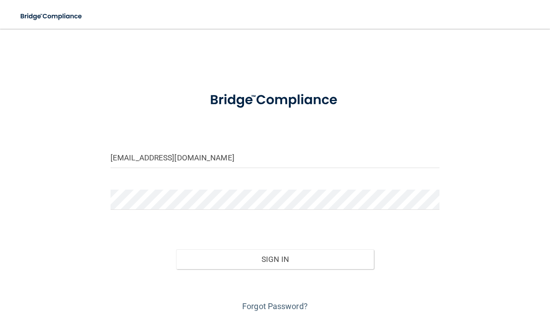
type input "[EMAIL_ADDRESS][DOMAIN_NAME]"
click at [283, 259] on button "Sign In" at bounding box center [274, 260] width 197 height 20
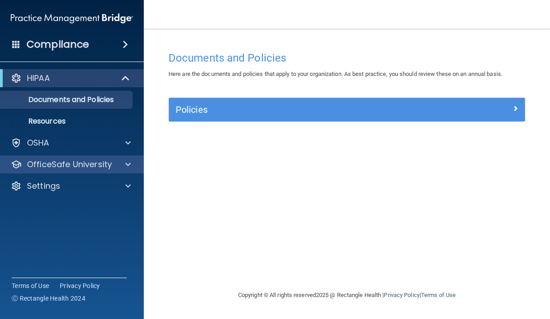
click at [120, 166] on div at bounding box center [127, 164] width 22 height 11
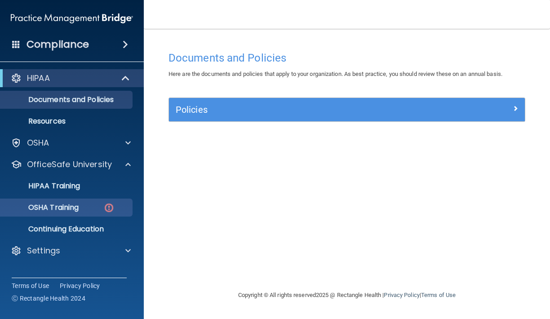
click at [116, 204] on div "OSHA Training" at bounding box center [67, 207] width 123 height 9
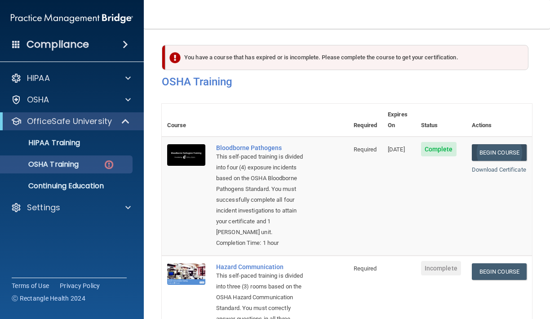
click at [500, 144] on link "Begin Course" at bounding box center [499, 152] width 55 height 17
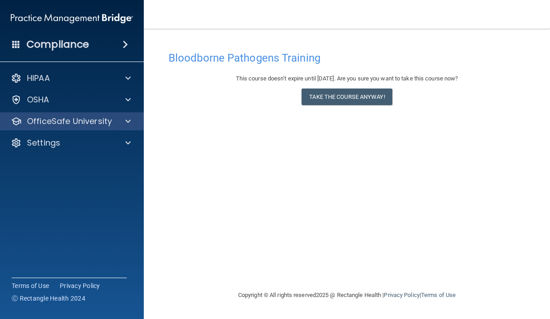
click at [69, 128] on div "OfficeSafe University" at bounding box center [72, 121] width 144 height 18
click at [70, 129] on div "OfficeSafe University" at bounding box center [72, 121] width 144 height 18
click at [123, 116] on div at bounding box center [127, 121] width 22 height 11
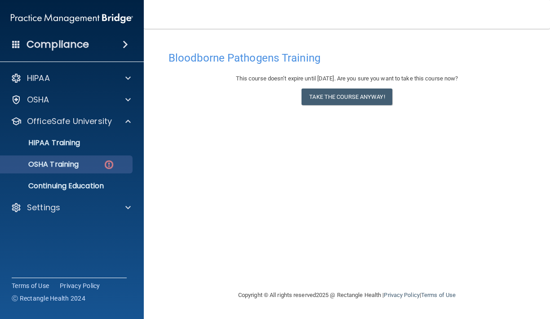
click at [103, 156] on link "OSHA Training" at bounding box center [62, 165] width 142 height 18
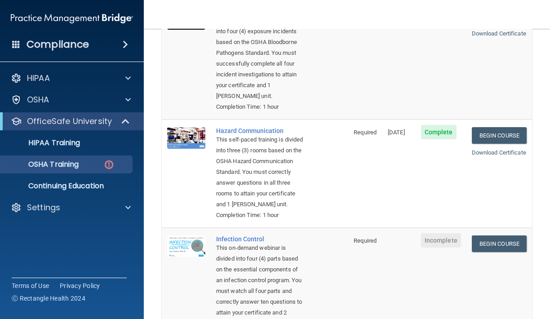
scroll to position [149, 0]
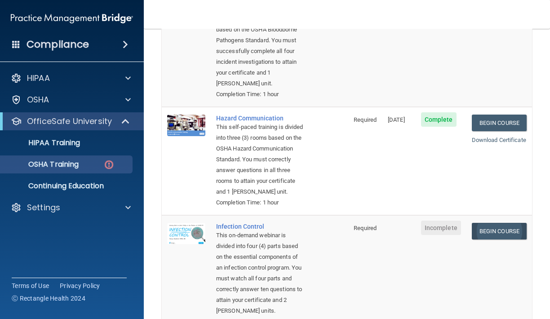
click at [503, 232] on link "Begin Course" at bounding box center [499, 231] width 55 height 17
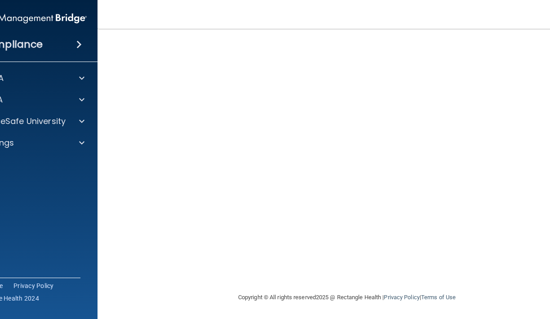
scroll to position [65, 0]
